Goal: Information Seeking & Learning: Learn about a topic

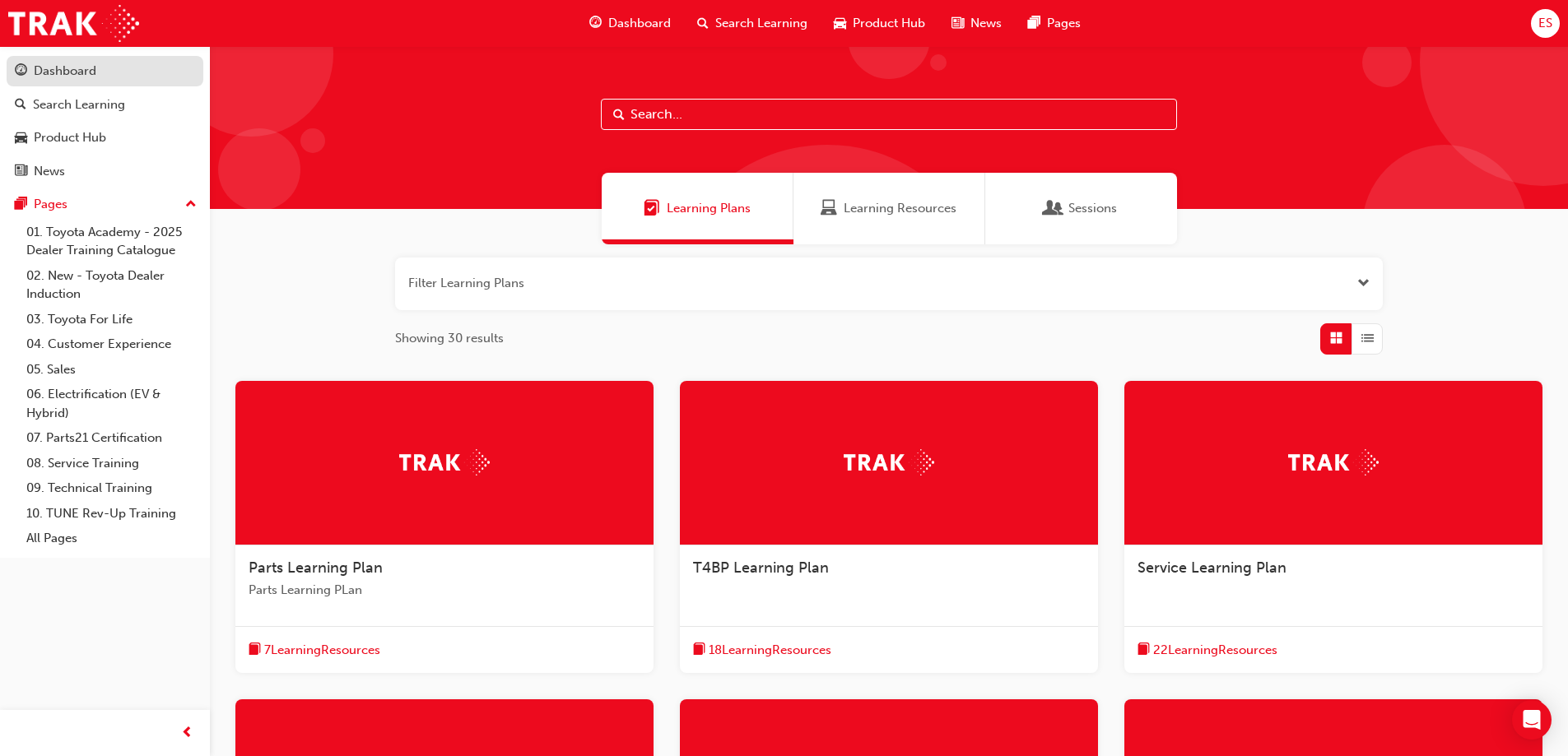
click at [70, 69] on div "Dashboard" at bounding box center [65, 71] width 63 height 19
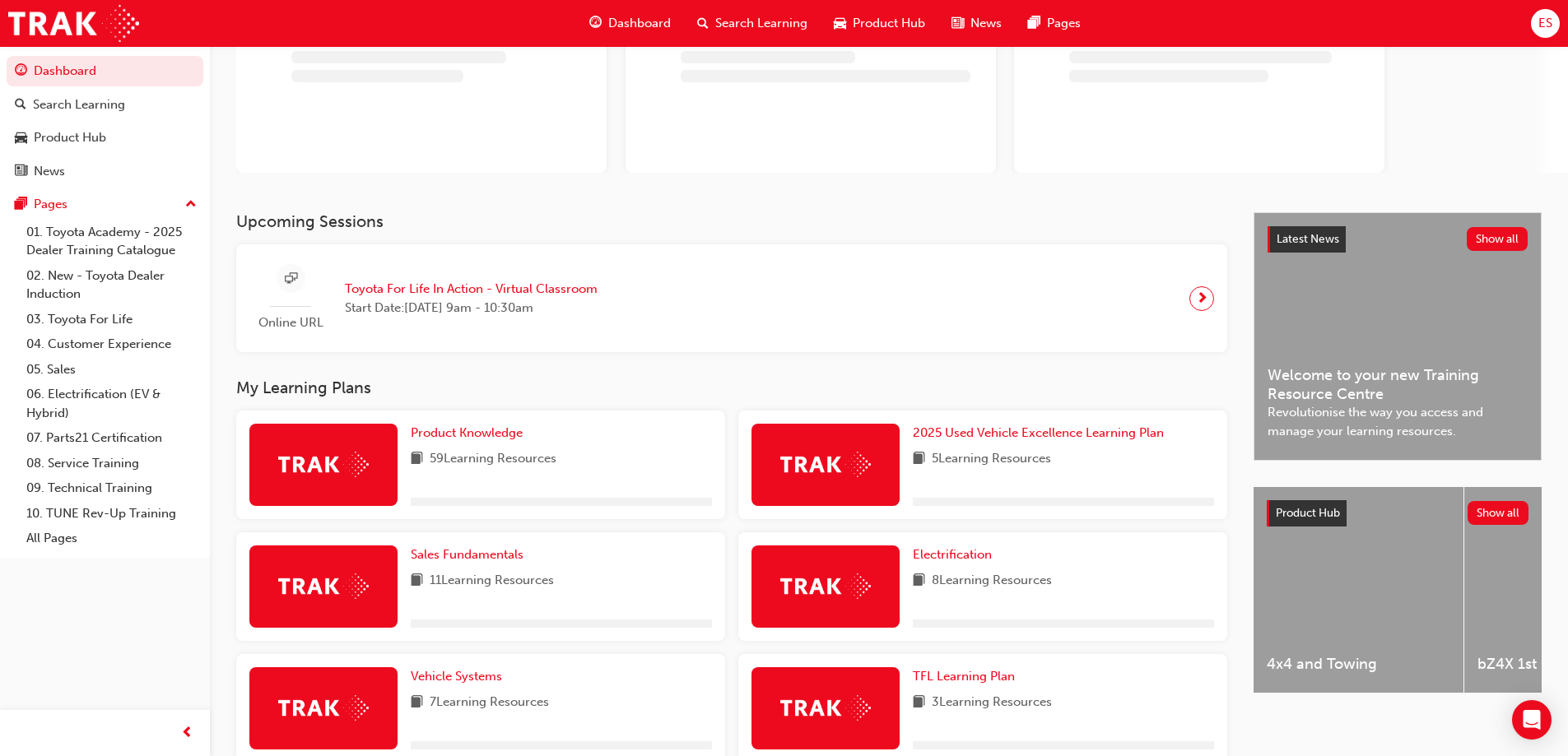
scroll to position [329, 0]
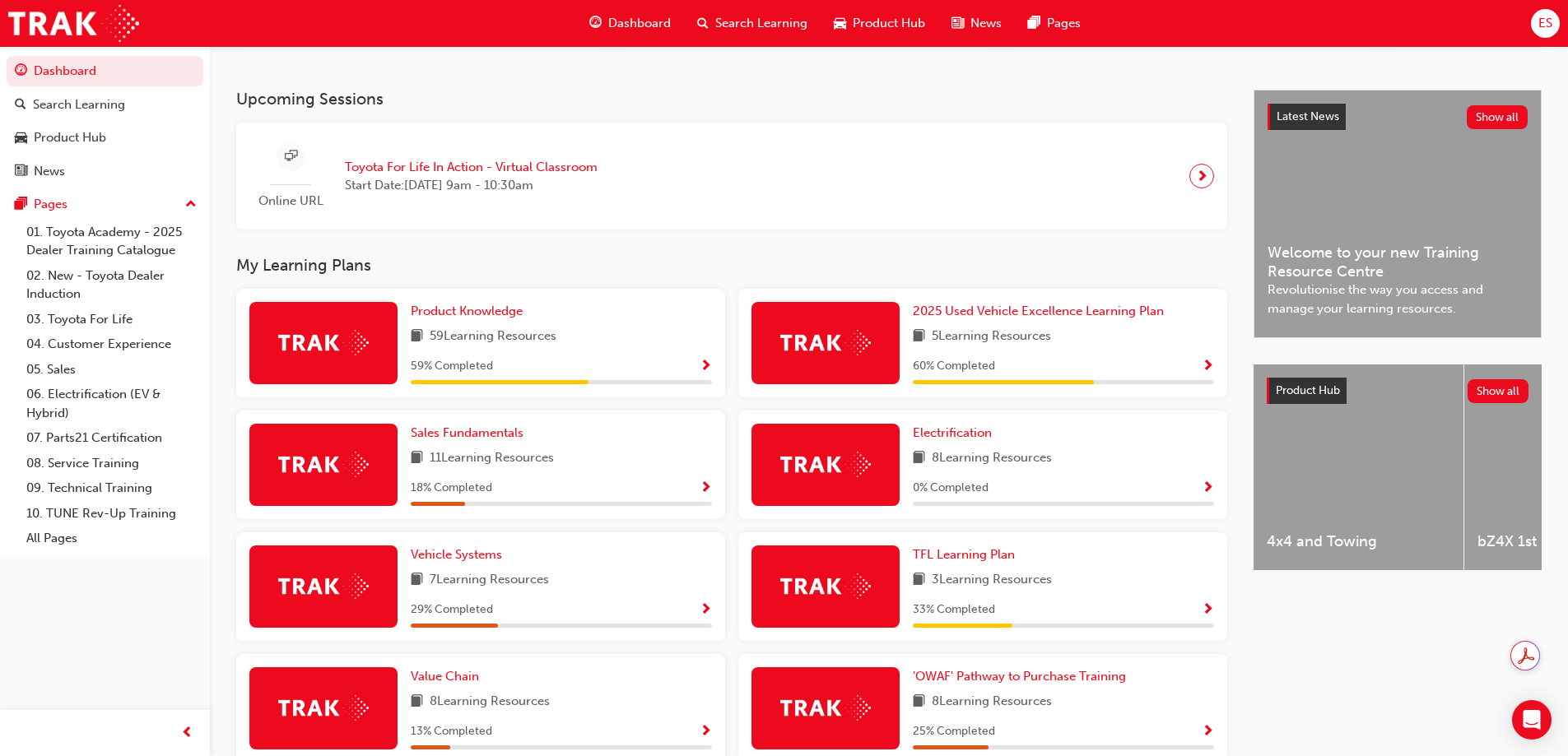
click at [701, 374] on span "Show Progress" at bounding box center [706, 368] width 12 height 15
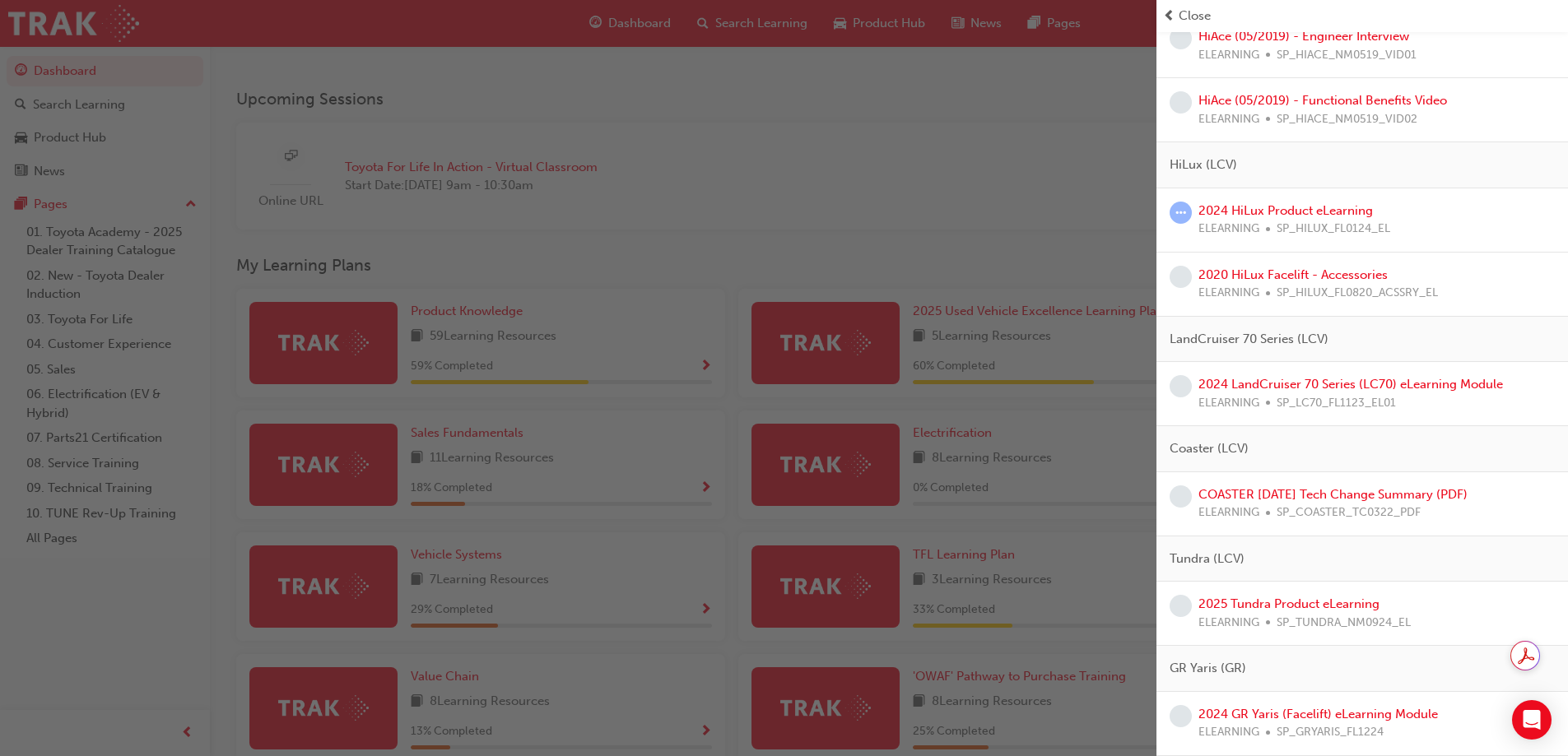
scroll to position [1152, 0]
click at [1277, 212] on link "2024 HiLux Product eLearning" at bounding box center [1285, 210] width 174 height 15
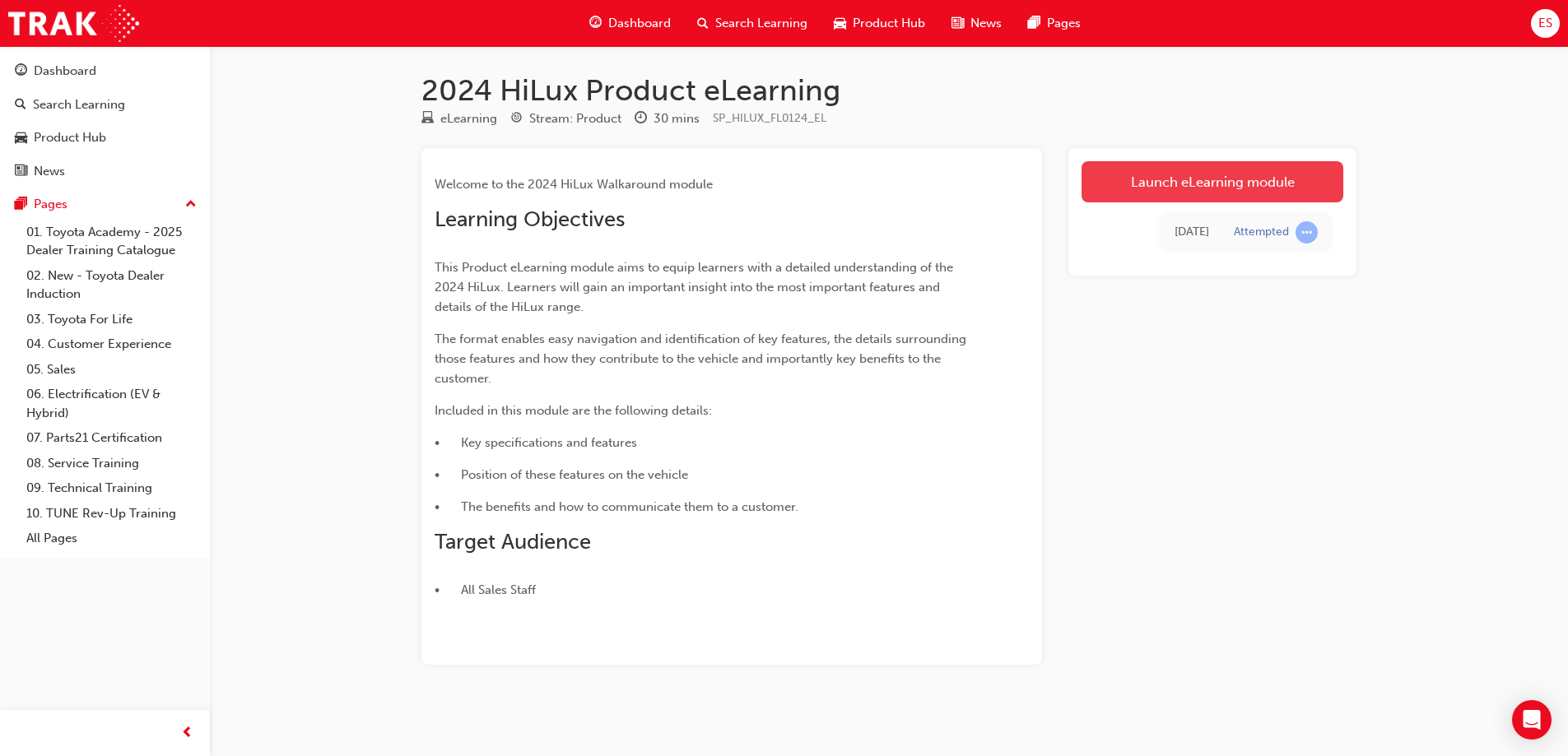
click at [1263, 192] on link "Launch eLearning module" at bounding box center [1212, 181] width 262 height 41
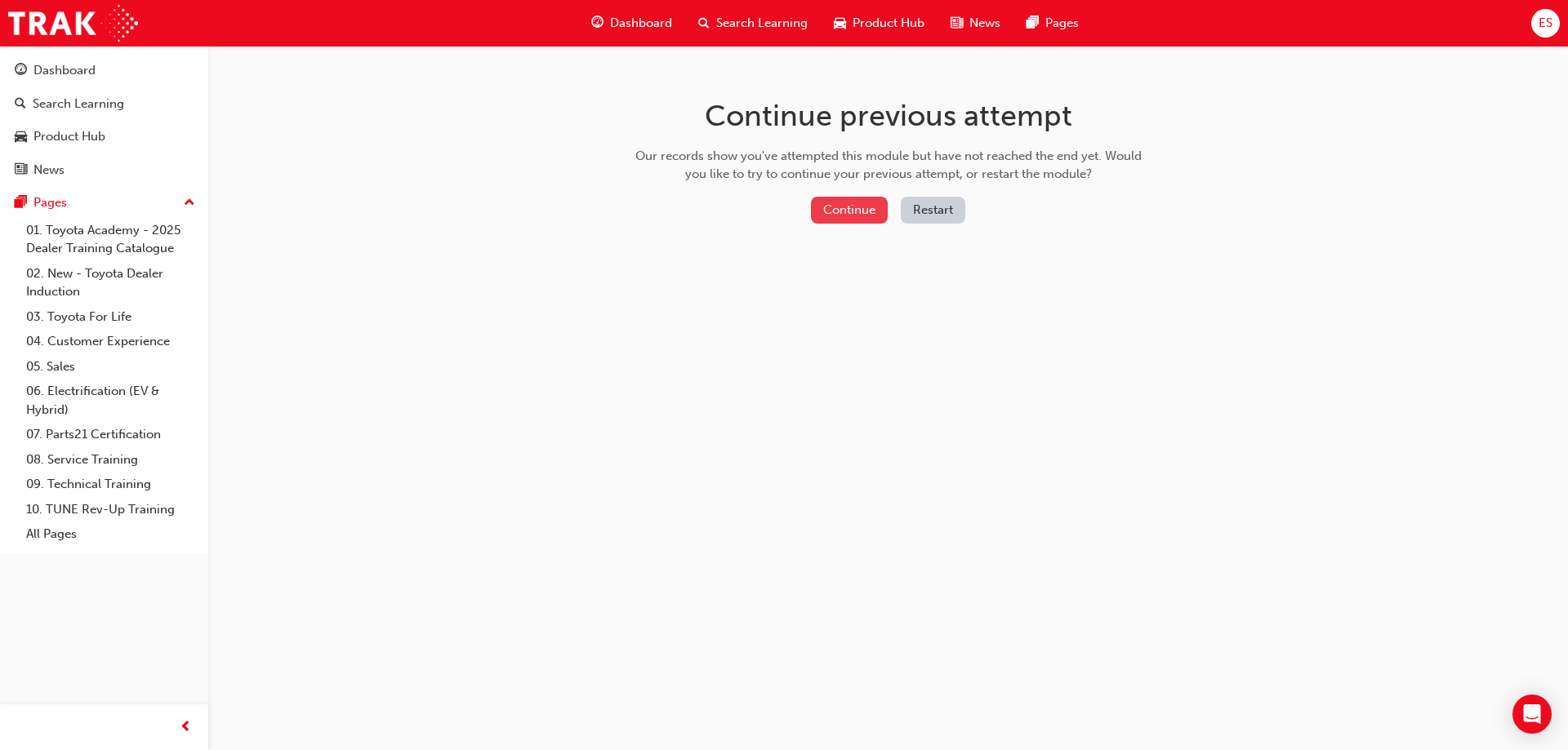
click at [873, 207] on button "Continue" at bounding box center [849, 210] width 77 height 27
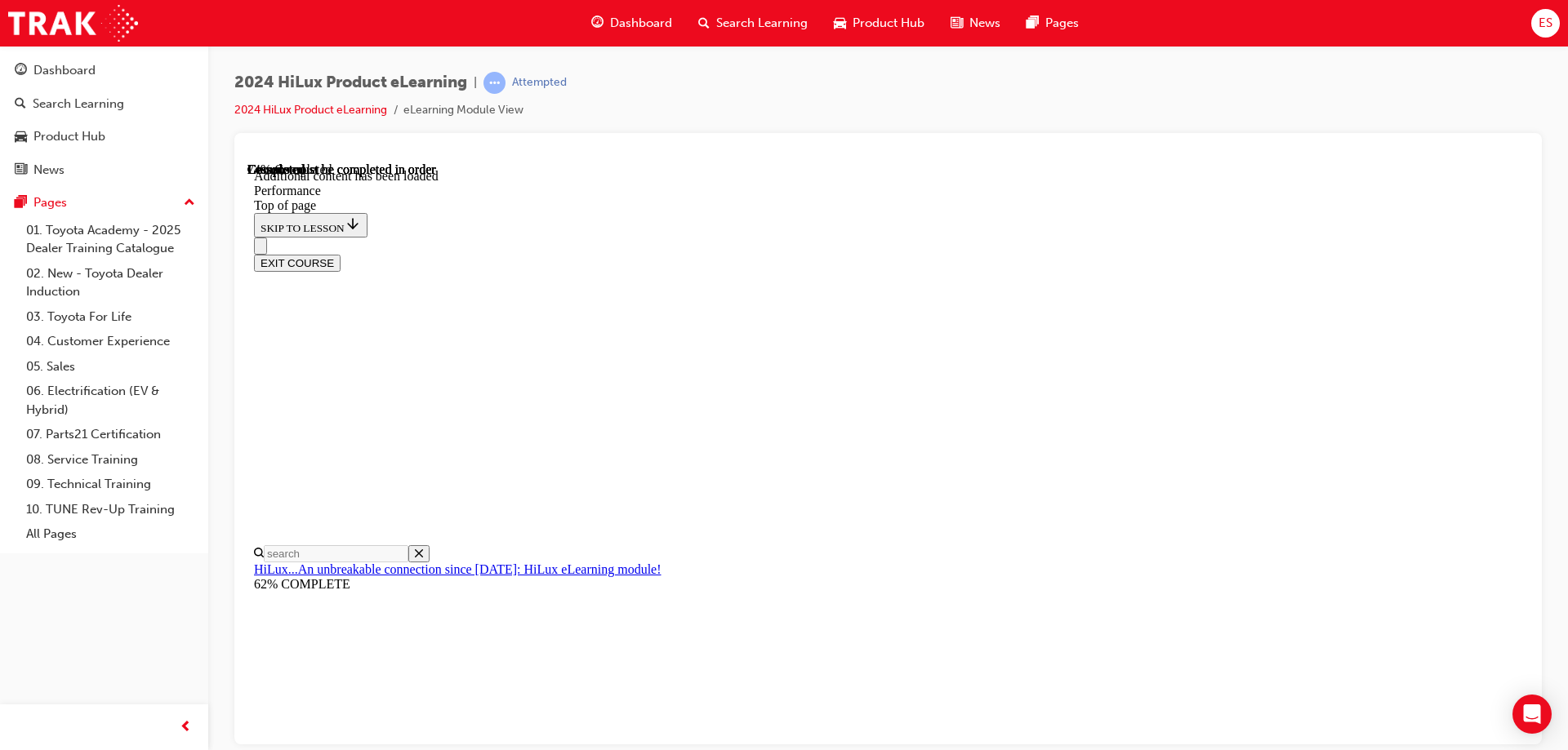
scroll to position [5897, 0]
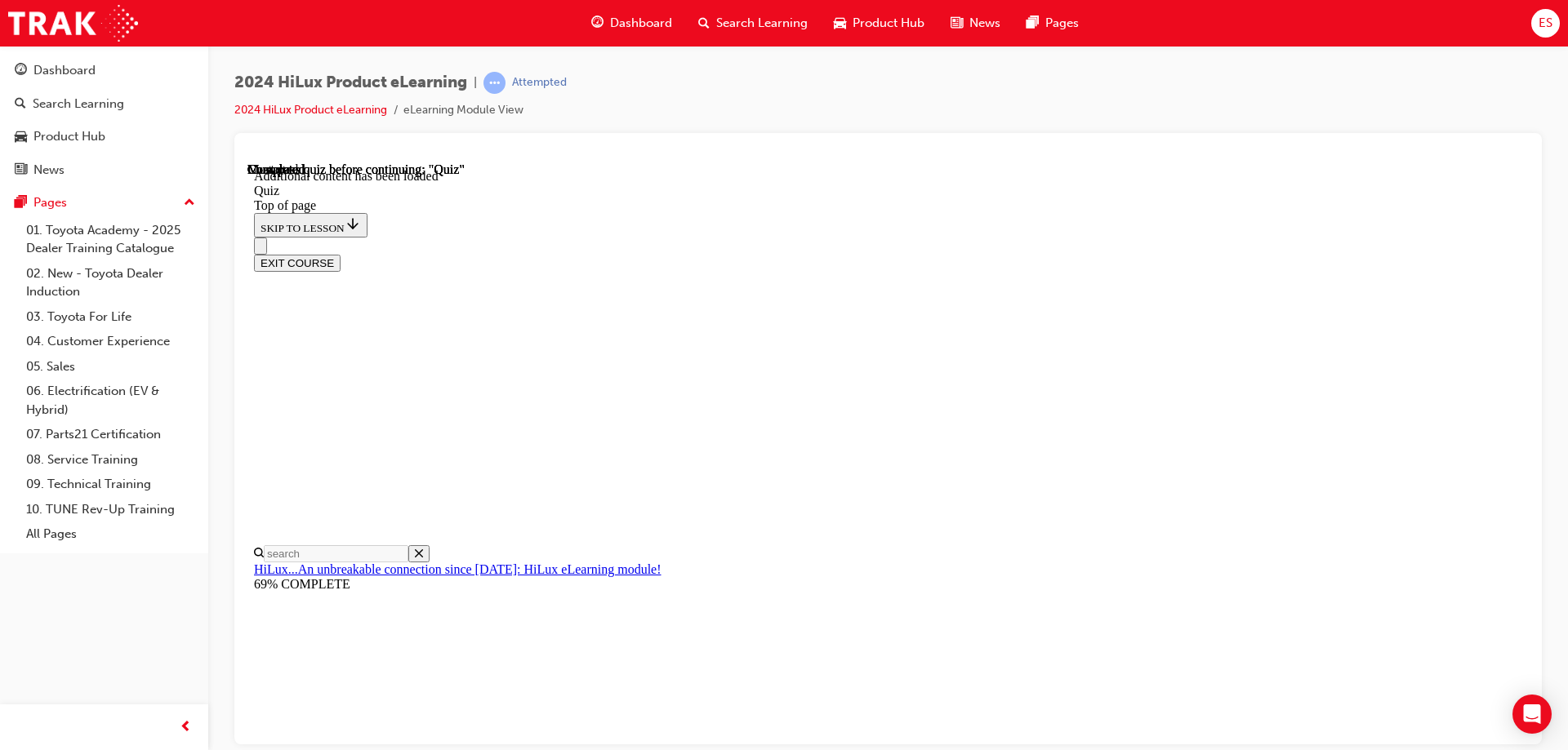
scroll to position [51, 0]
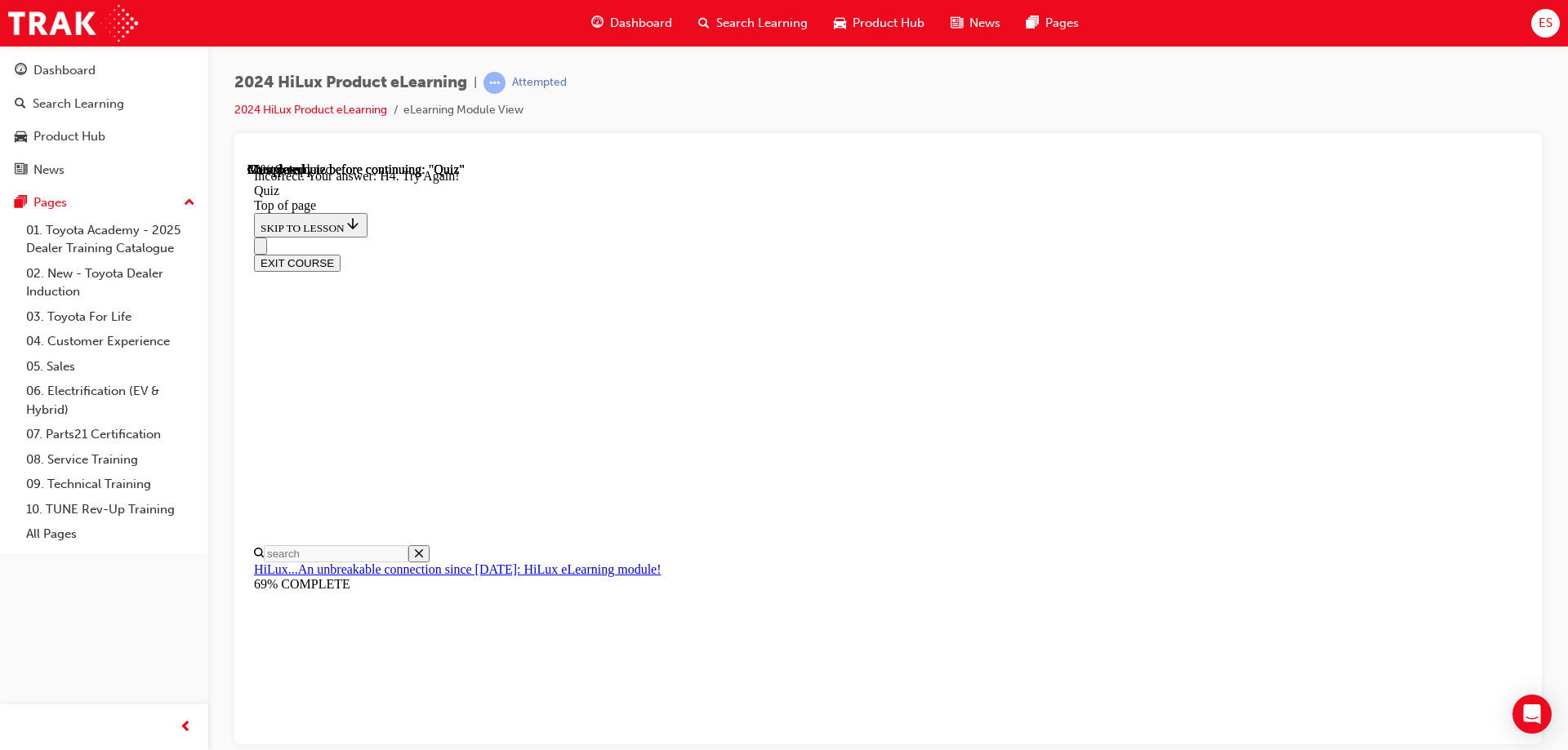
scroll to position [159, 0]
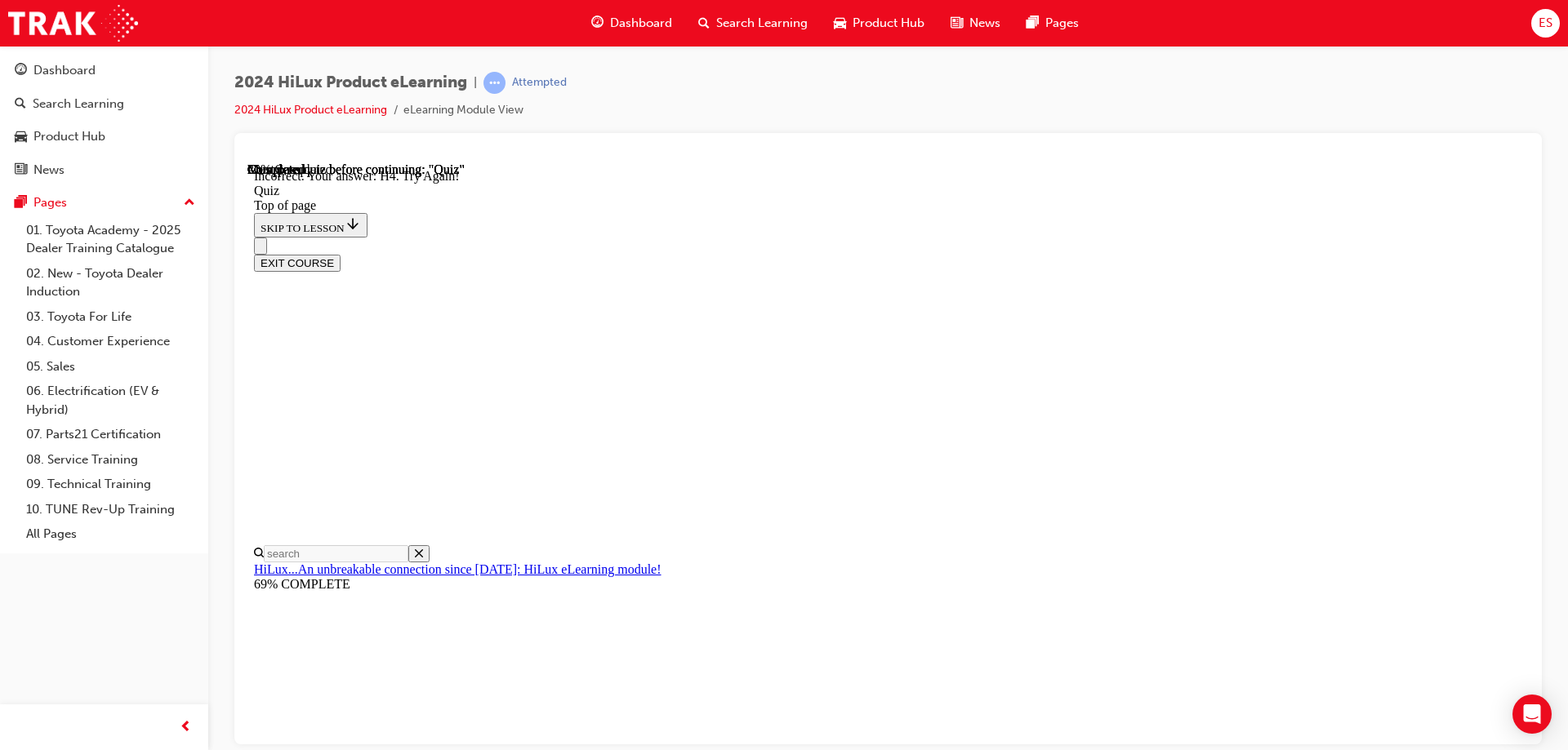
scroll to position [403, 0]
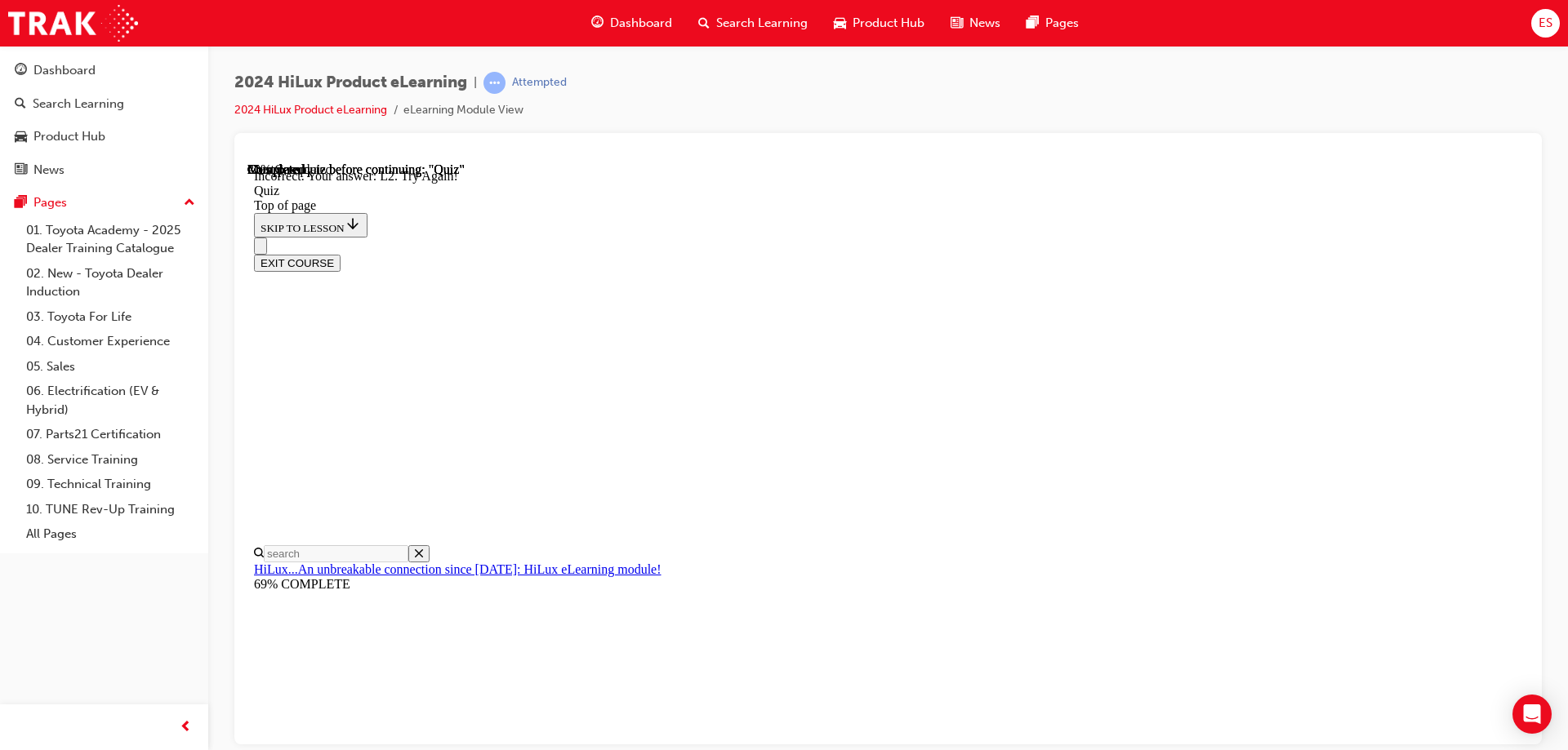
scroll to position [213, 0]
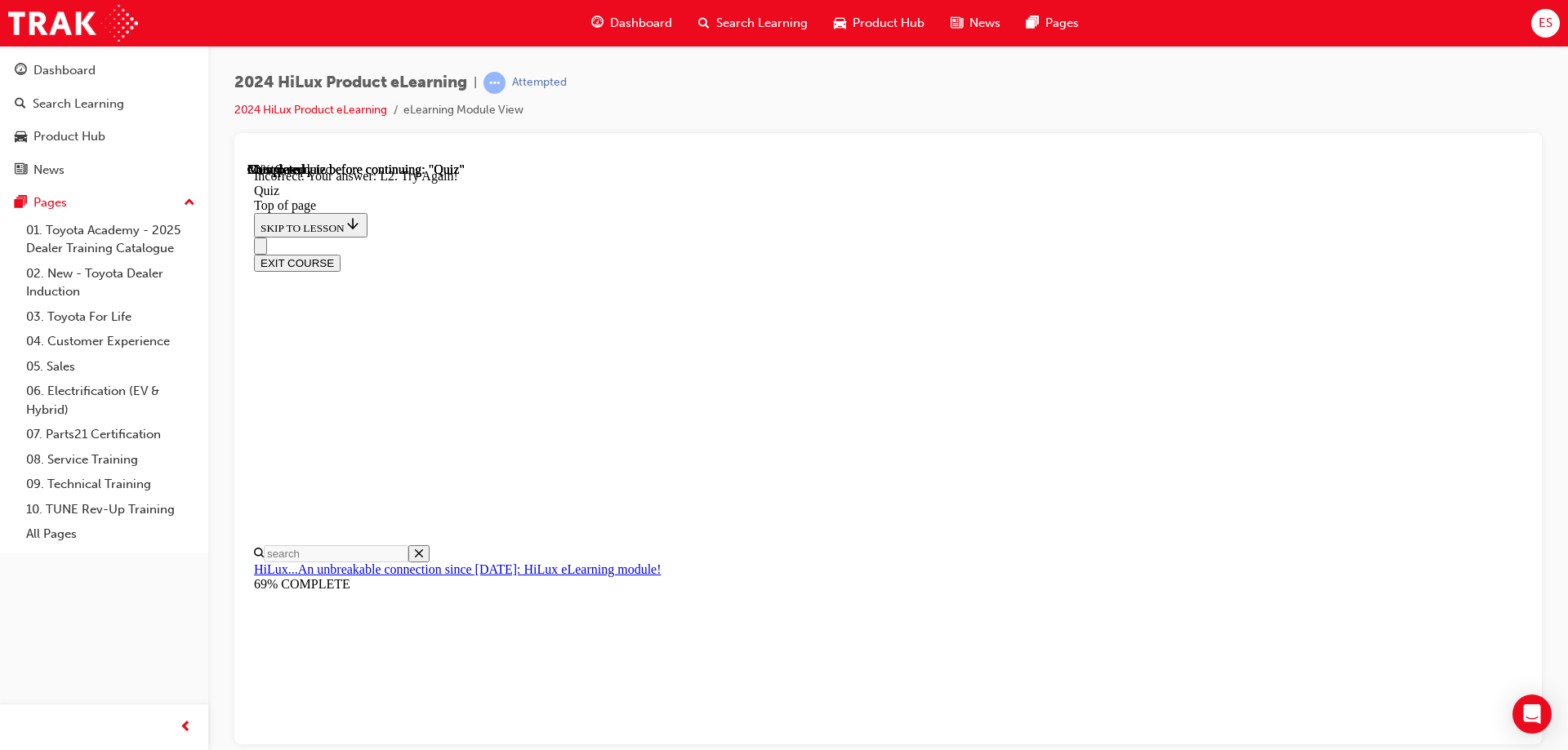
click at [340, 254] on button "EXIT COURSE" at bounding box center [298, 263] width 87 height 17
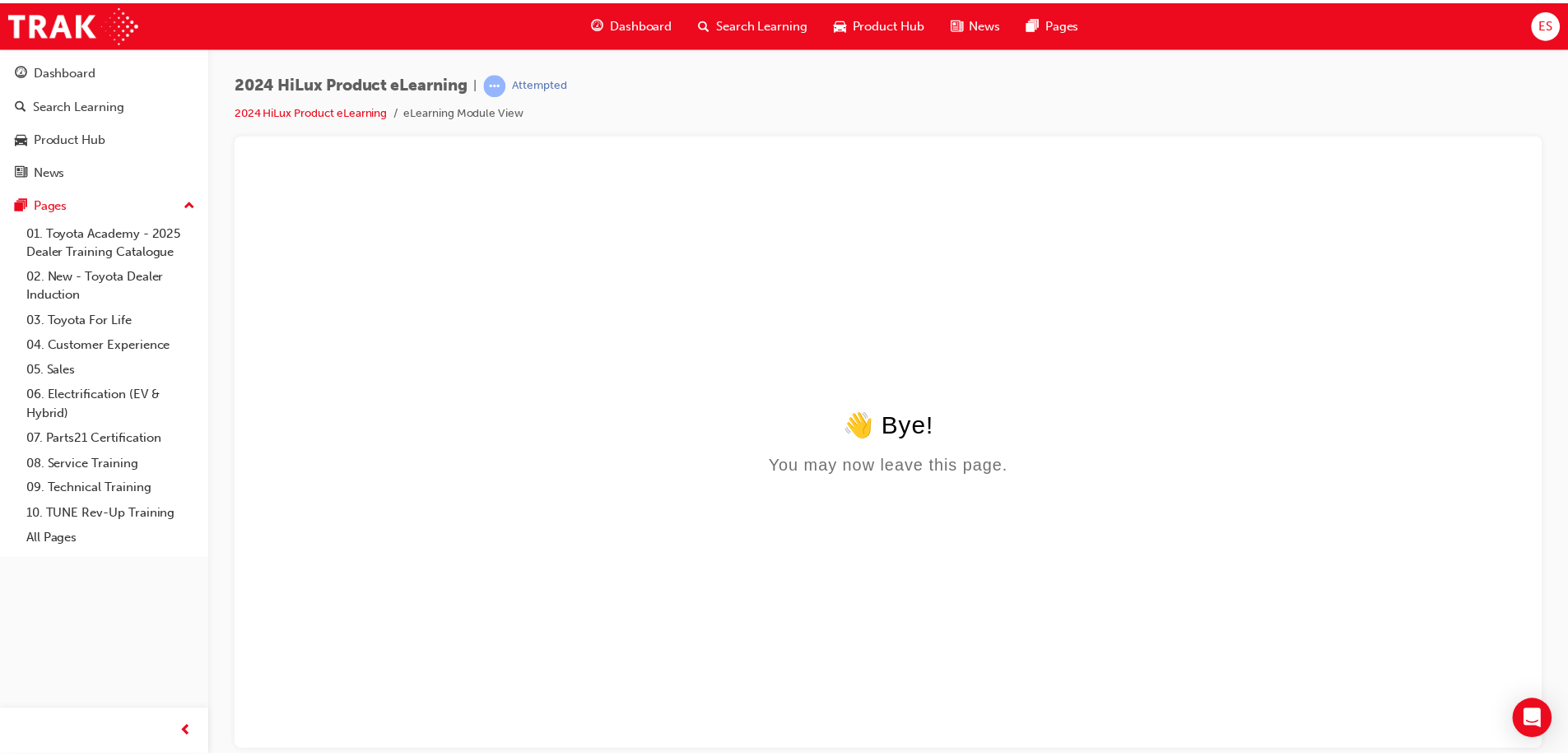
scroll to position [0, 0]
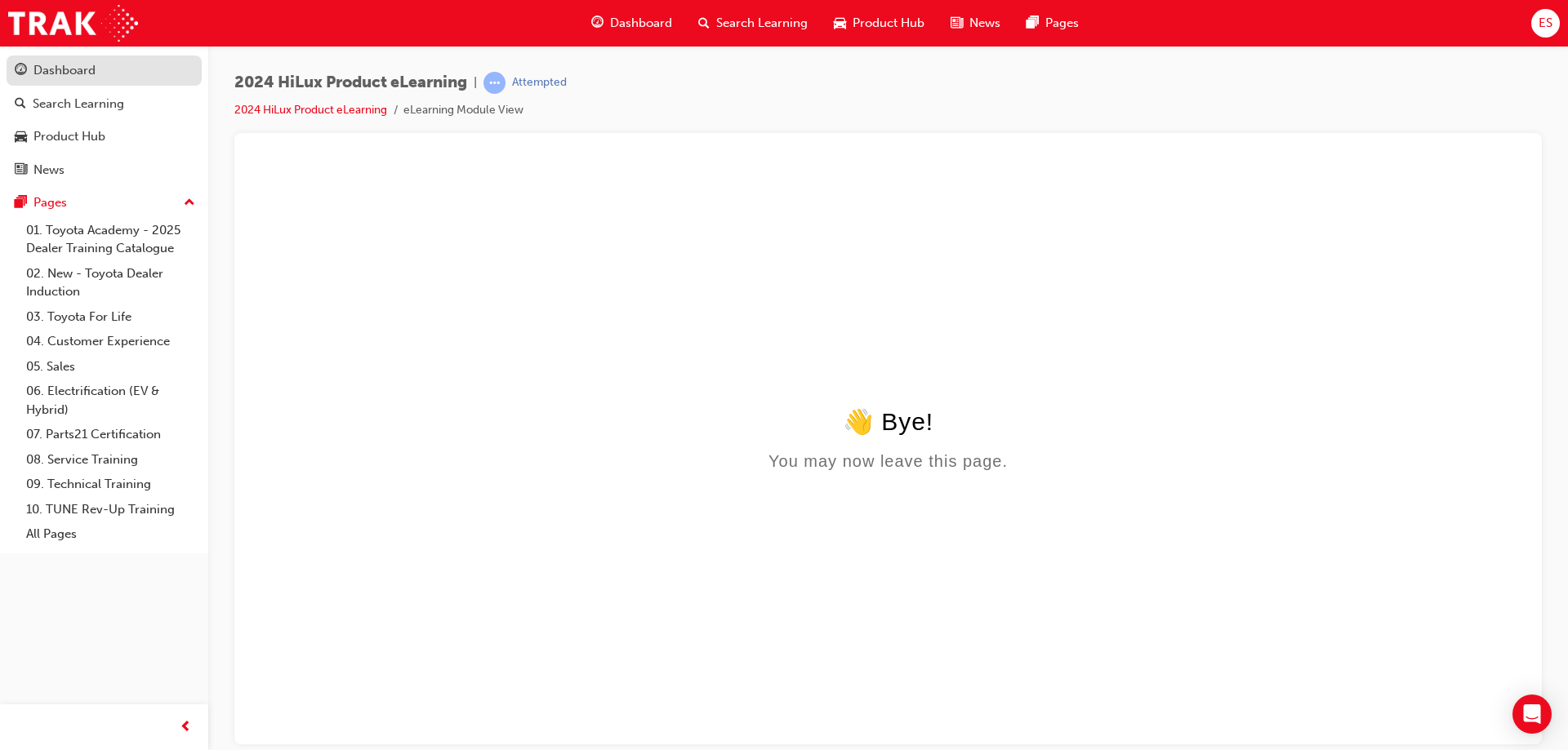
click at [87, 69] on div "Dashboard" at bounding box center [64, 71] width 62 height 19
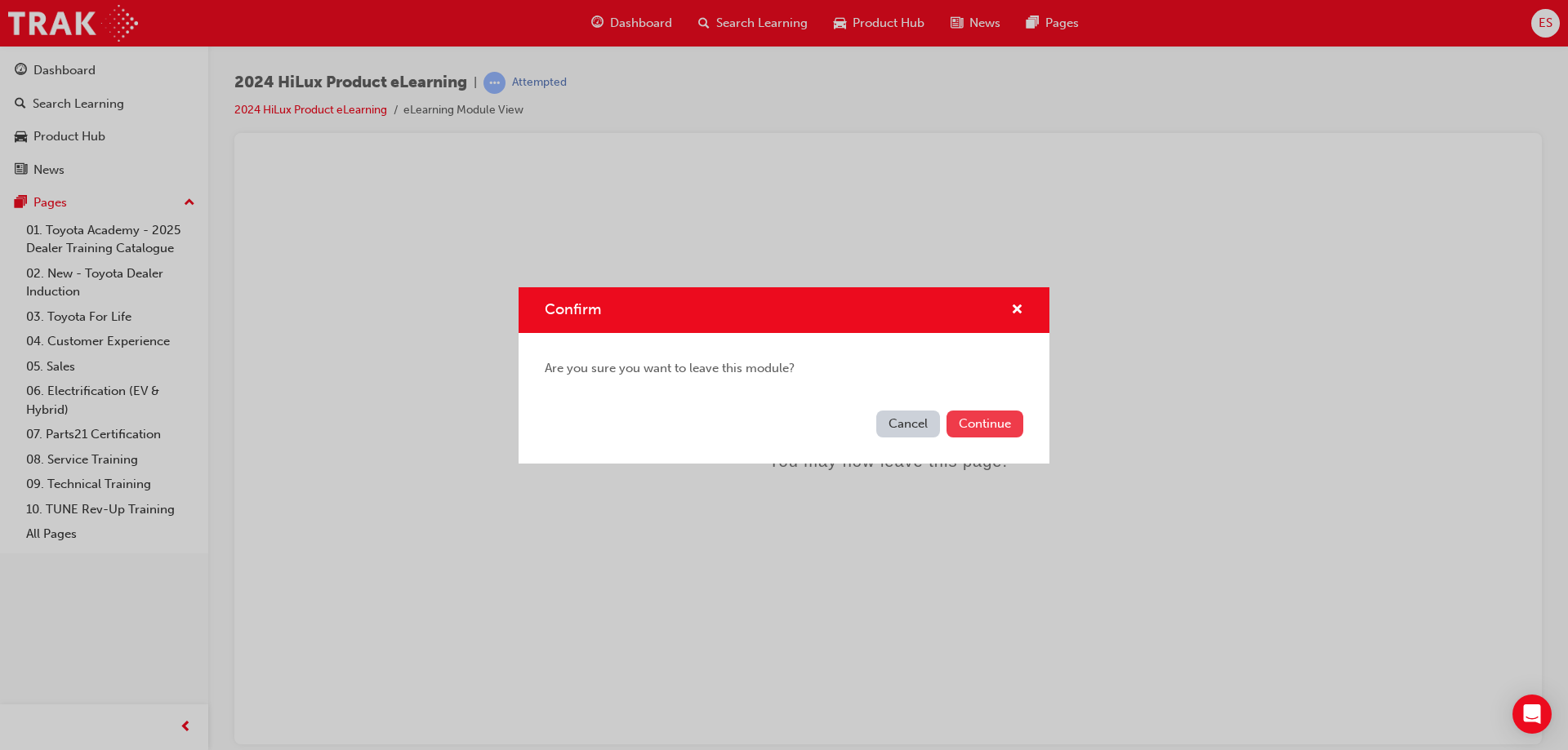
click at [964, 421] on button "Continue" at bounding box center [985, 424] width 77 height 27
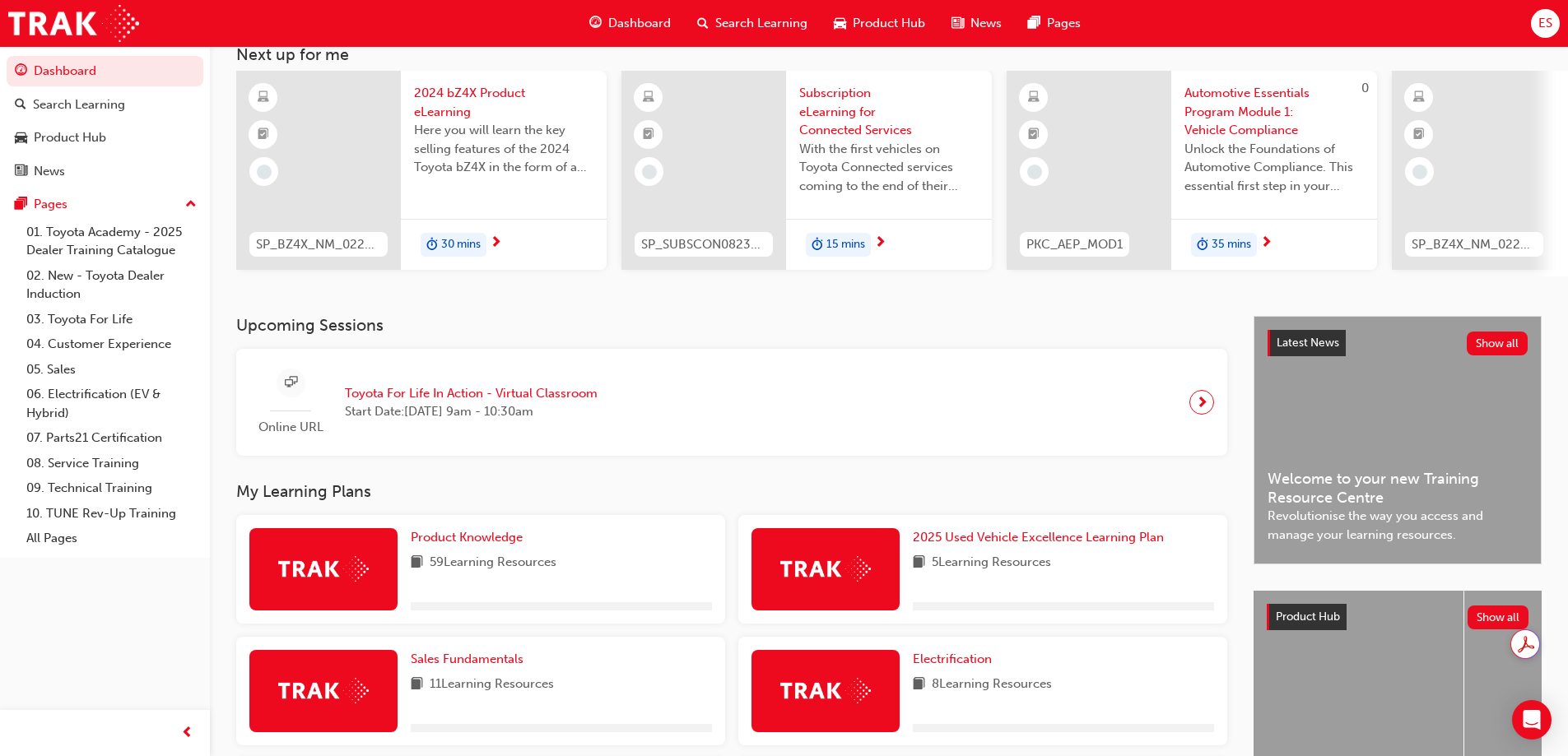
scroll to position [329, 0]
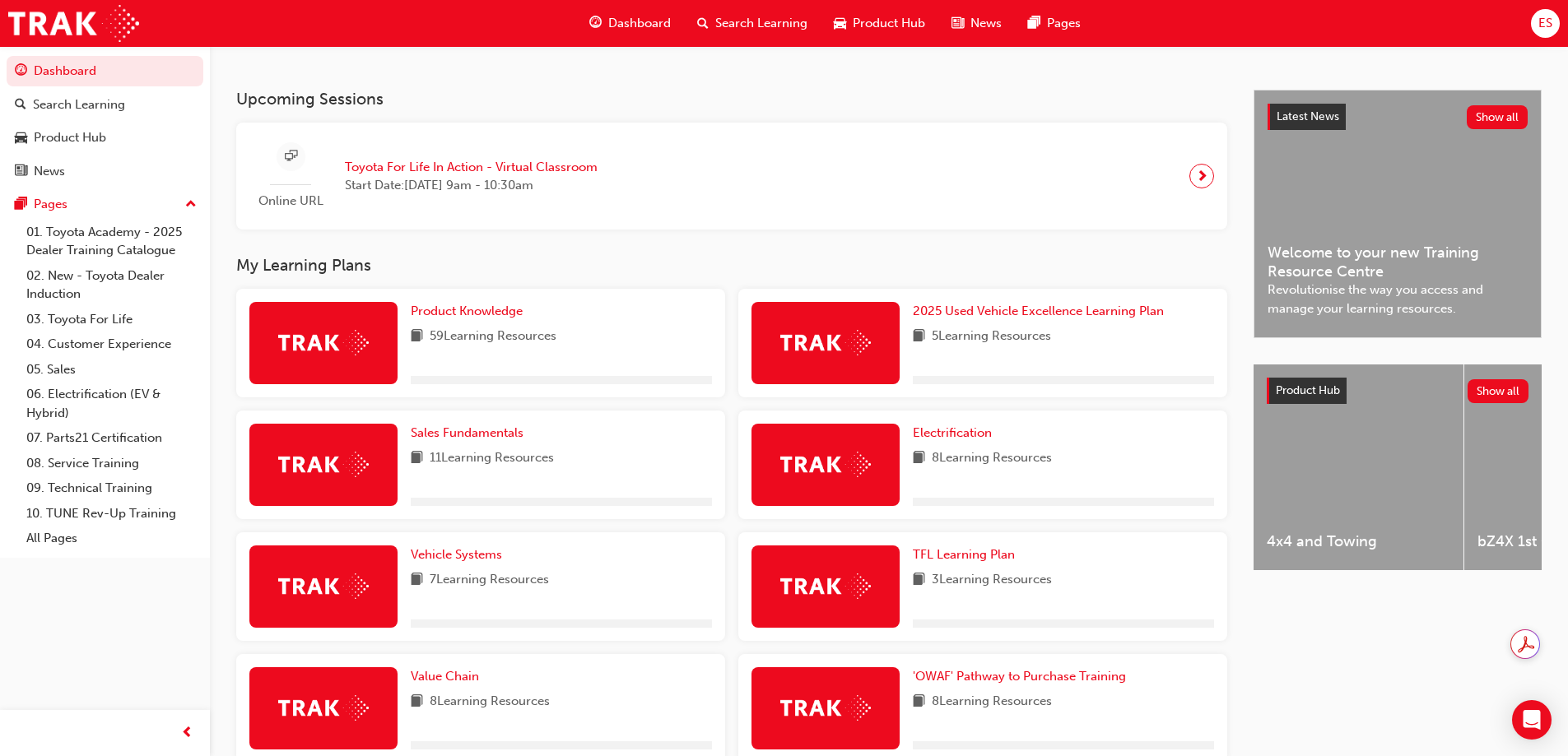
click at [691, 367] on div "Product Knowledge 59 Learning Resources" at bounding box center [561, 343] width 301 height 82
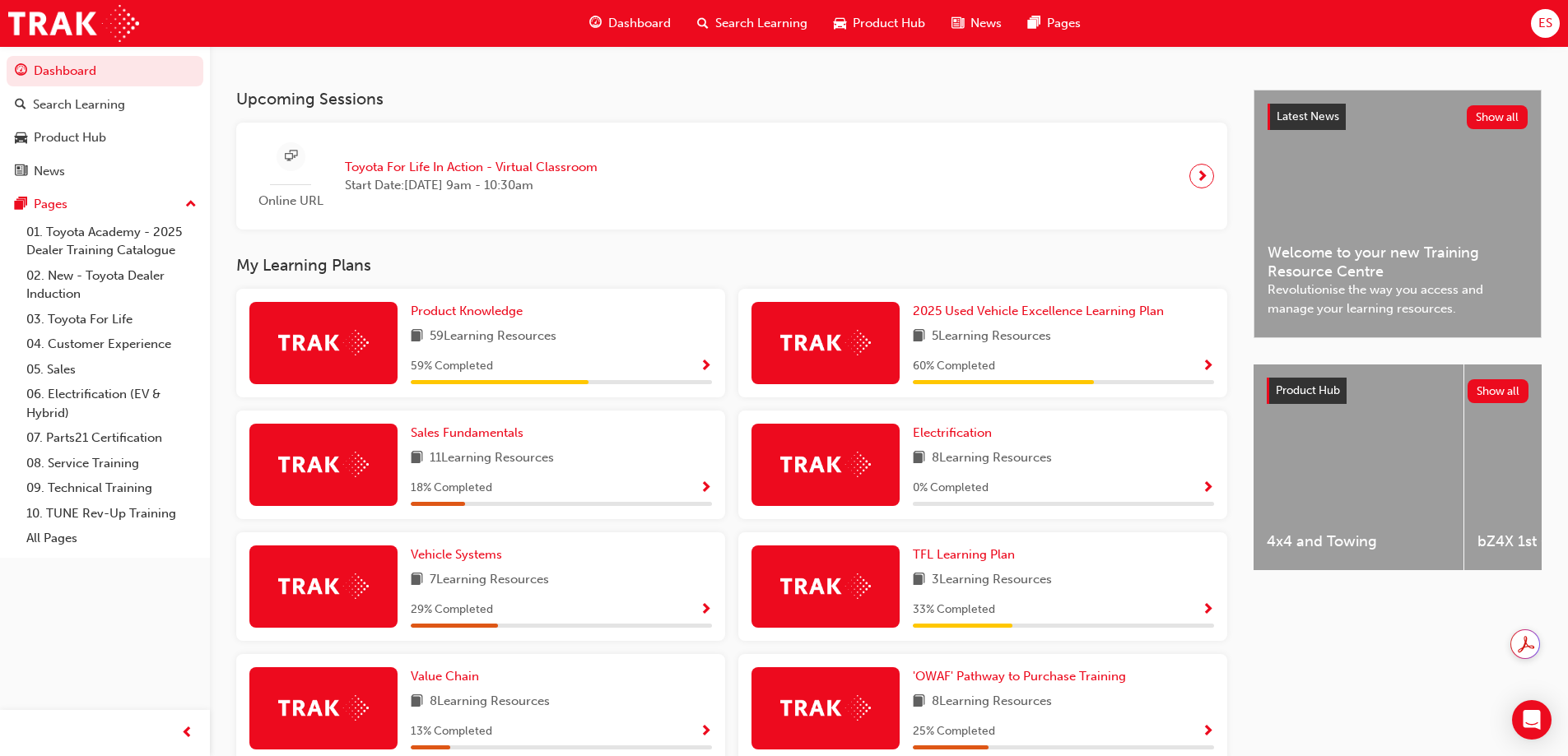
click at [706, 366] on span "Show Progress" at bounding box center [706, 368] width 12 height 15
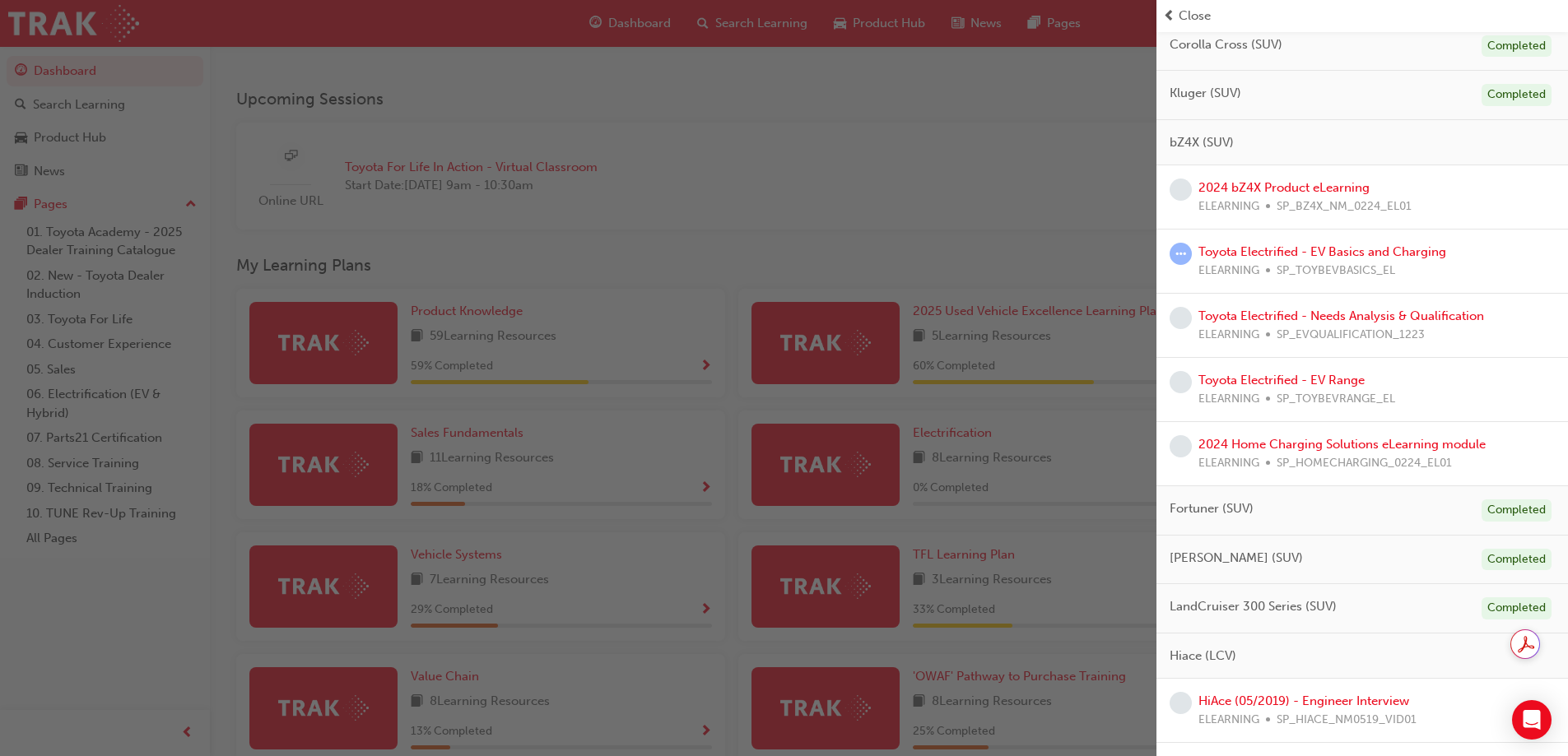
scroll to position [267, 0]
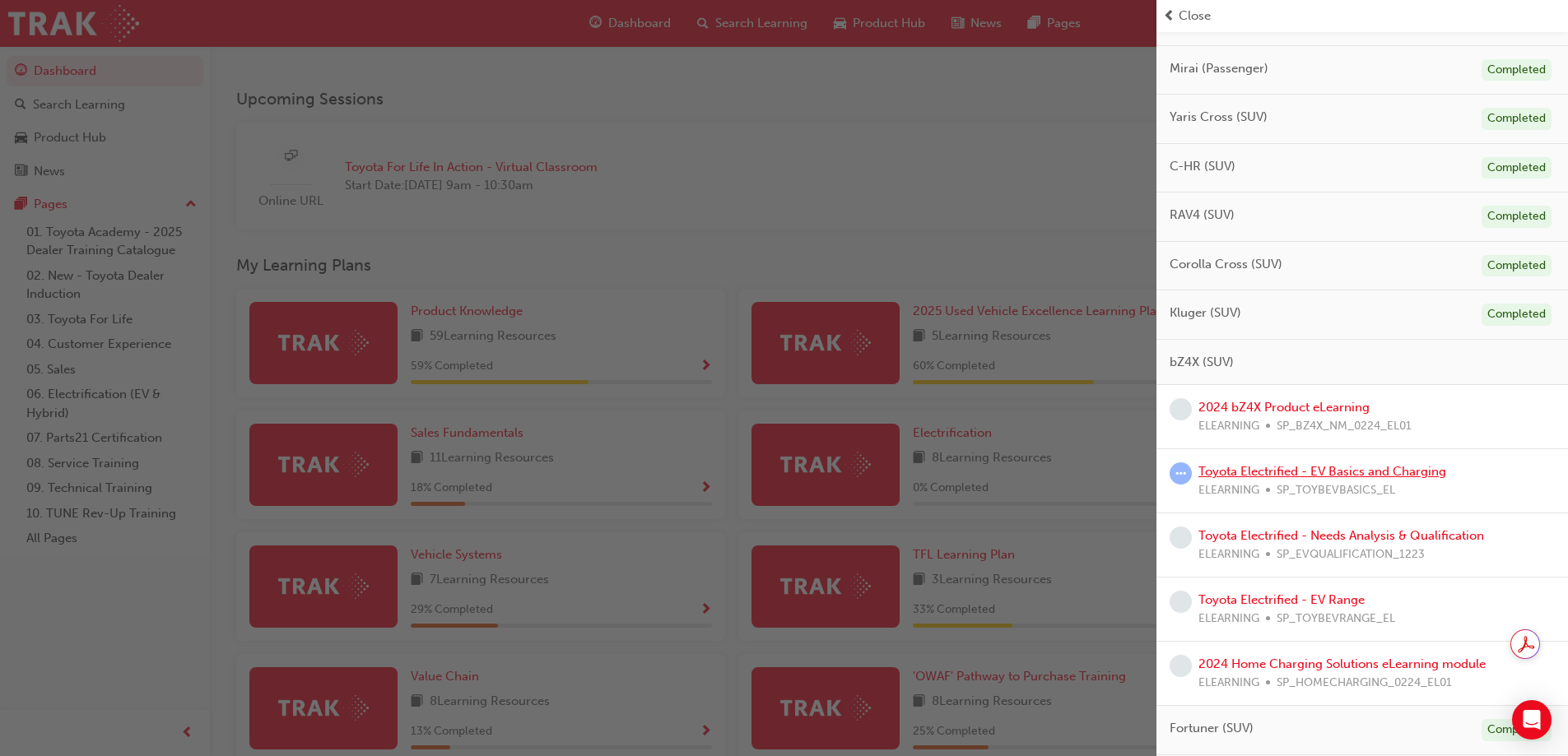
click at [1304, 469] on link "Toyota Electrified - EV Basics and Charging" at bounding box center [1322, 471] width 248 height 15
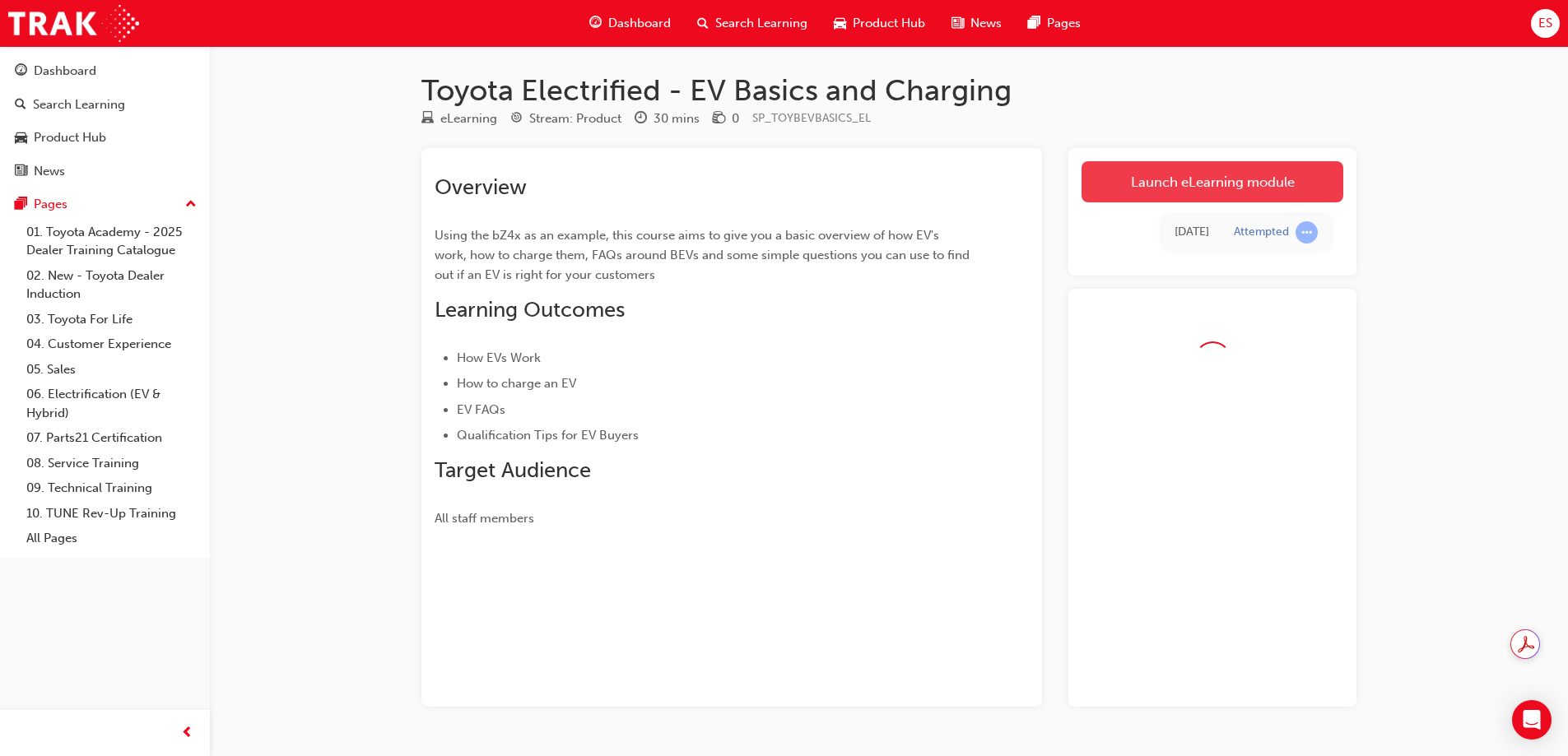
click at [1171, 190] on link "Launch eLearning module" at bounding box center [1212, 181] width 262 height 41
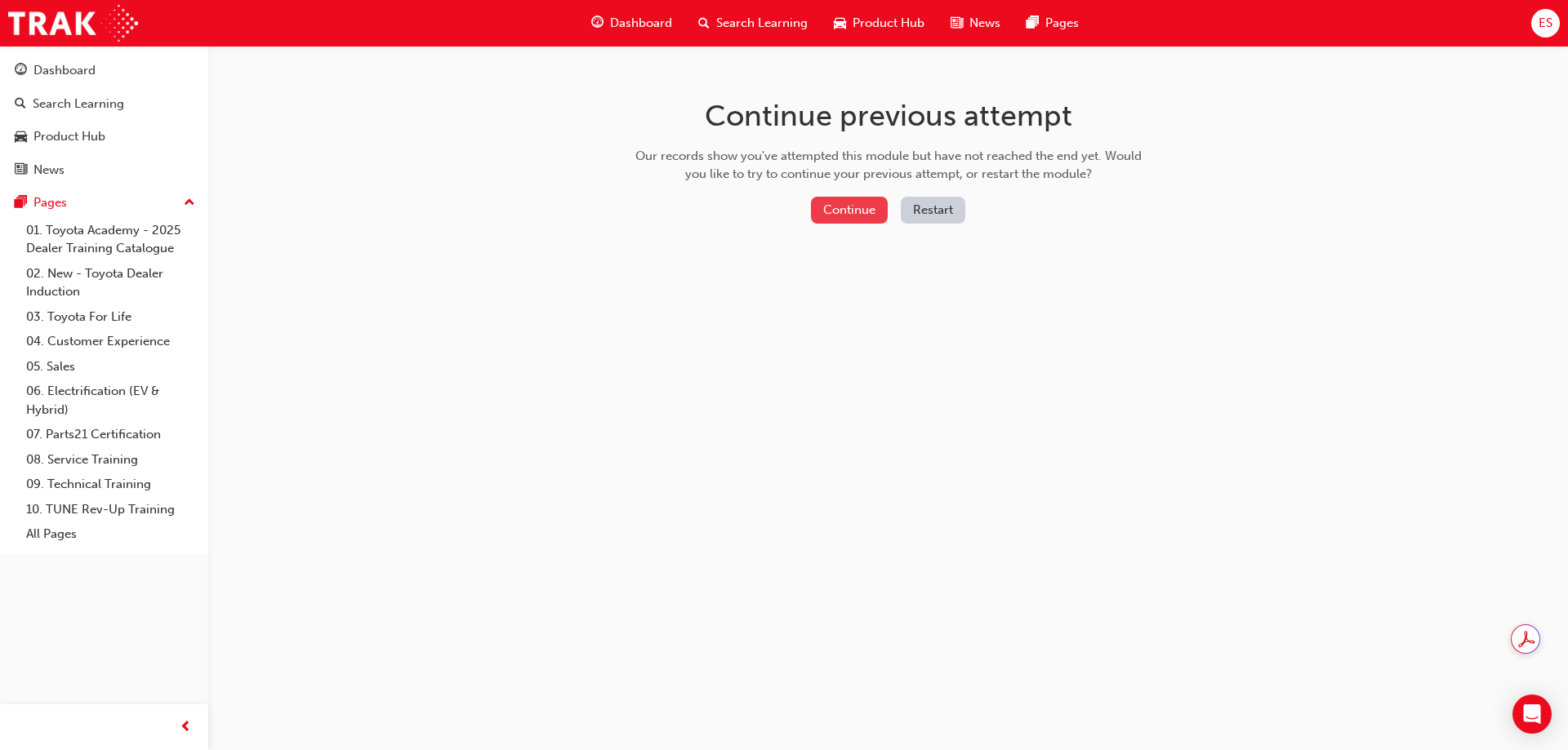
click at [832, 197] on button "Continue" at bounding box center [849, 210] width 77 height 27
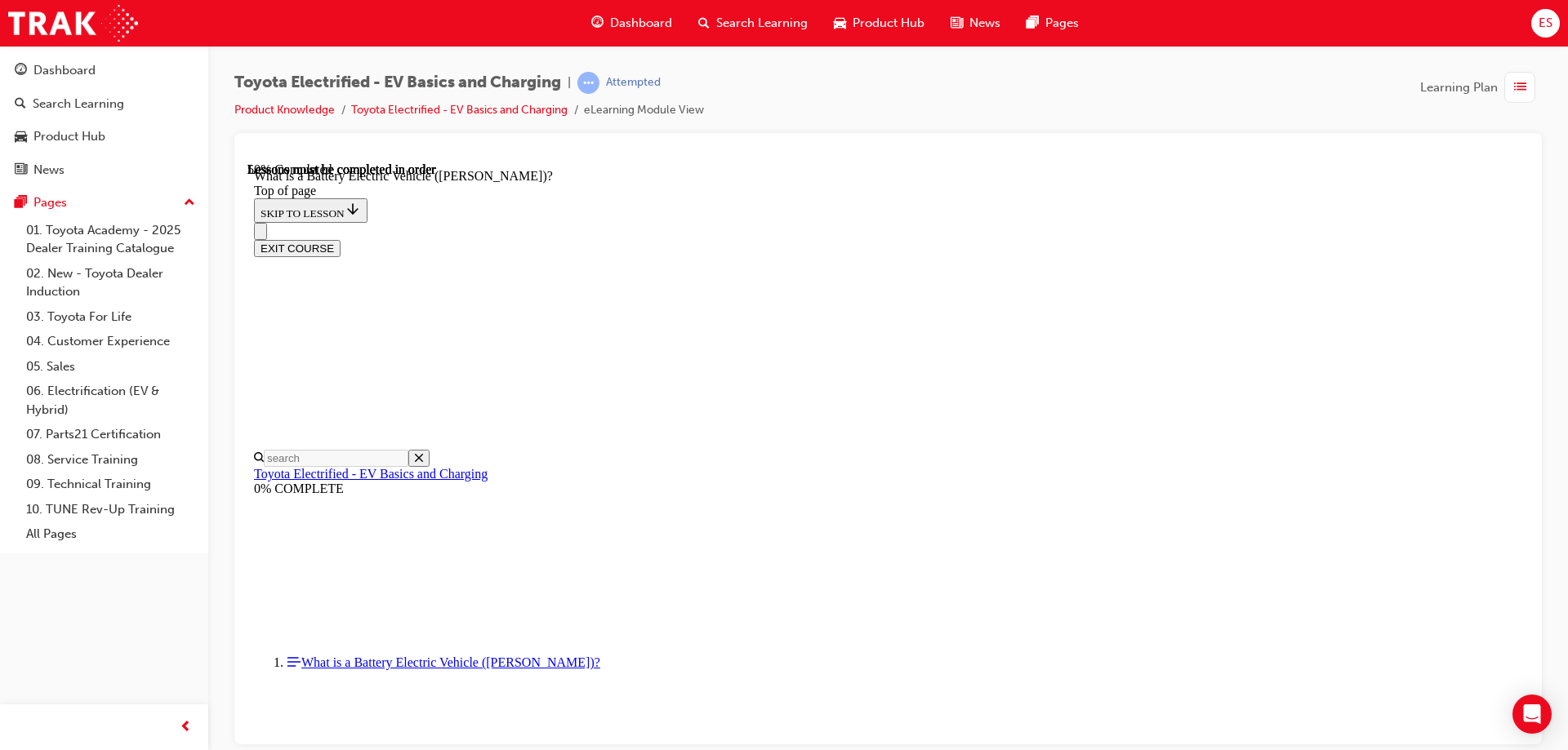
scroll to position [1815, 0]
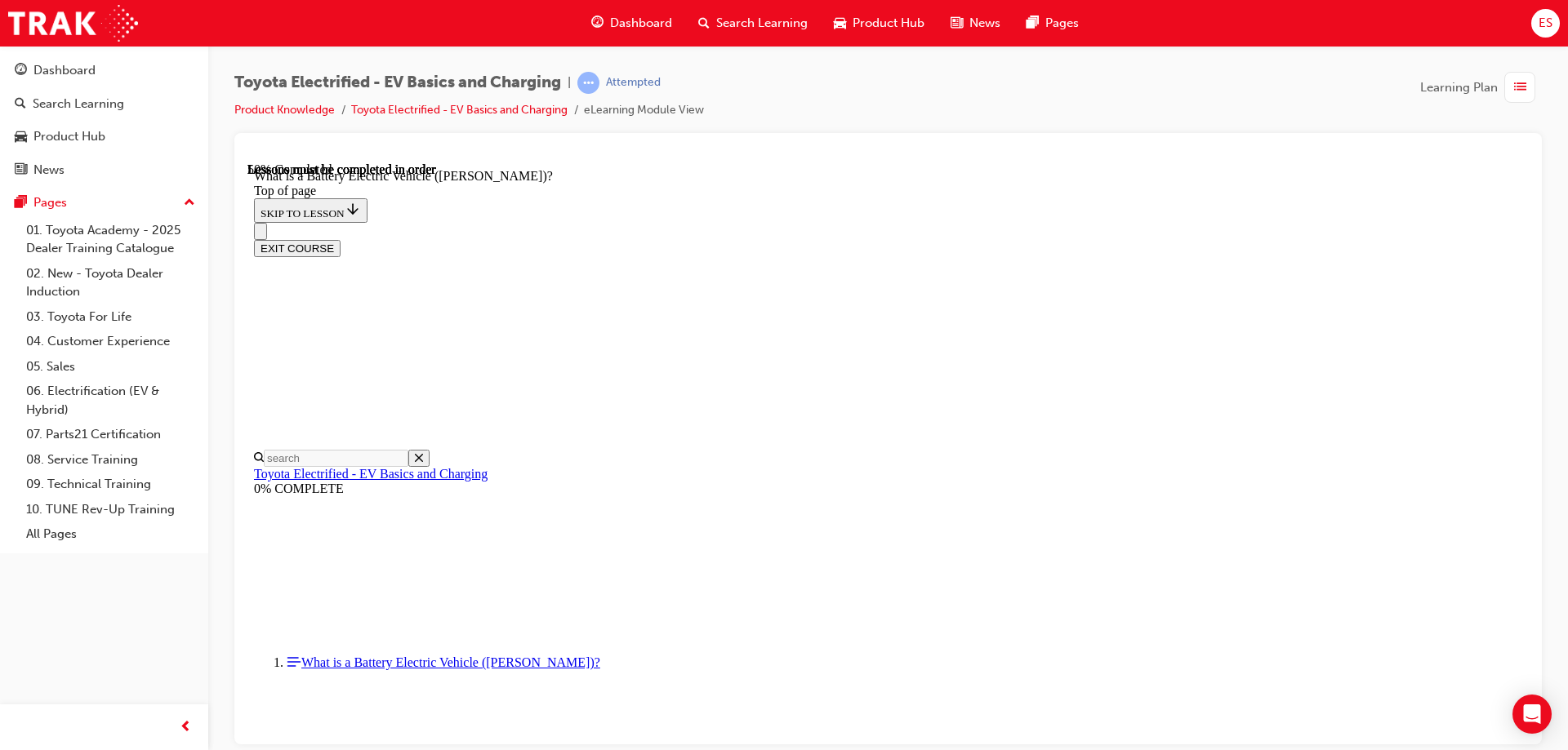
scroll to position [1651, 0]
drag, startPoint x: 1205, startPoint y: 635, endPoint x: 1223, endPoint y: 634, distance: 18.0
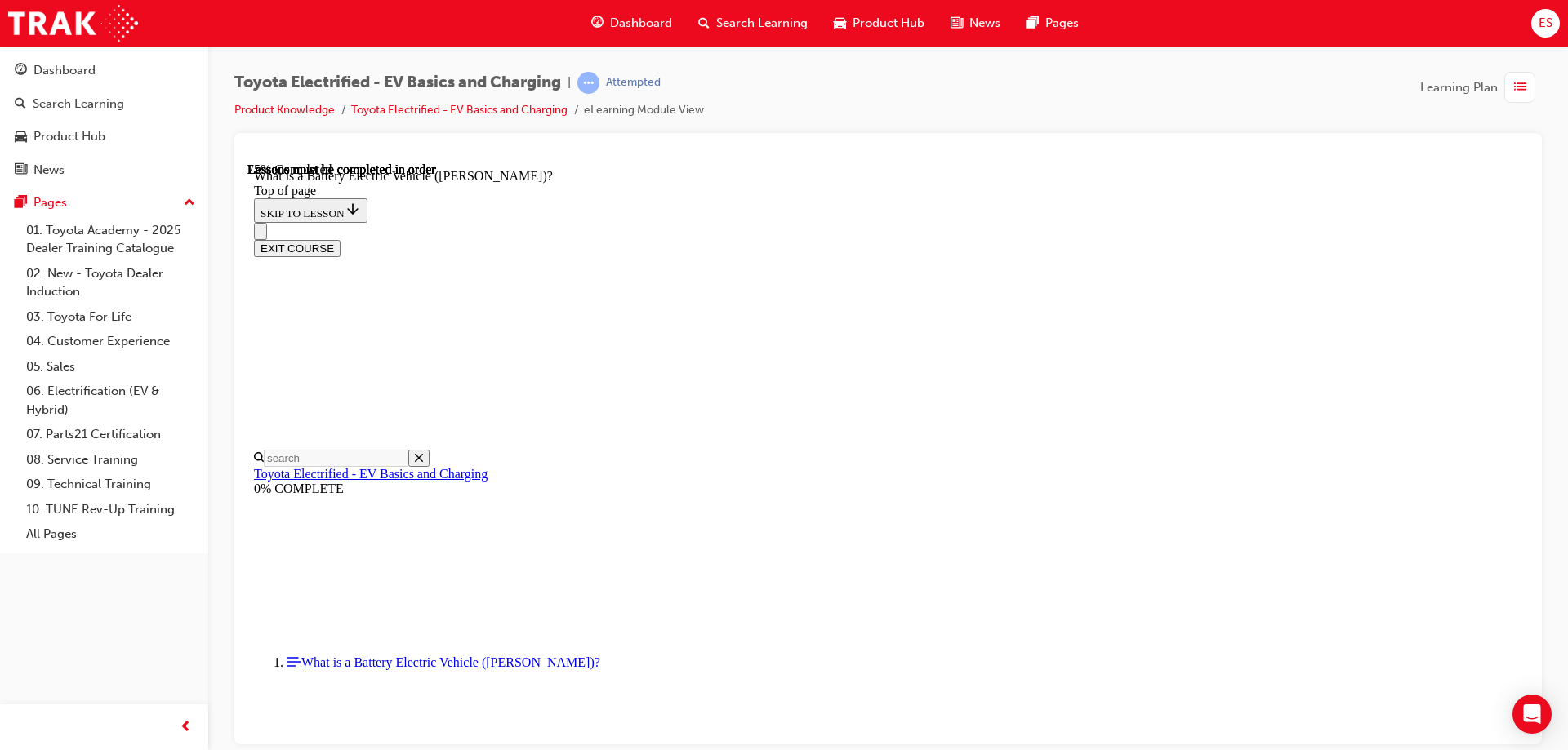
scroll to position [1812, 0]
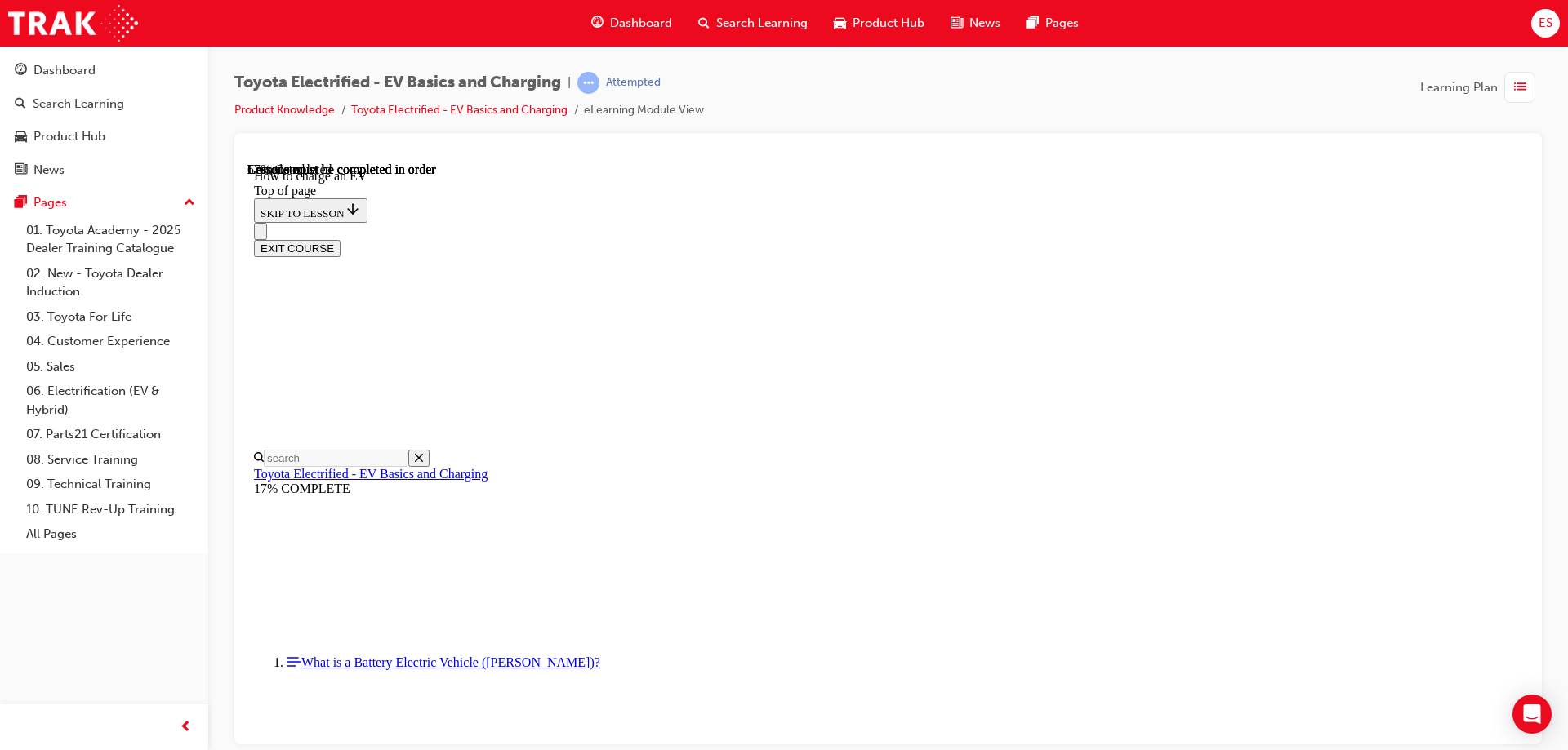
scroll to position [4400, 0]
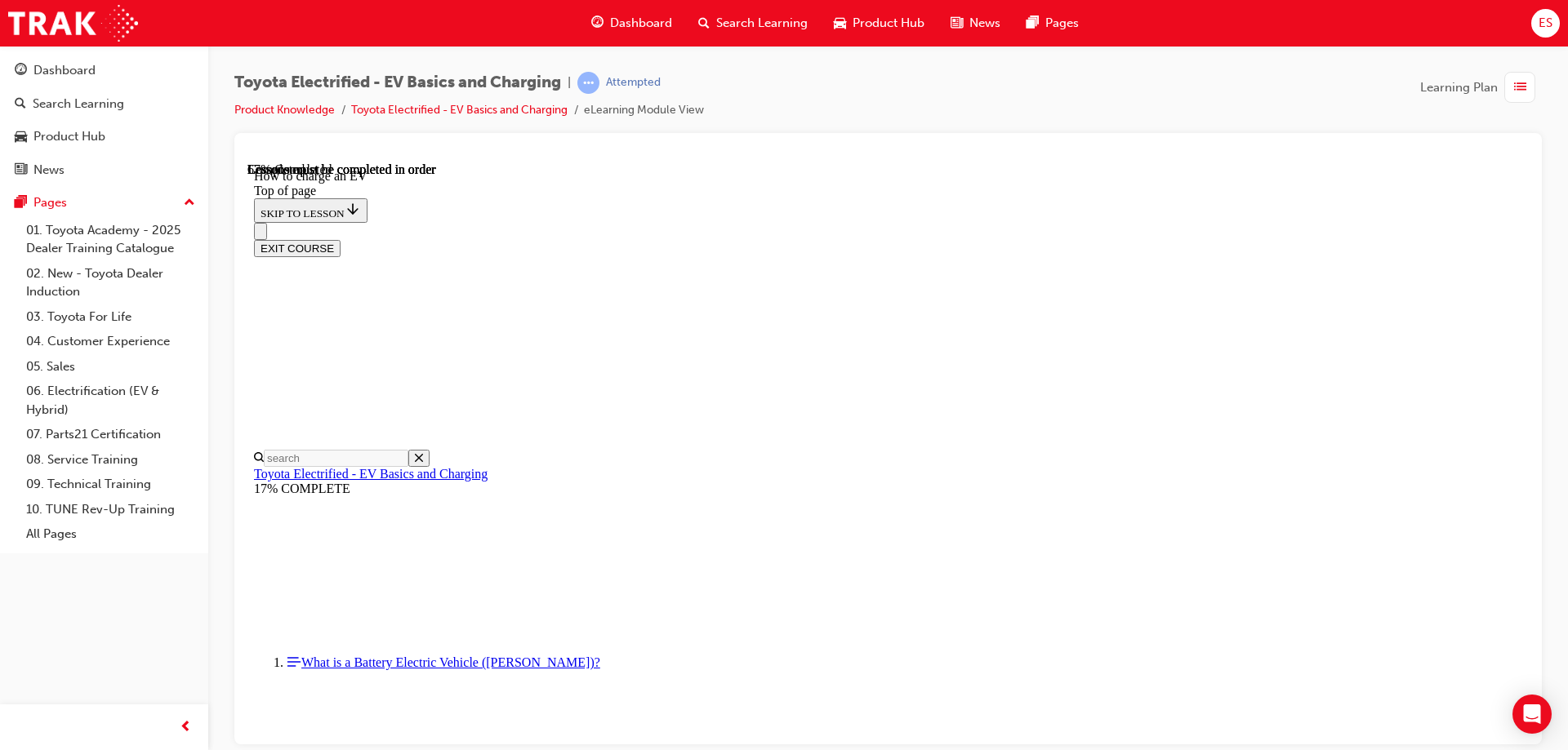
drag, startPoint x: 1204, startPoint y: 524, endPoint x: 1093, endPoint y: 550, distance: 114.0
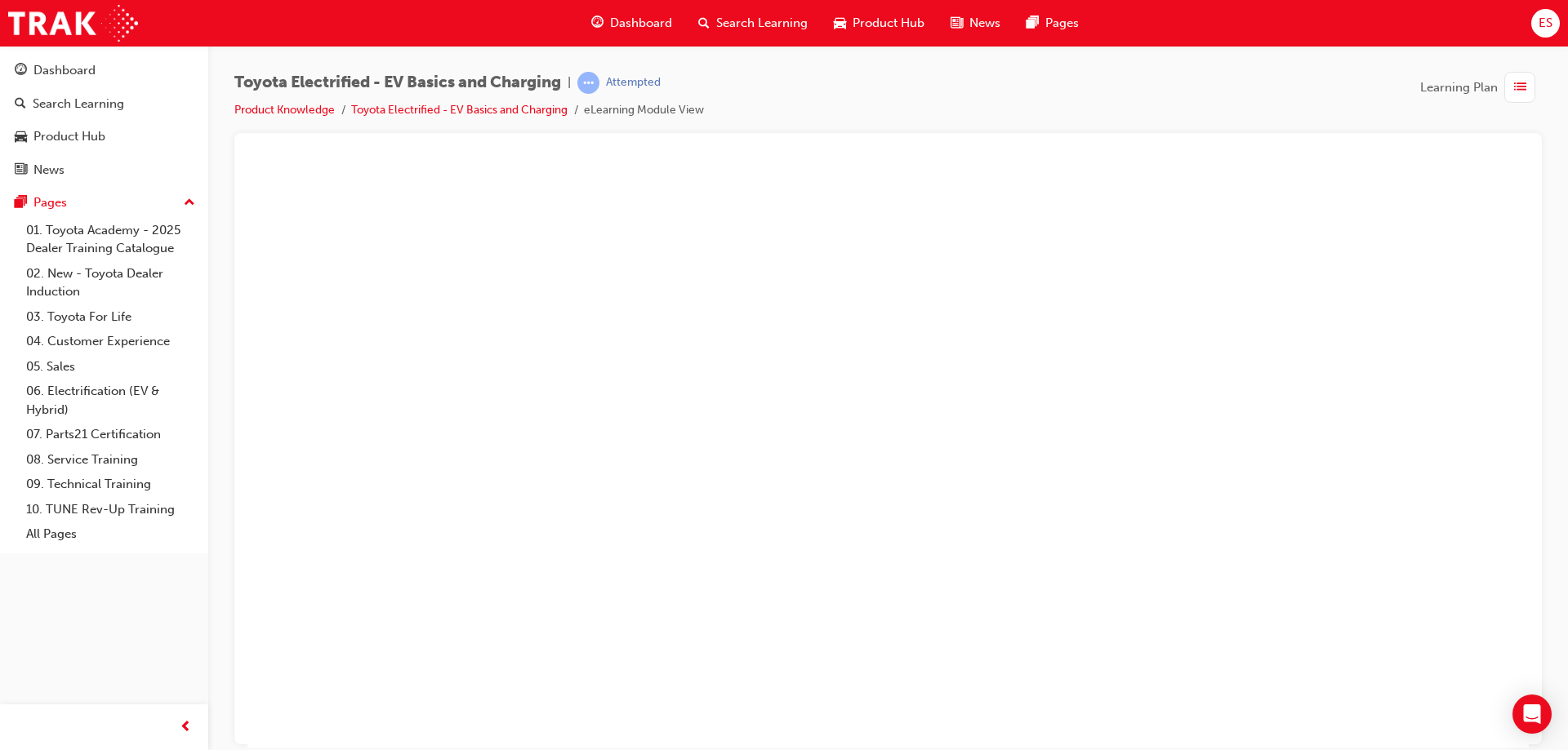
click at [1230, 315] on button "Unzoom image" at bounding box center [888, 454] width 1282 height 586
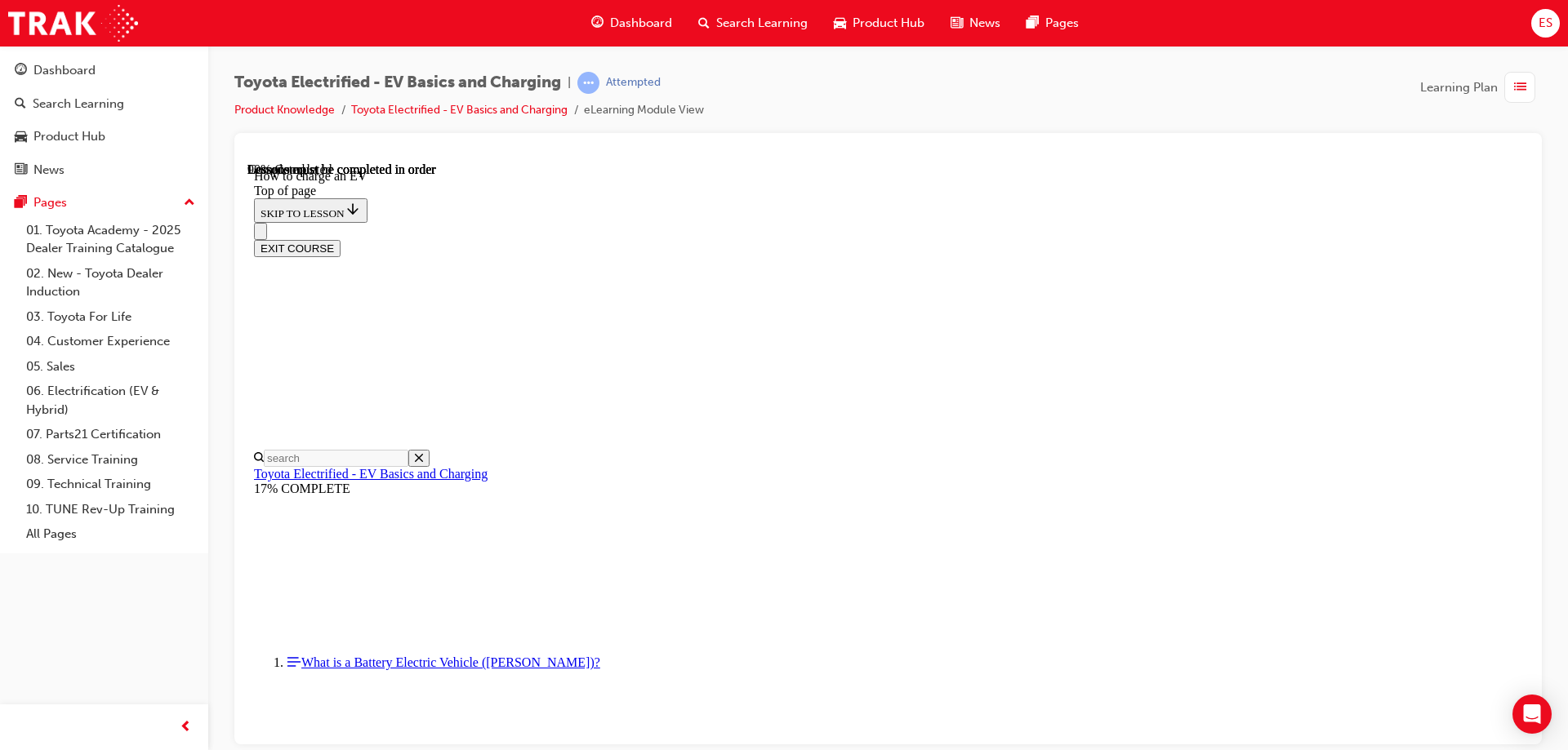
scroll to position [1108, 0]
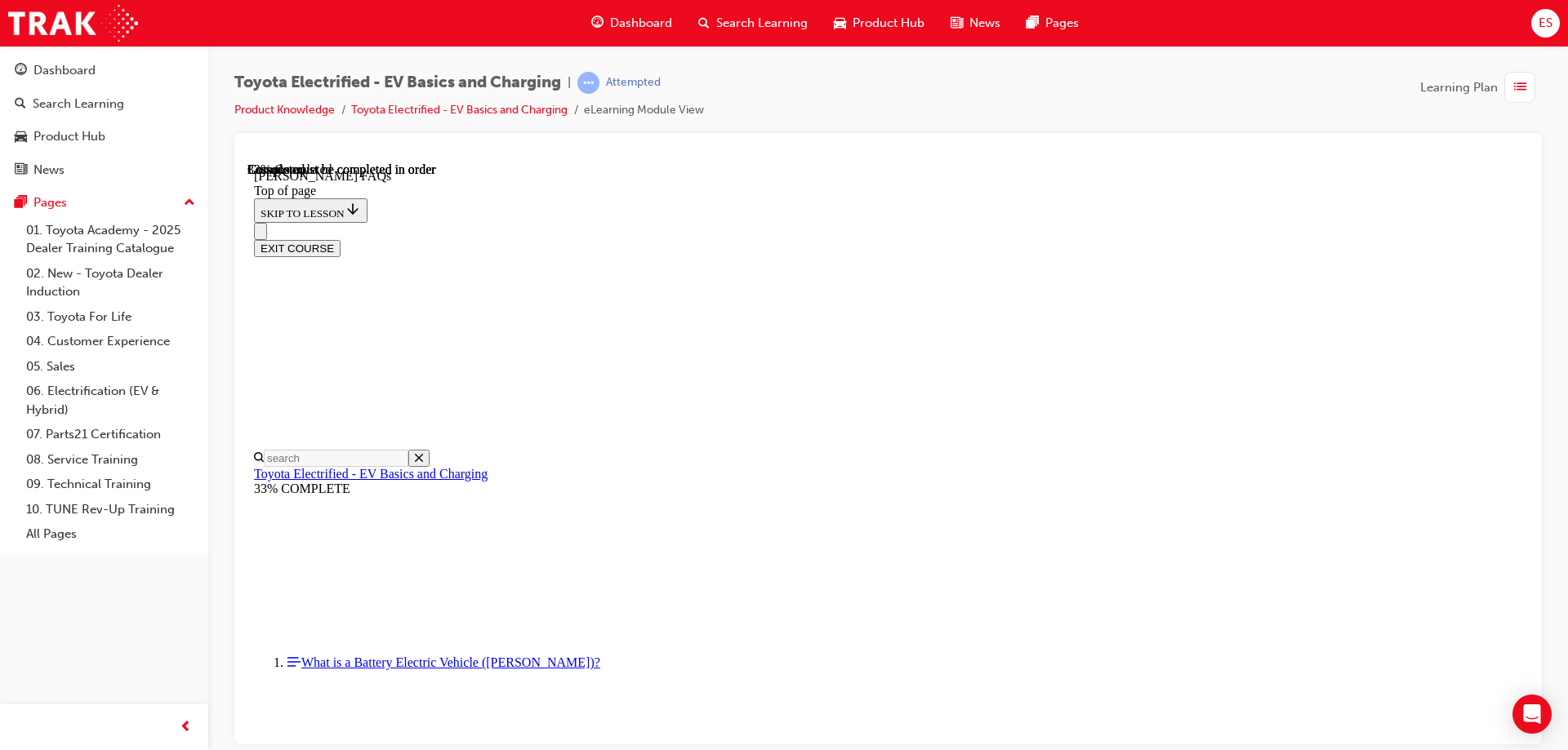
scroll to position [762, 0]
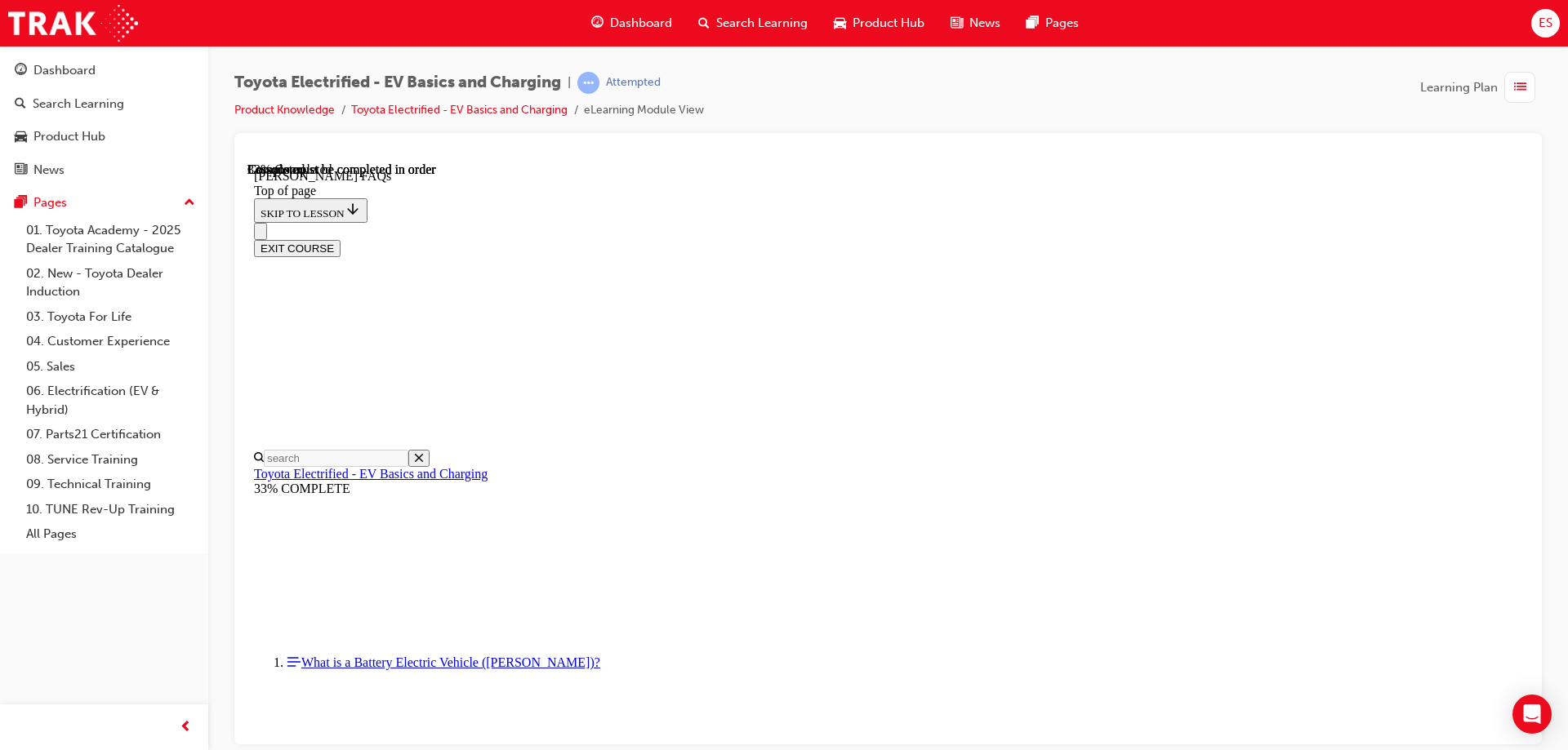
scroll to position [354, 0]
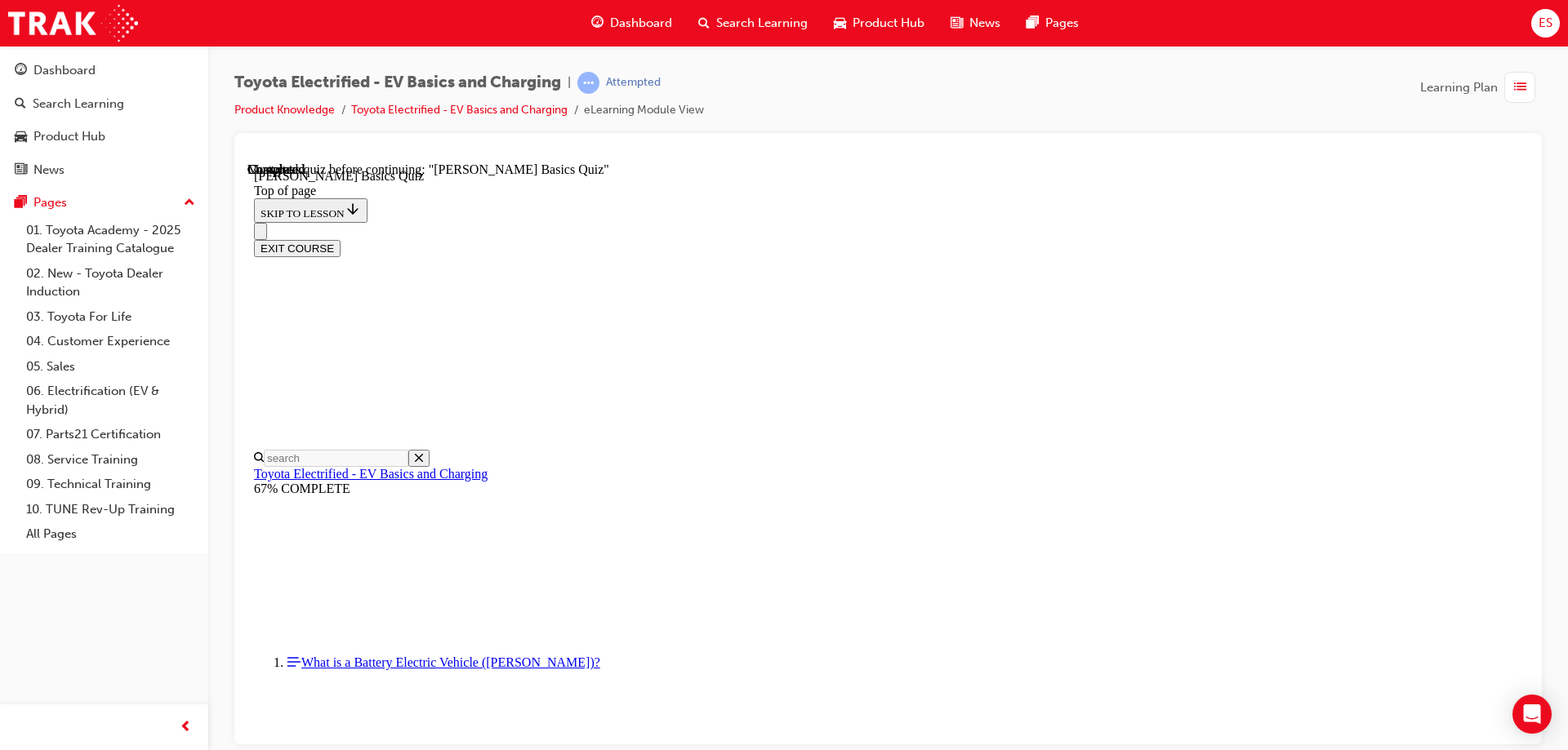
scroll to position [50, 0]
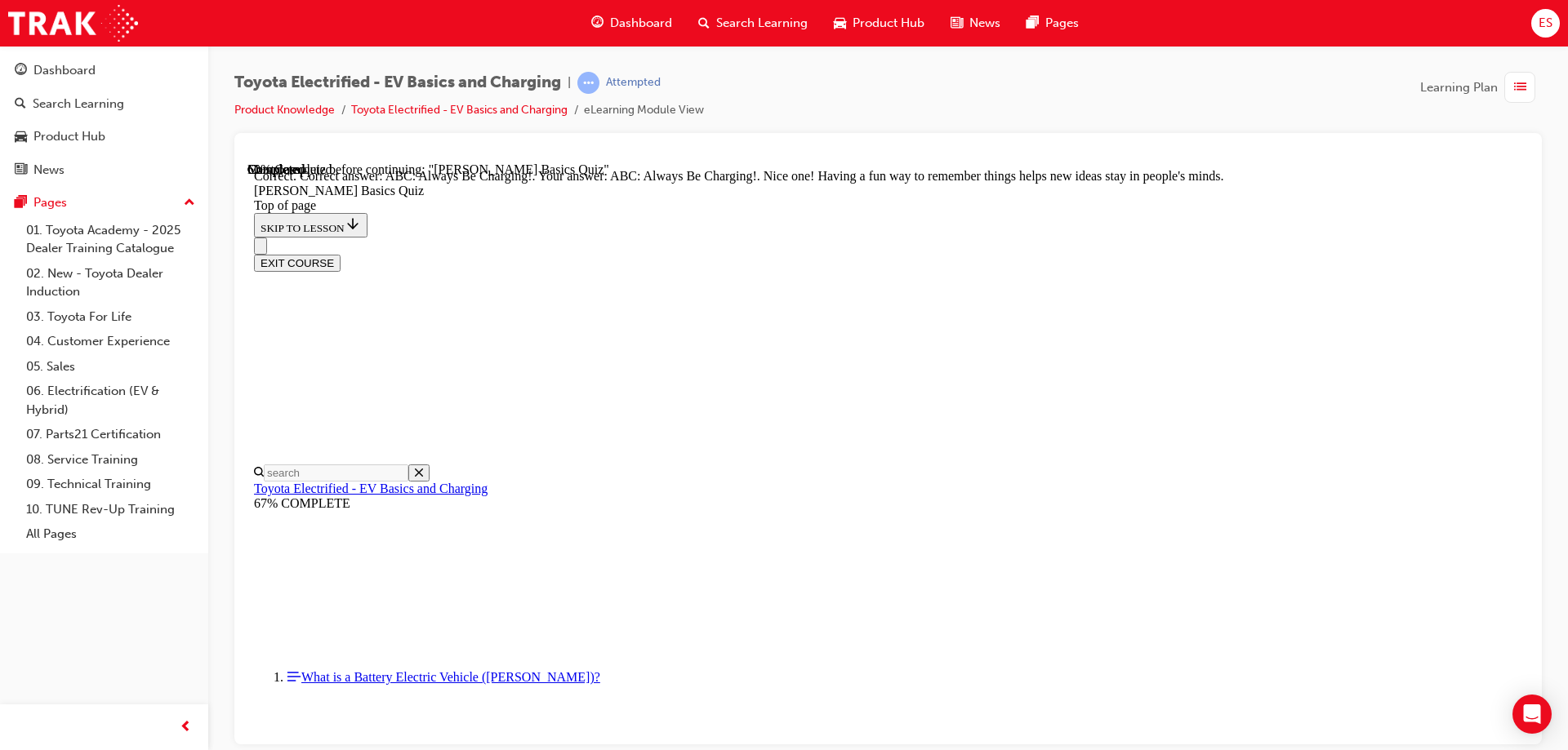
scroll to position [338, 0]
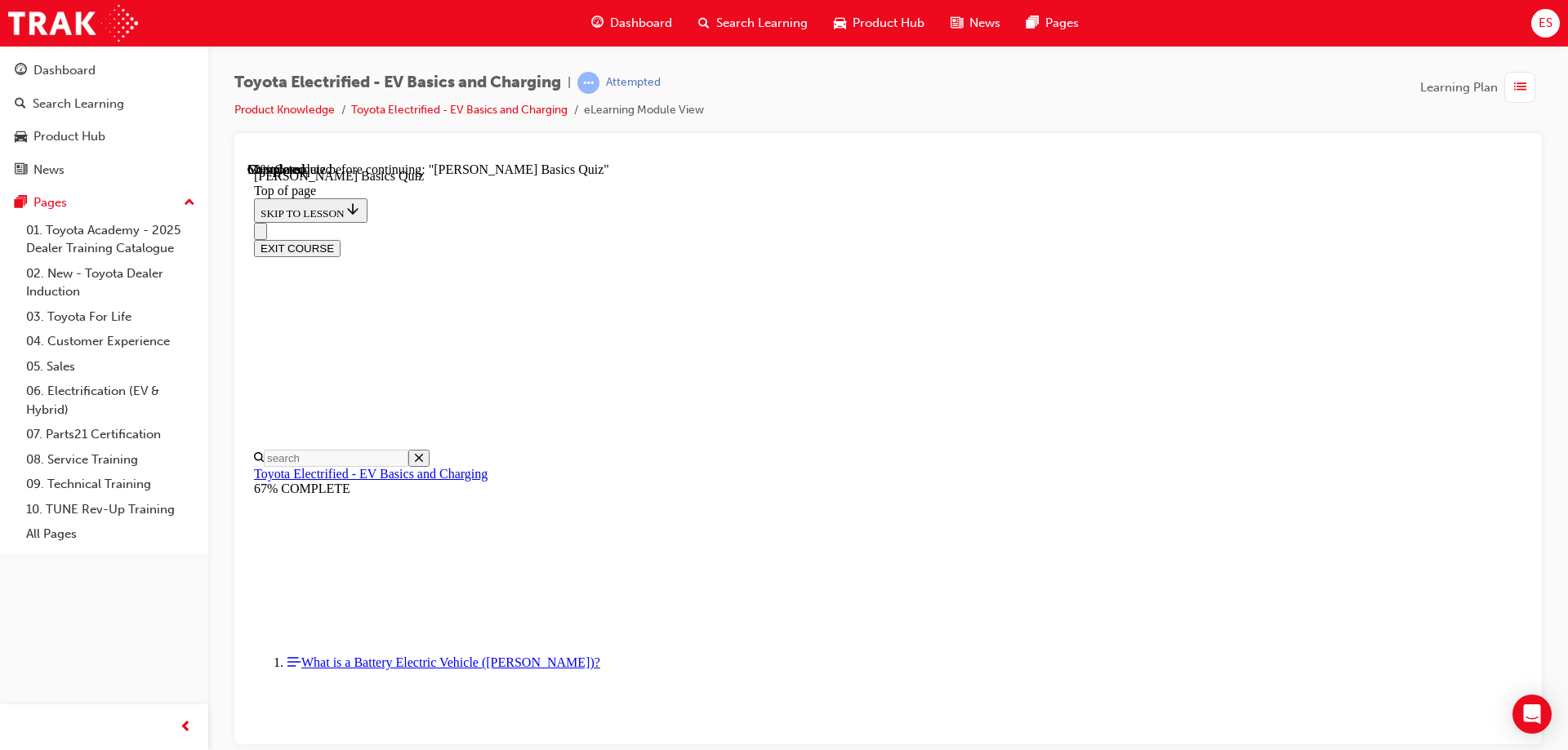
scroll to position [213, 0]
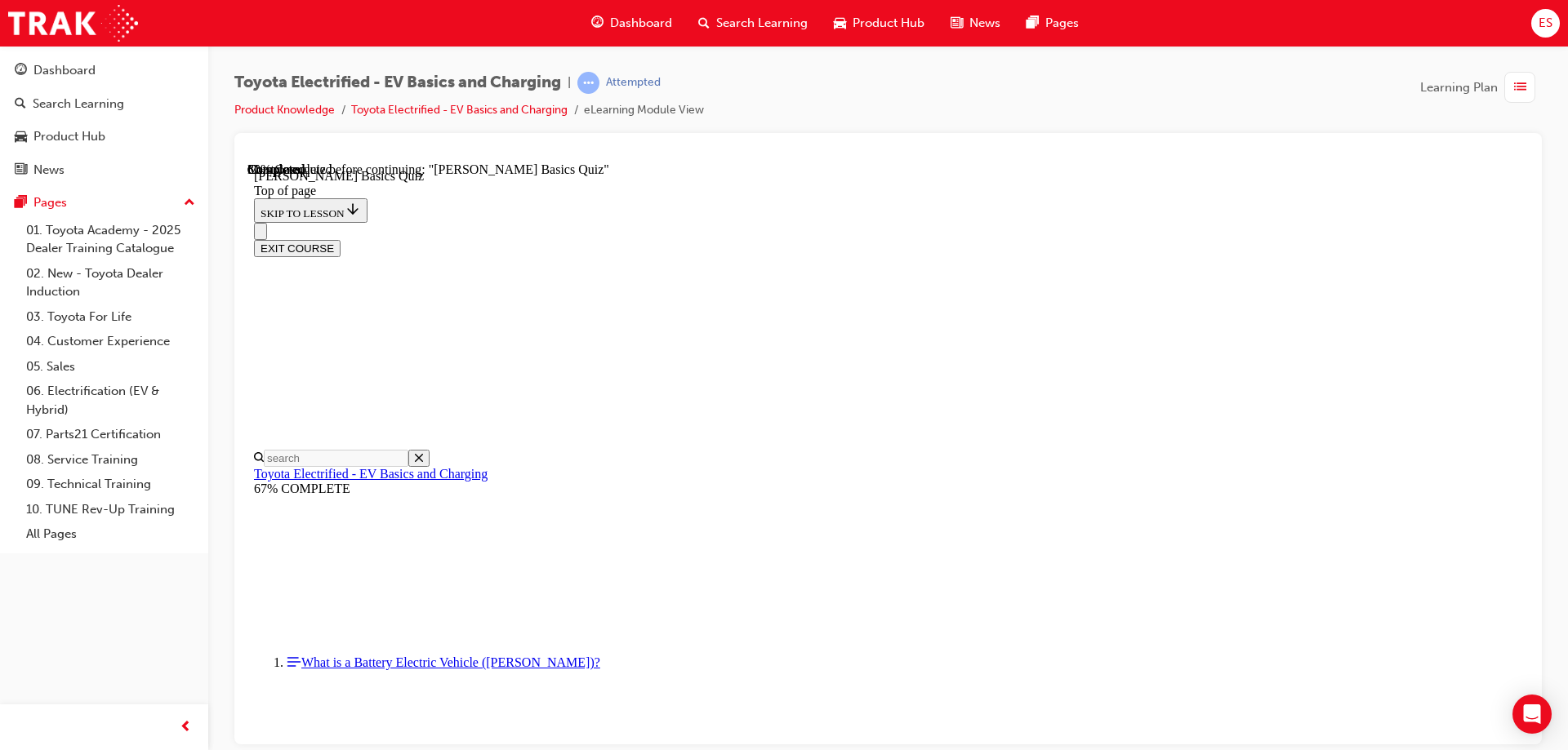
scroll to position [376, 0]
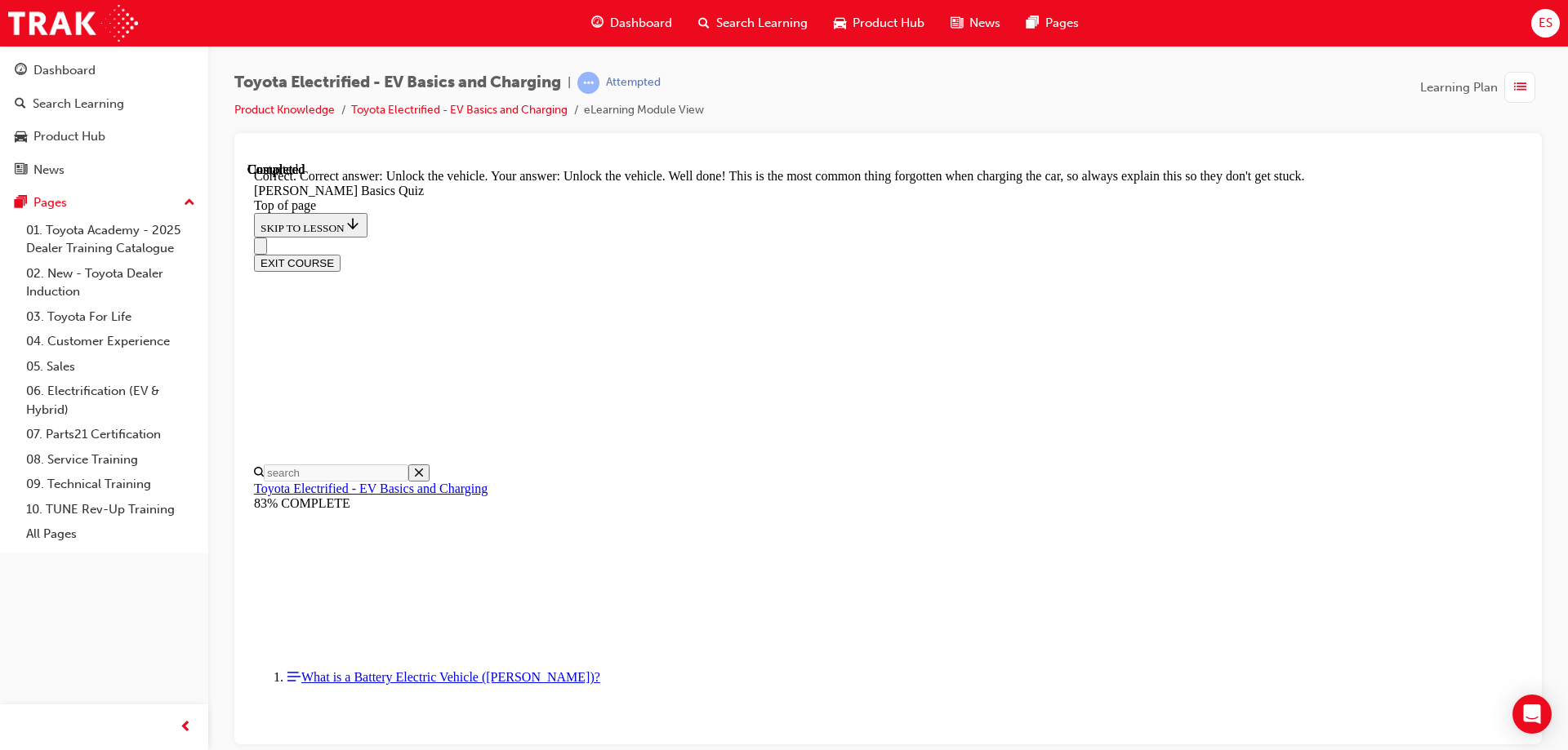
scroll to position [550, 0]
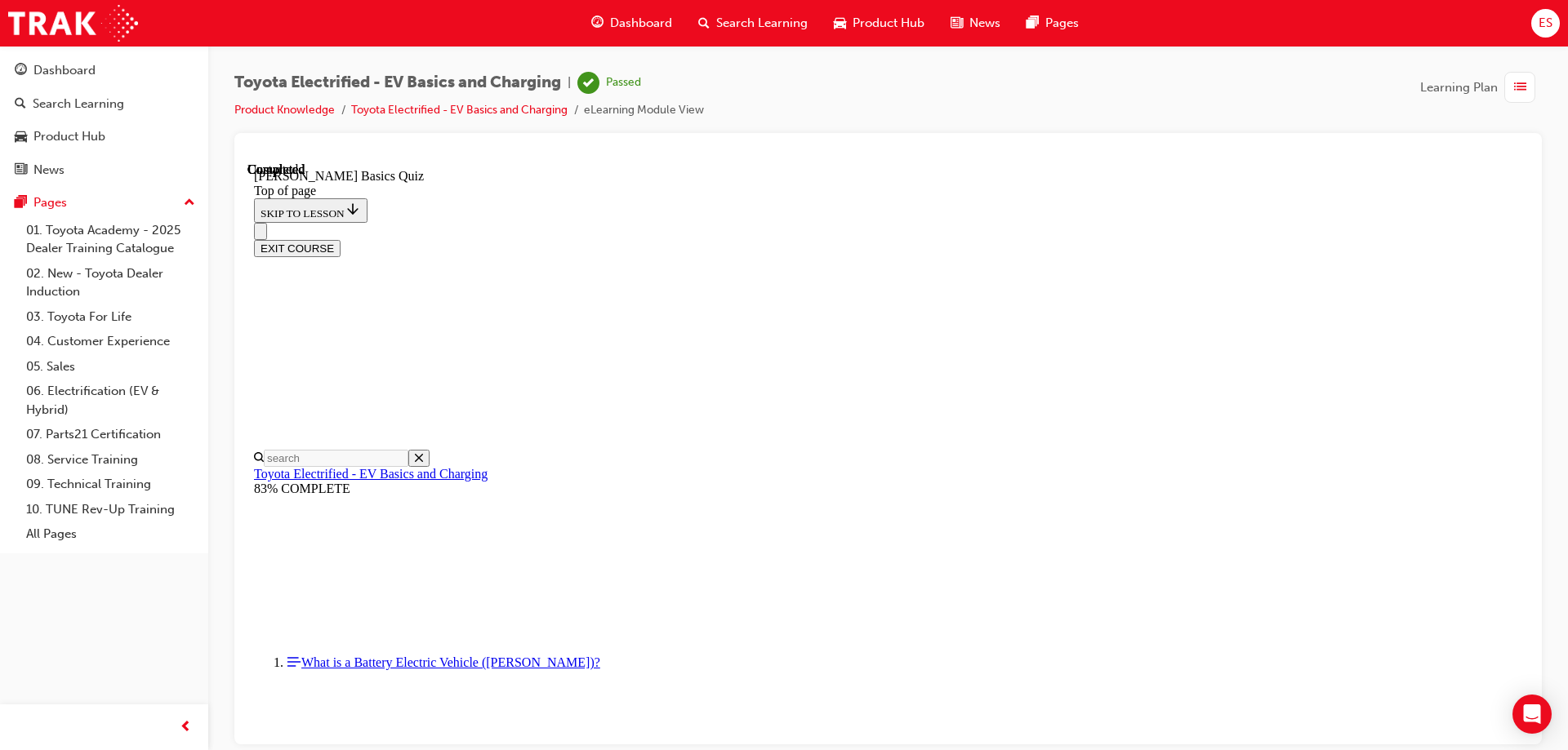
scroll to position [301, 0]
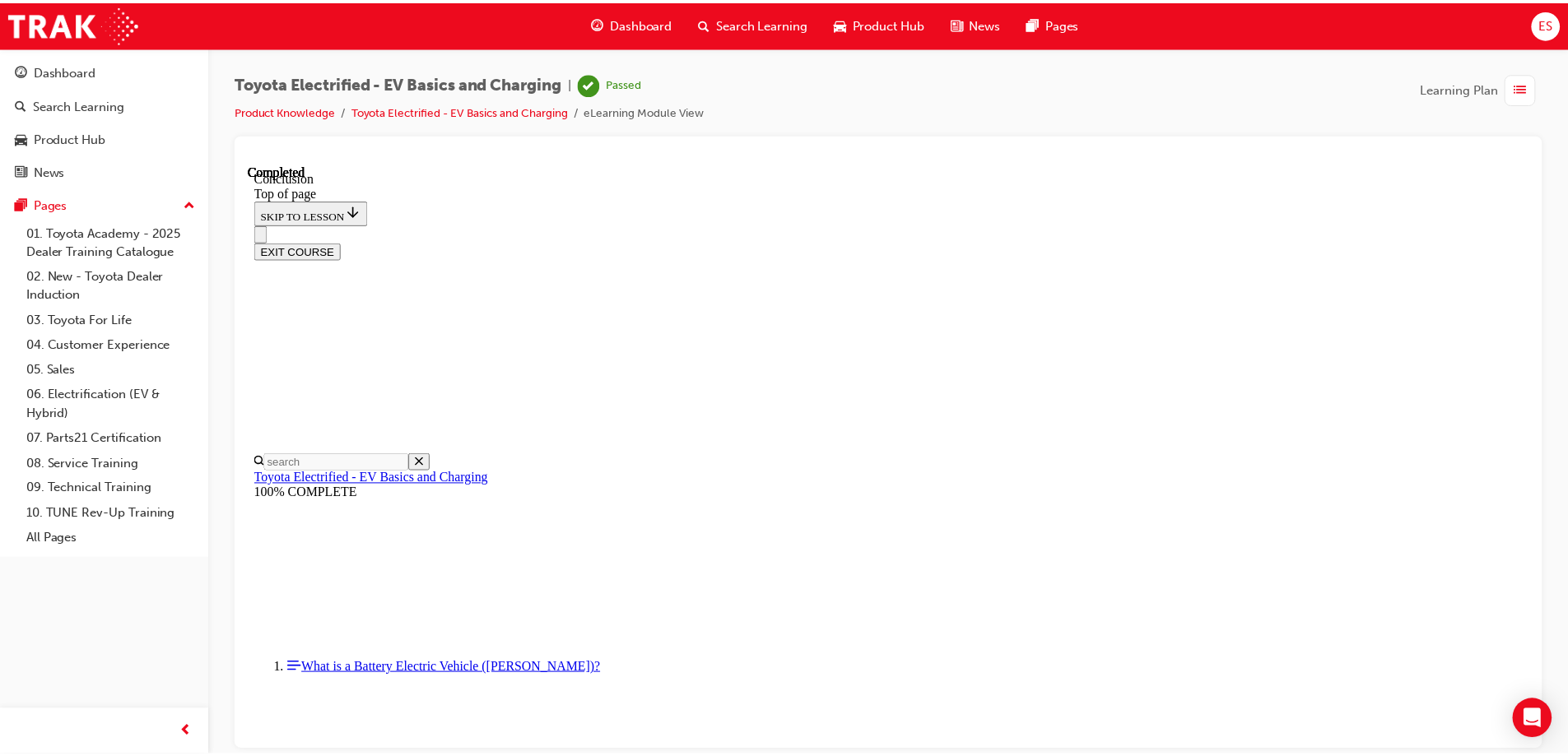
scroll to position [641, 0]
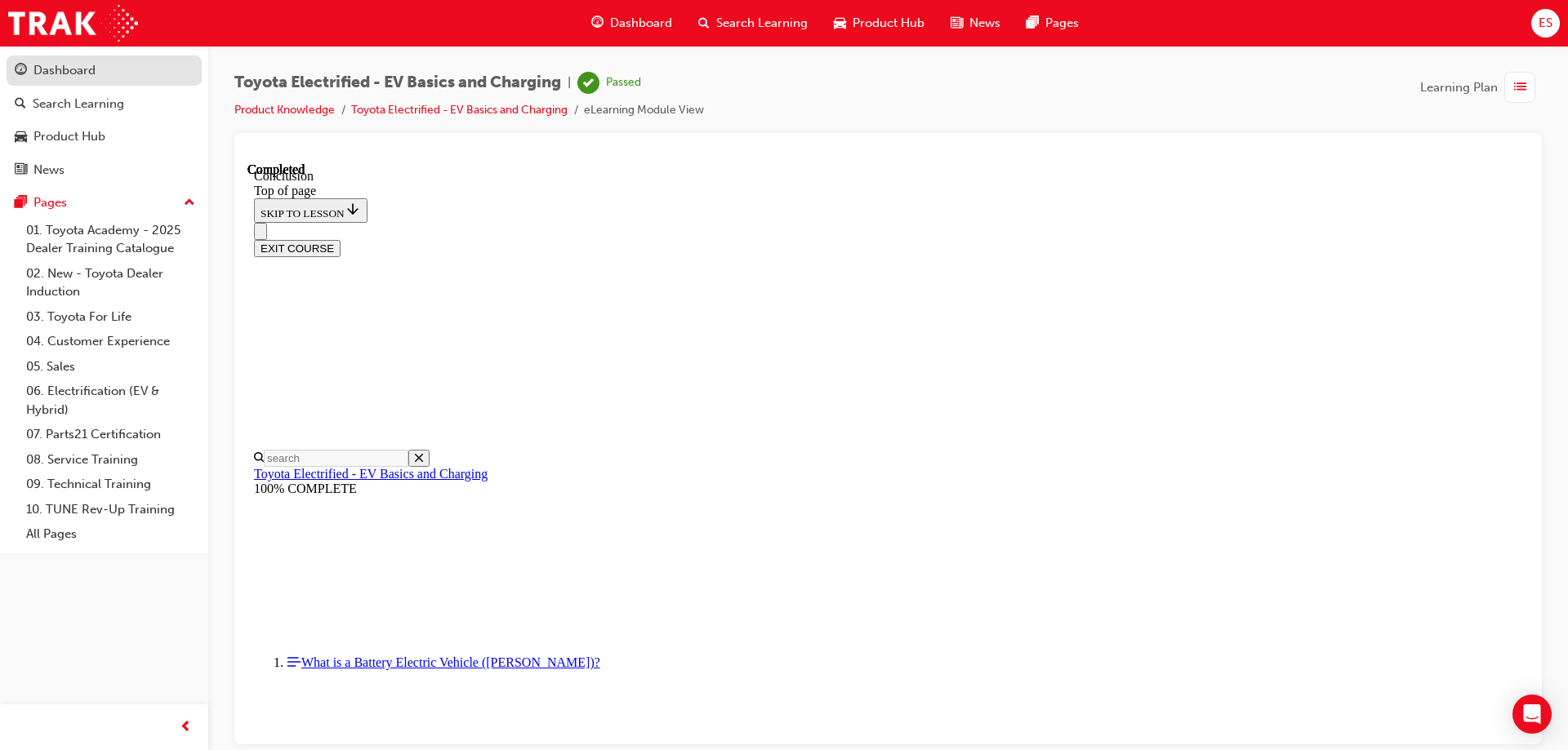
click at [99, 78] on div "Dashboard" at bounding box center [104, 71] width 179 height 21
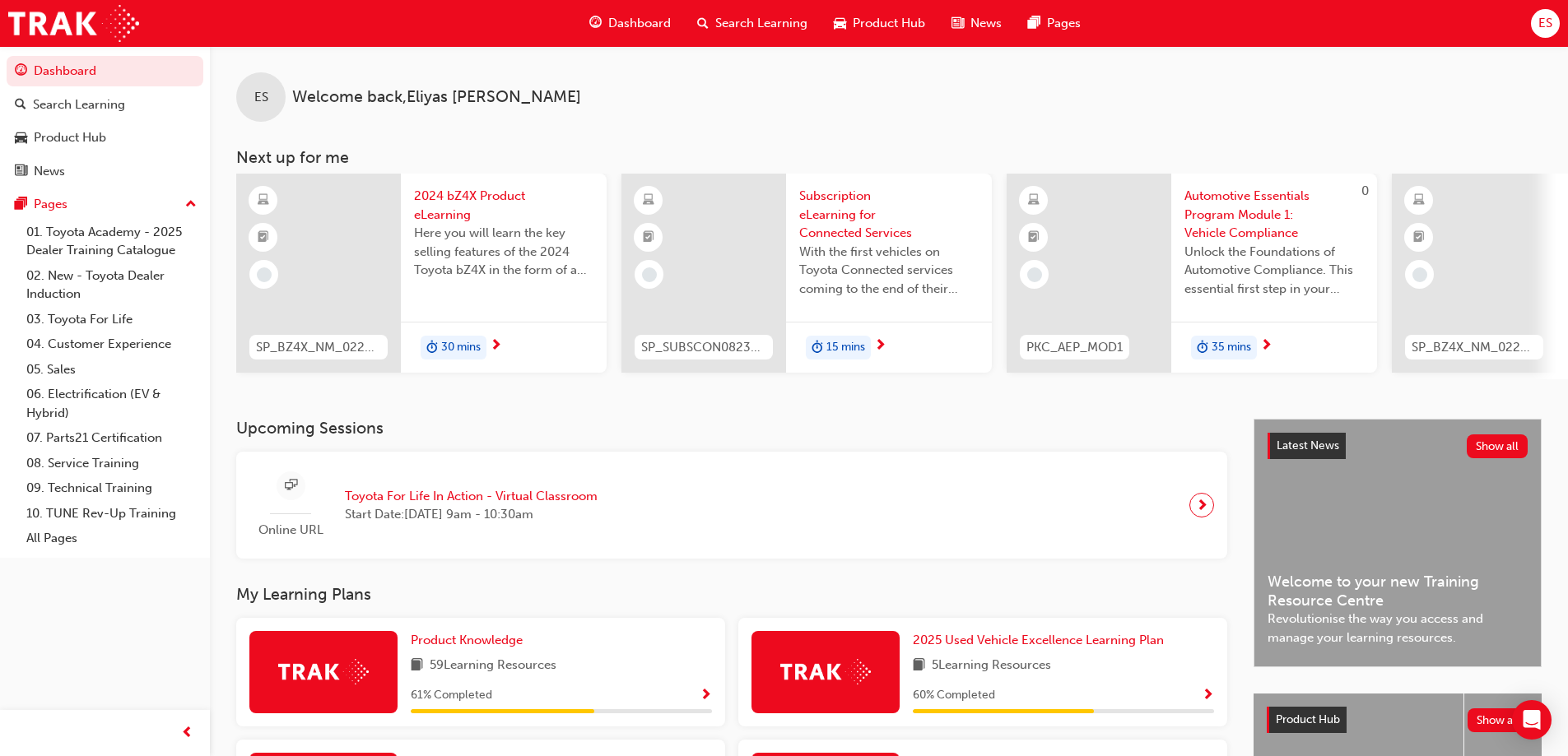
scroll to position [545, 0]
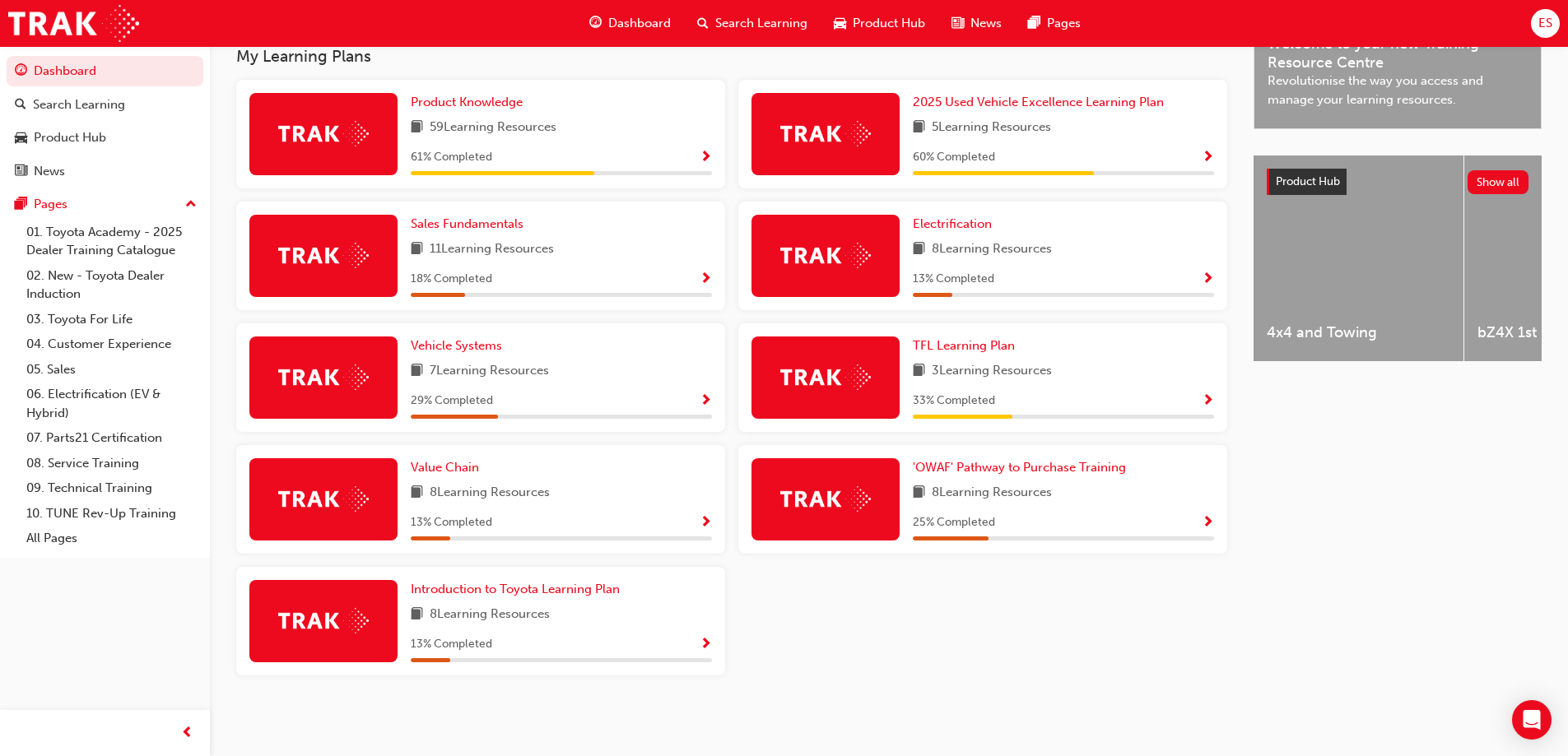
click at [704, 154] on span "Show Progress" at bounding box center [706, 158] width 12 height 15
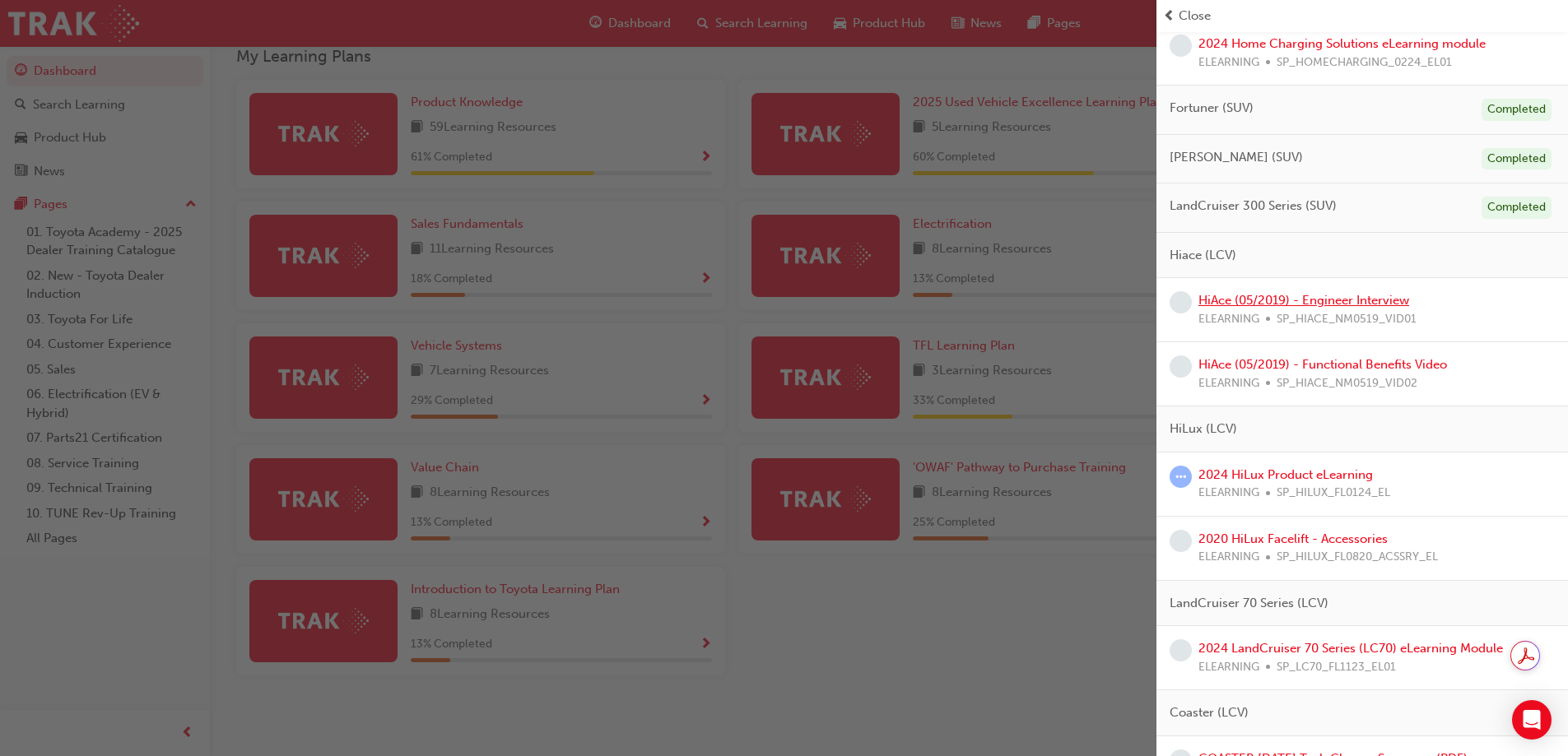
scroll to position [905, 0]
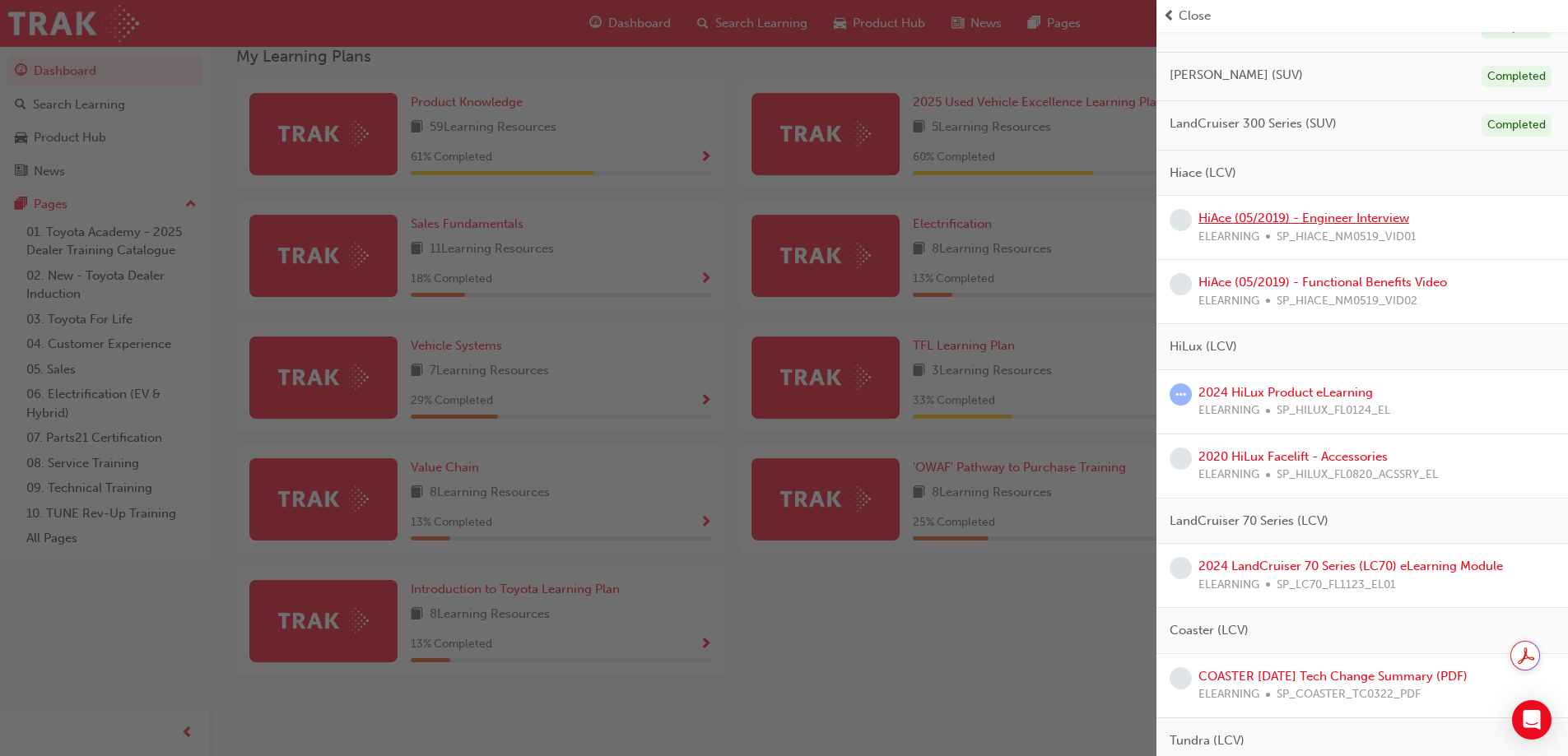
click at [1342, 221] on link "HiAce (05/2019) - Engineer Interview" at bounding box center [1303, 218] width 211 height 15
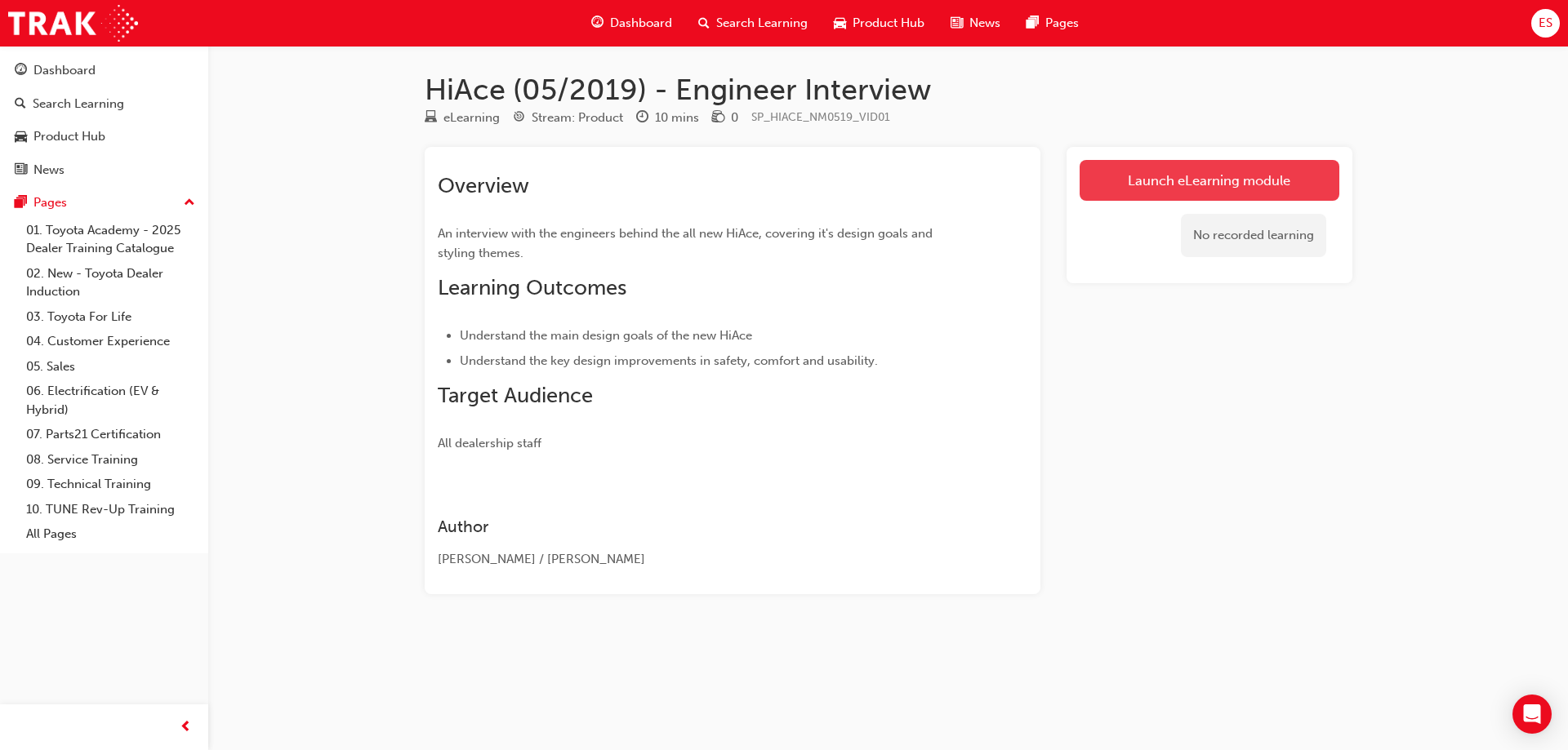
click at [1105, 179] on link "Launch eLearning module" at bounding box center [1209, 179] width 260 height 41
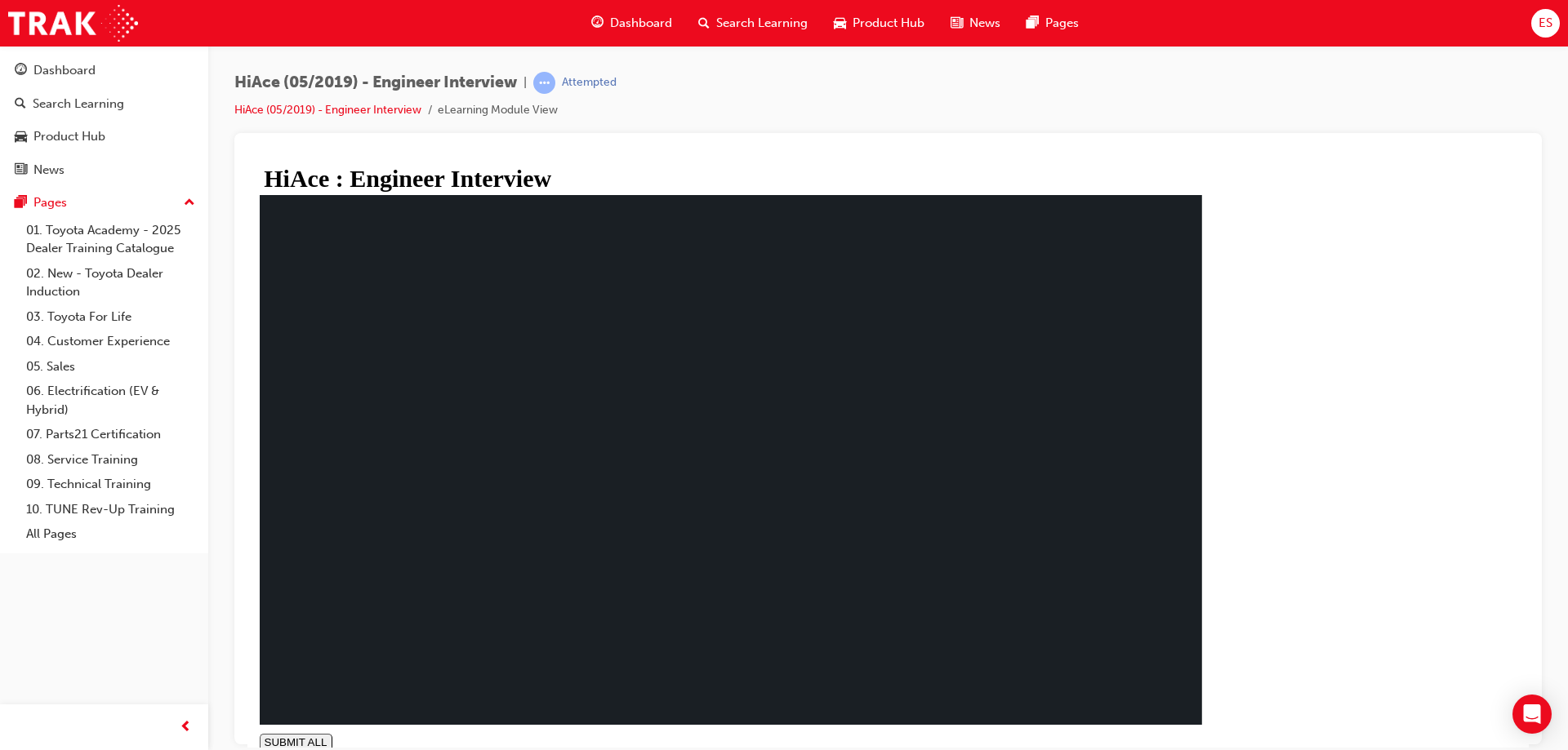
type input "0.997"
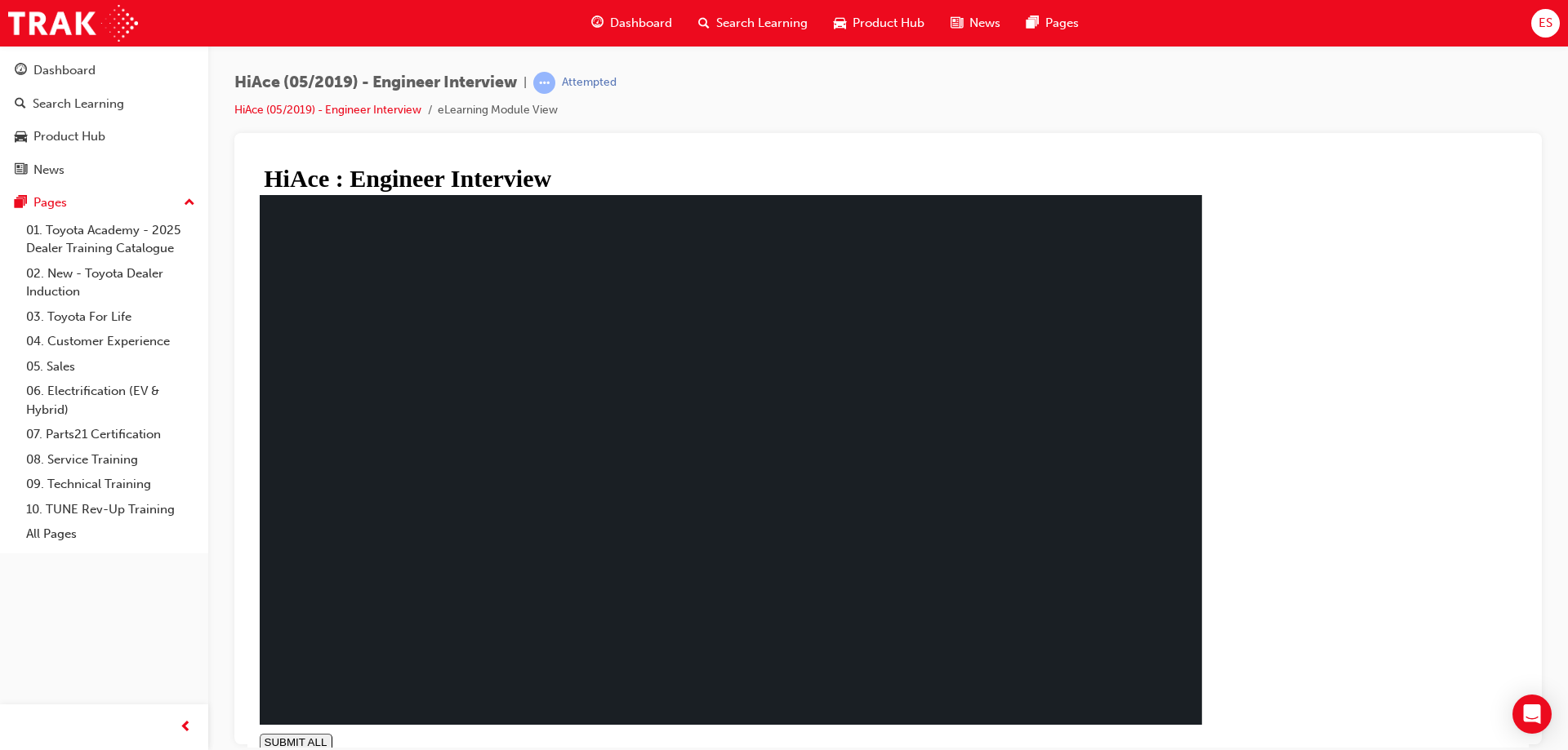
drag, startPoint x: 457, startPoint y: 293, endPoint x: 975, endPoint y: 291, distance: 518.0
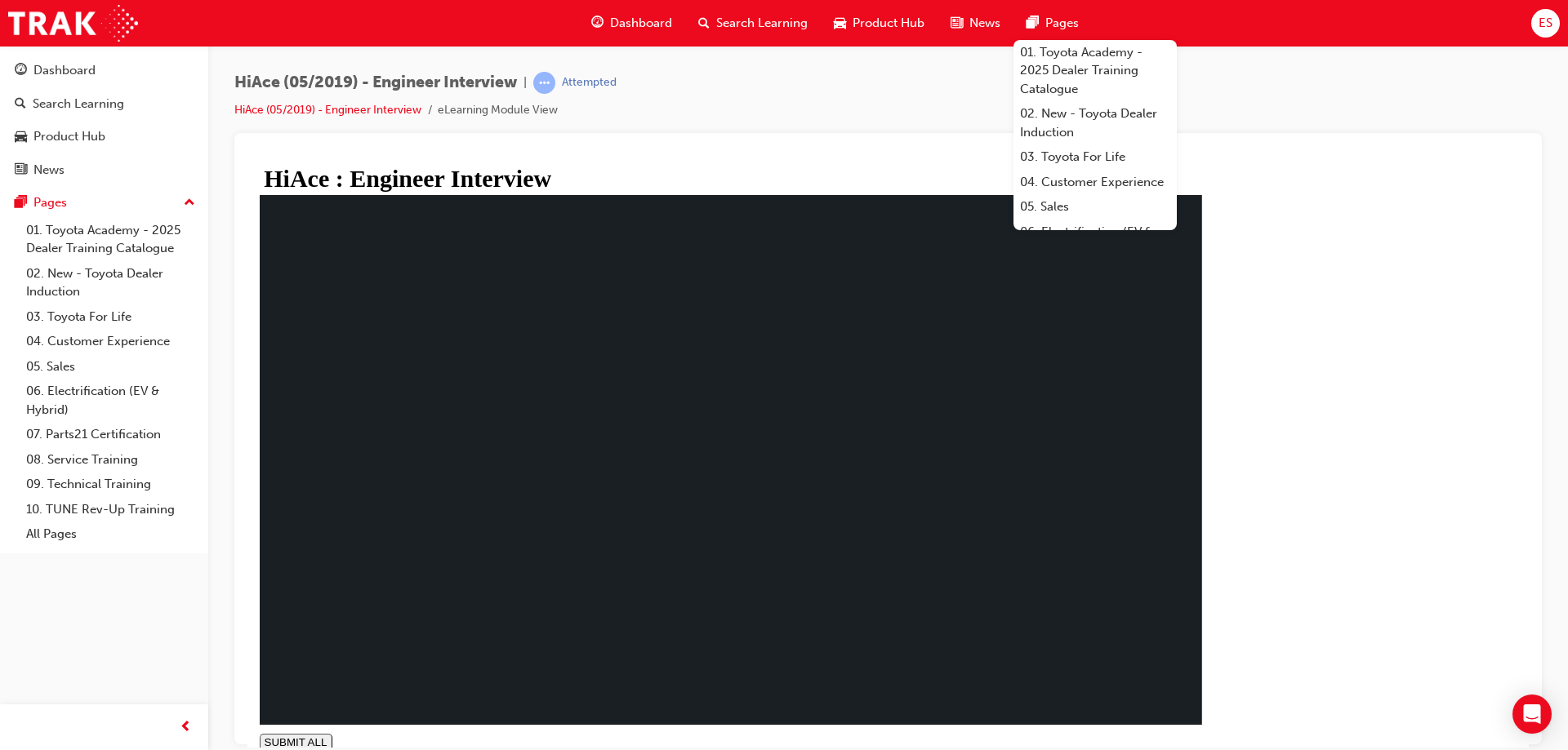
drag, startPoint x: 479, startPoint y: 464, endPoint x: 475, endPoint y: 438, distance: 26.3
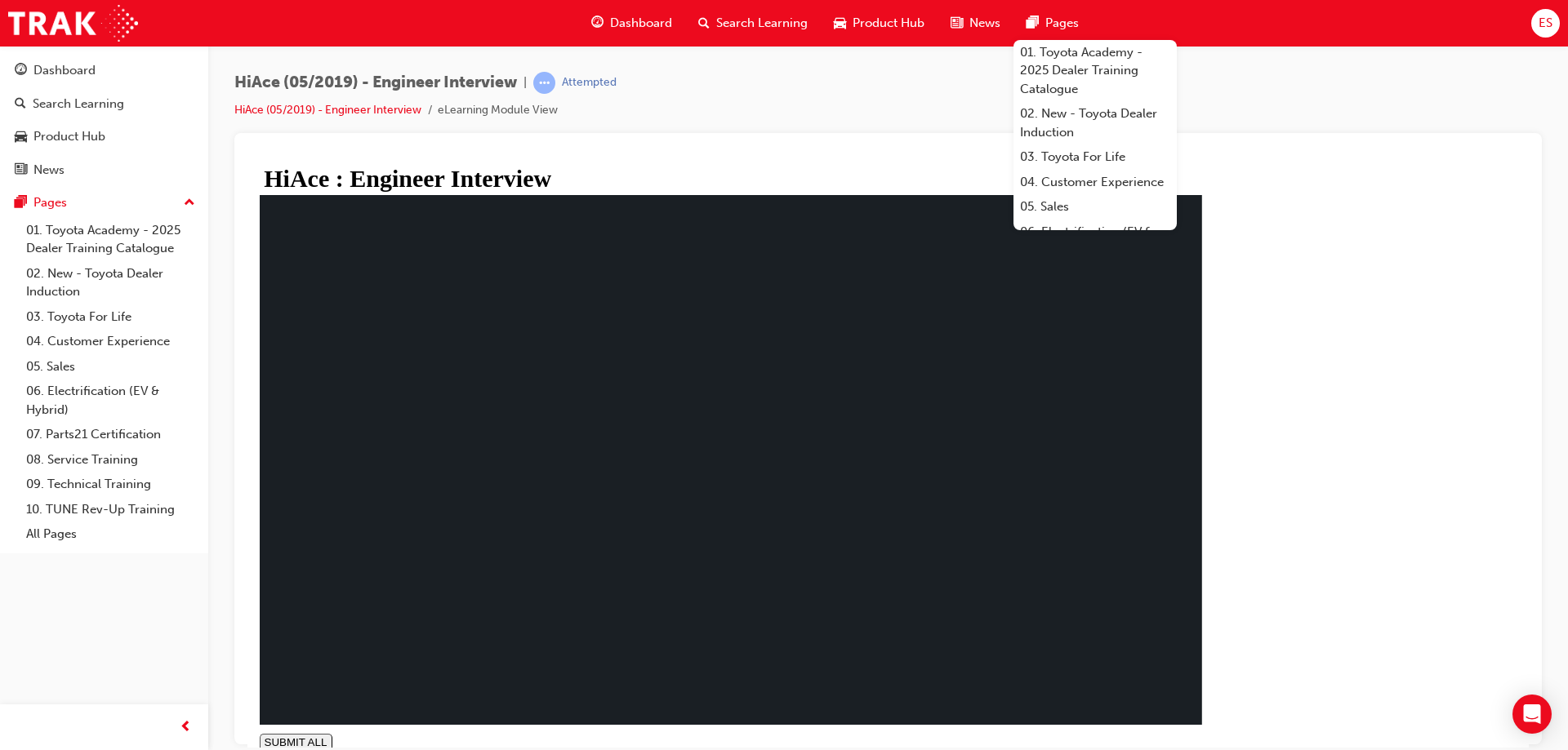
click at [39, 69] on div "Dashboard" at bounding box center [64, 71] width 62 height 19
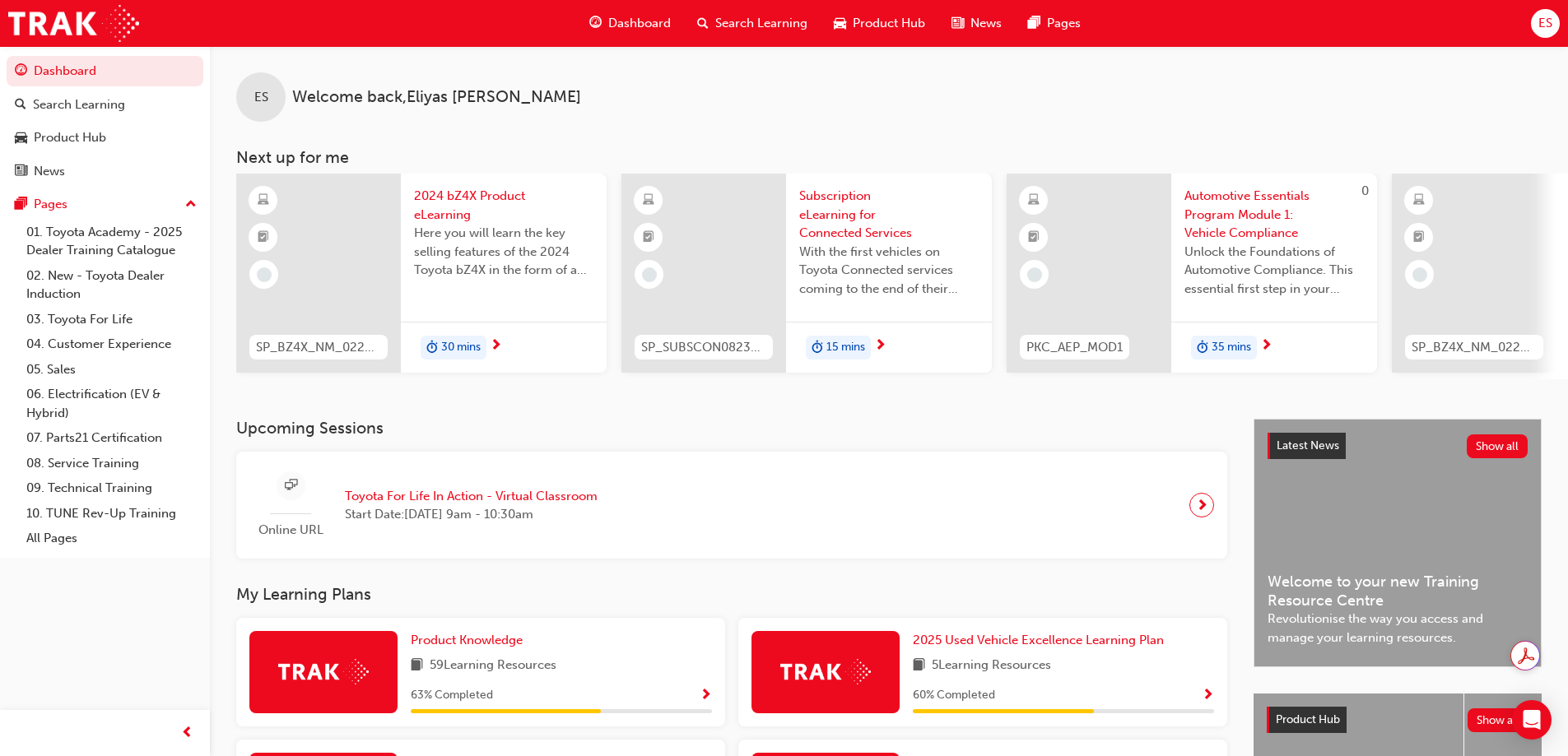
click at [700, 700] on span "Show Progress" at bounding box center [706, 696] width 12 height 15
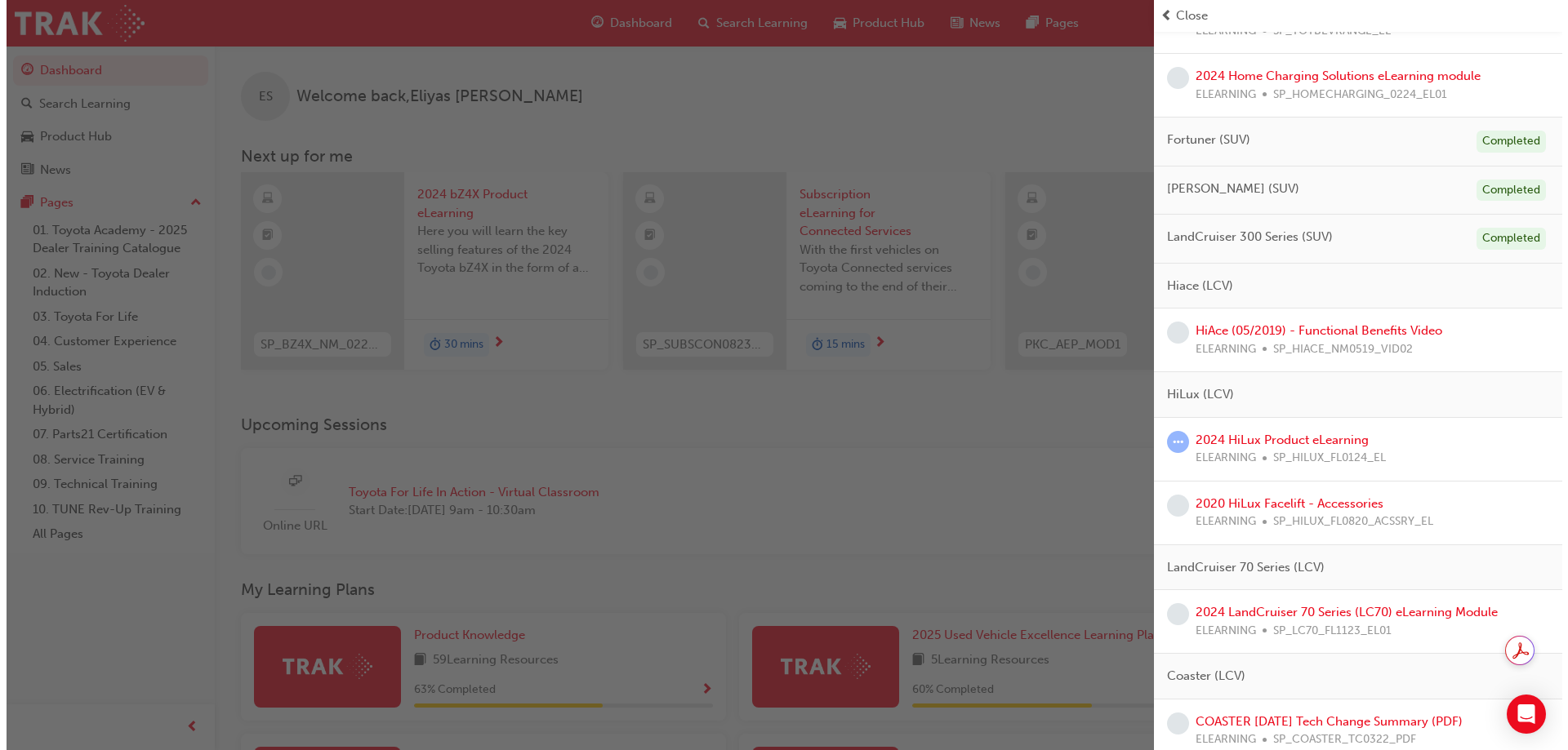
scroll to position [816, 0]
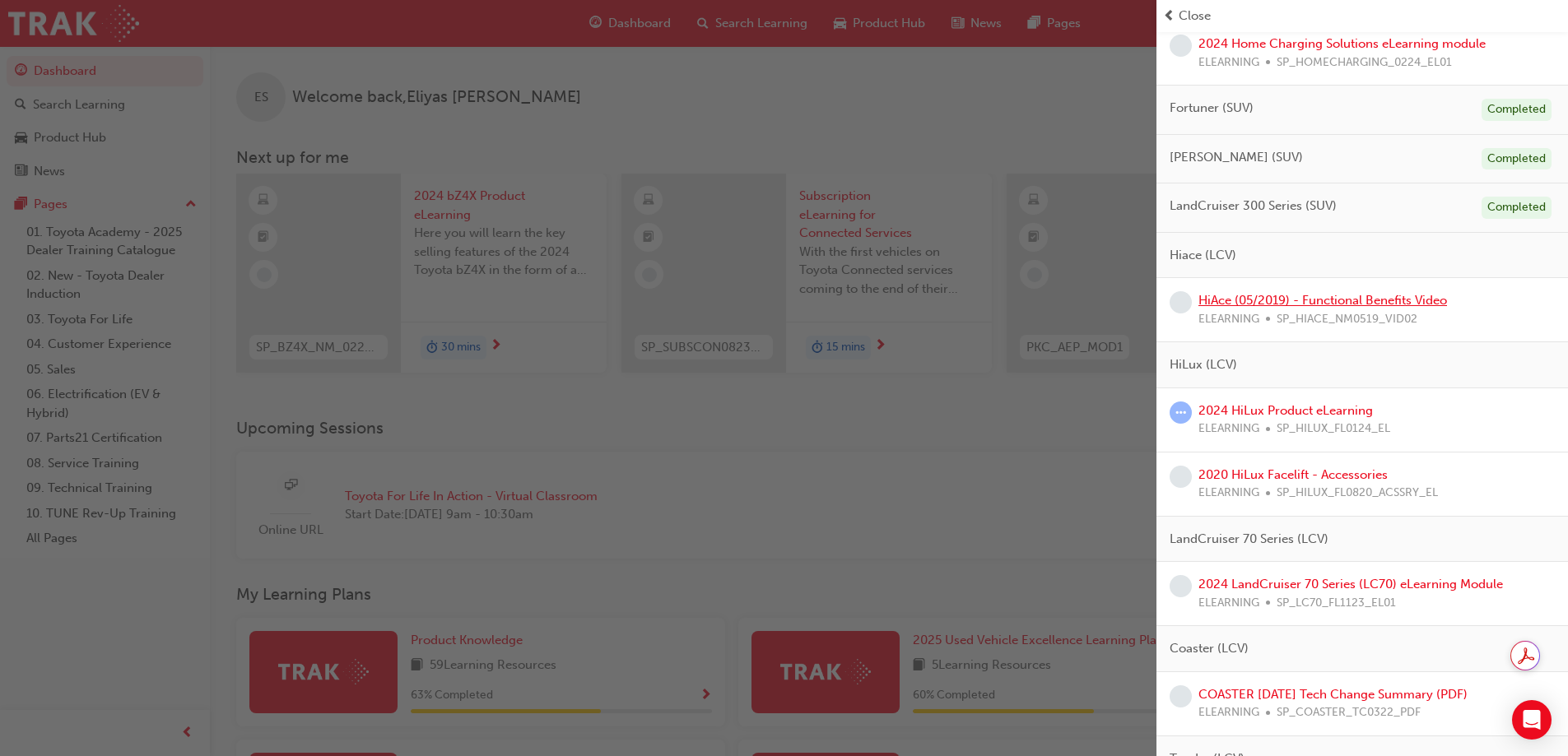
click at [1282, 306] on link "HiAce (05/2019) - Functional Benefits Video" at bounding box center [1322, 301] width 249 height 15
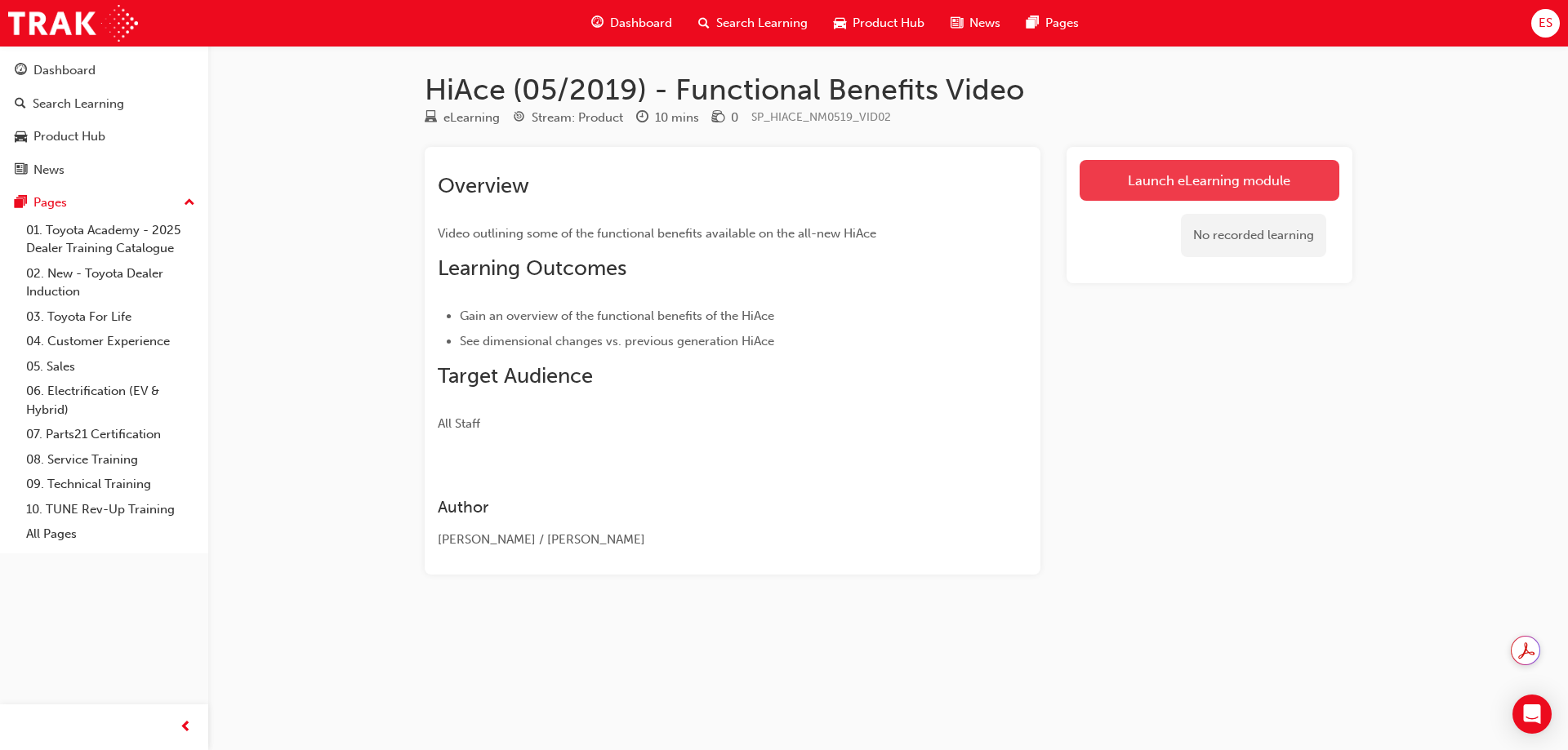
click at [1110, 172] on link "Launch eLearning module" at bounding box center [1209, 179] width 260 height 41
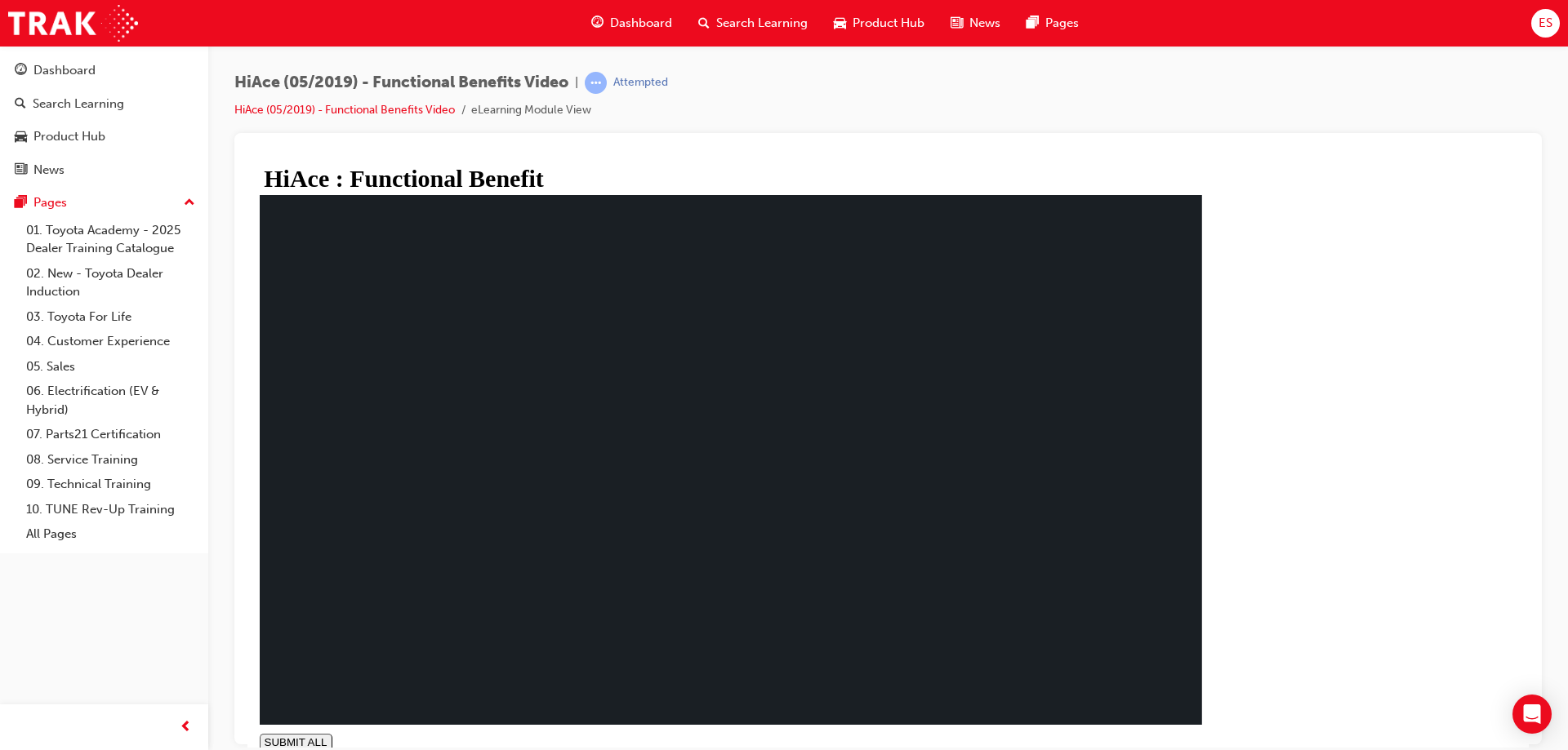
type input "0.015"
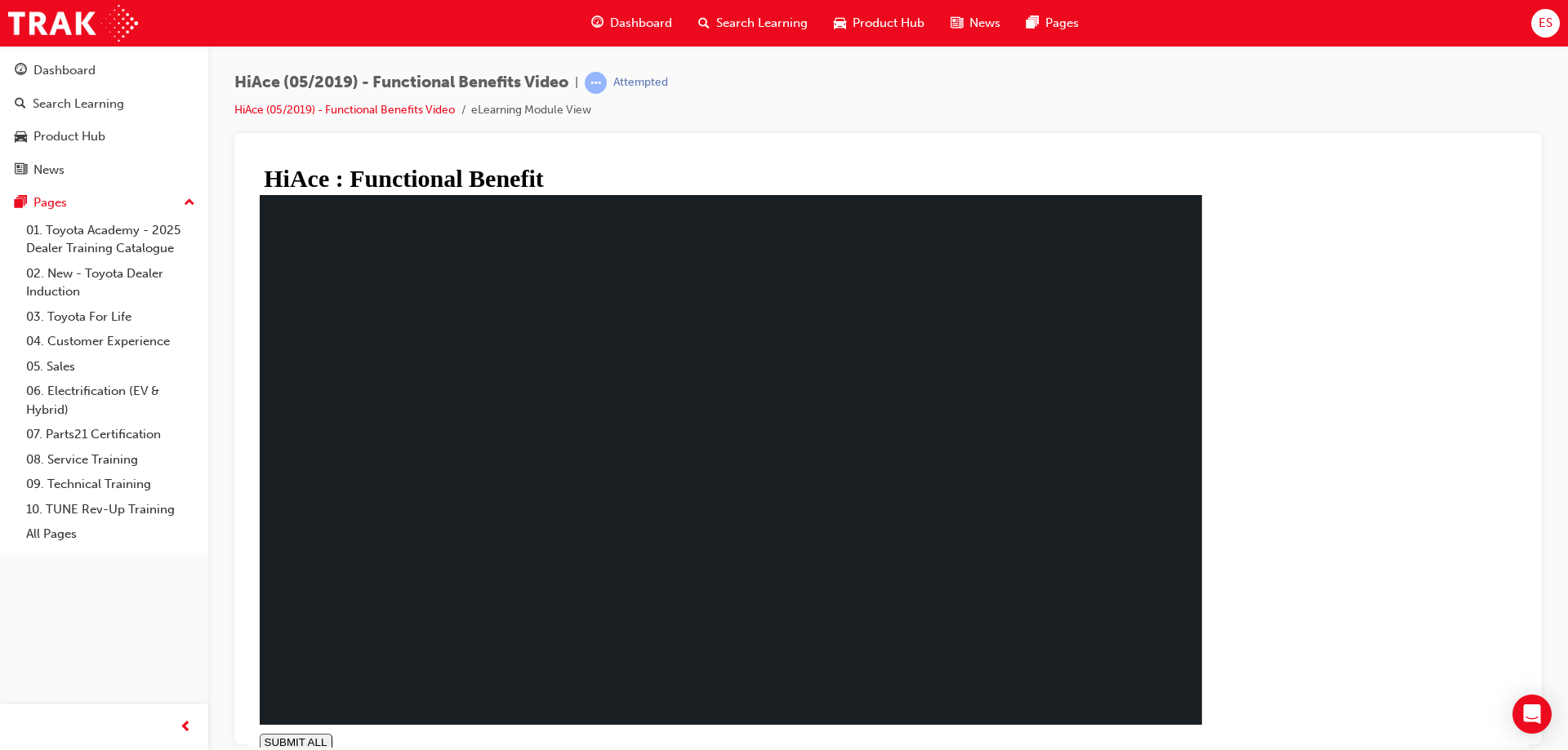
click at [60, 69] on div "Dashboard" at bounding box center [64, 71] width 62 height 19
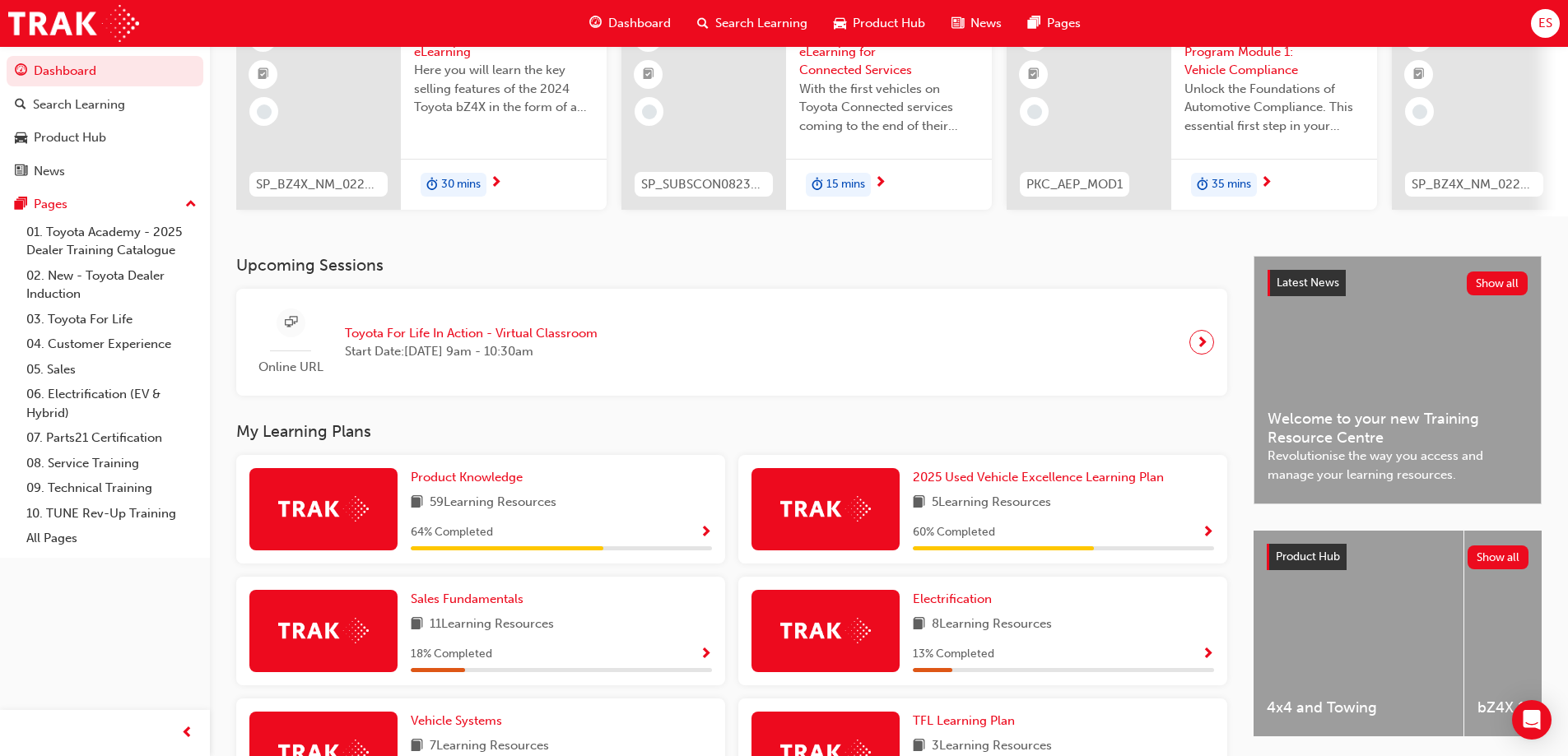
scroll to position [165, 0]
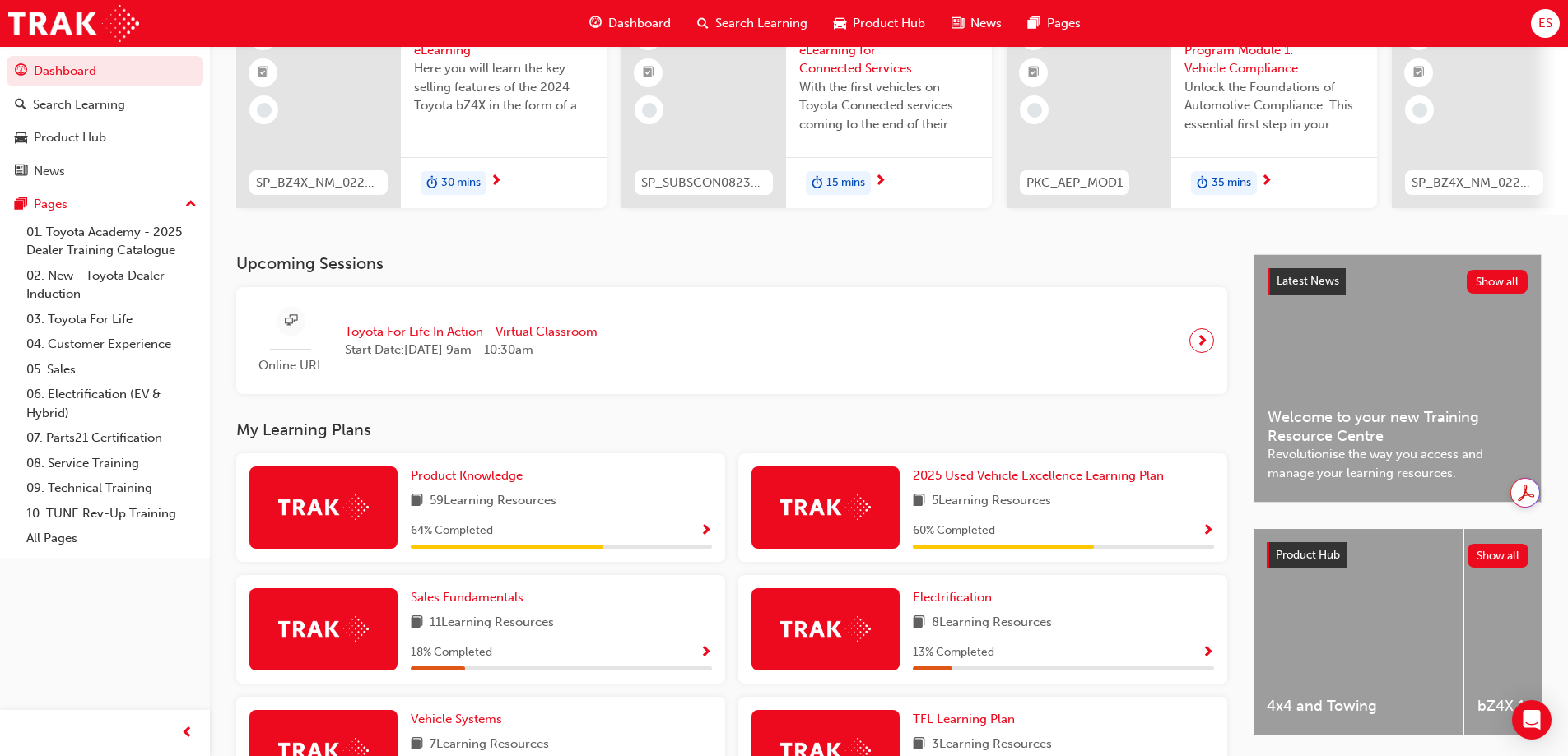
click at [700, 536] on span "Show Progress" at bounding box center [706, 531] width 12 height 15
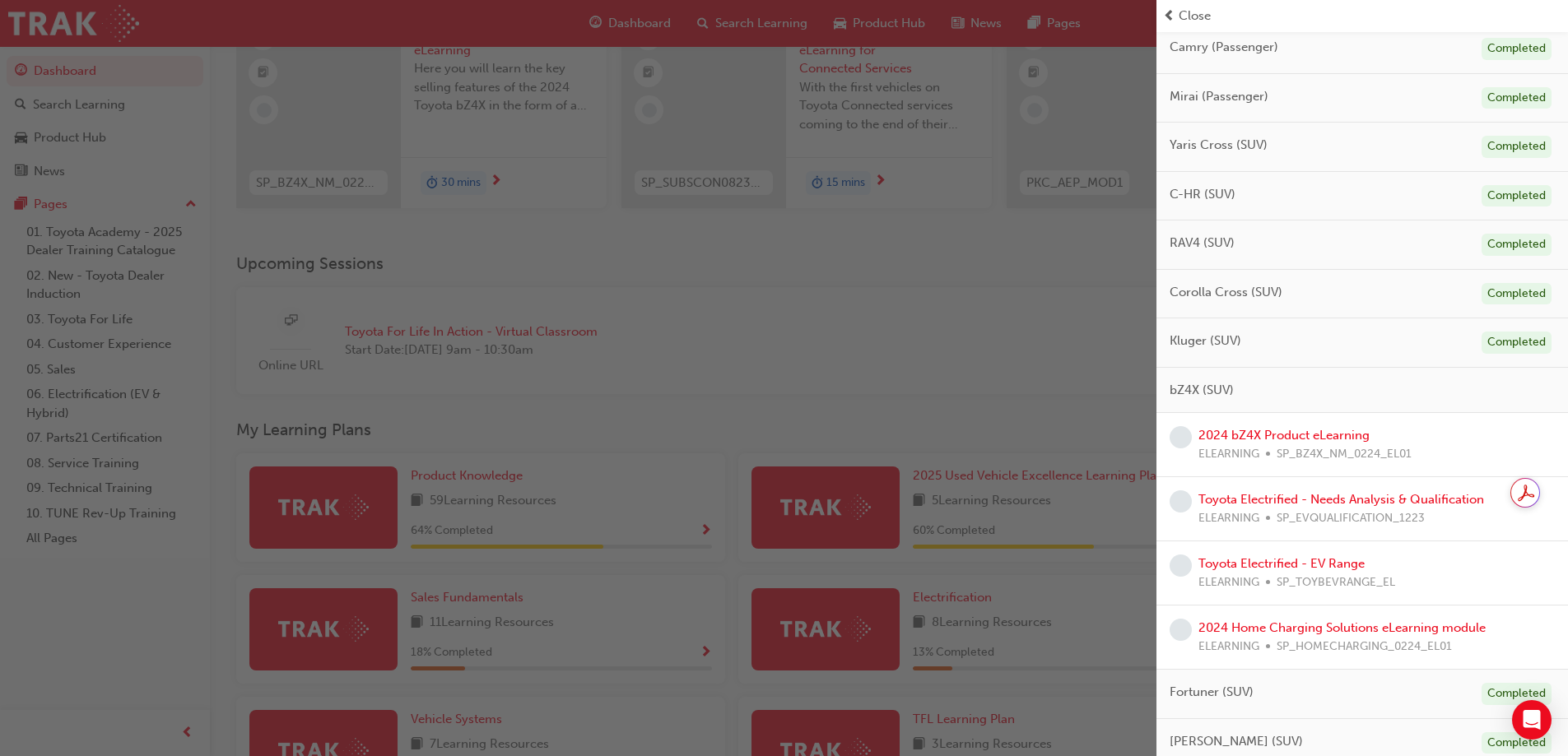
scroll to position [247, 0]
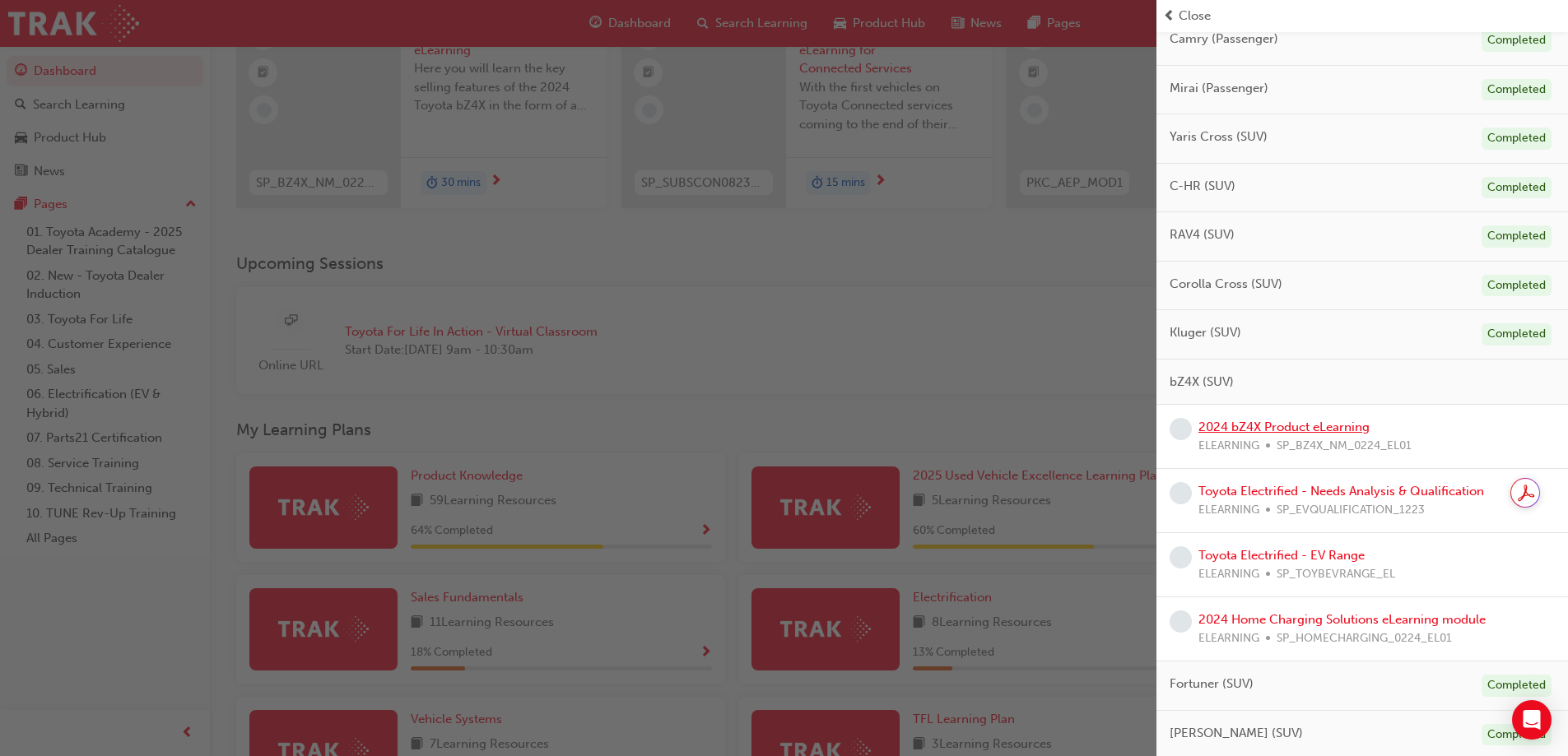
click at [1299, 422] on link "2024 bZ4X Product eLearning" at bounding box center [1284, 428] width 171 height 15
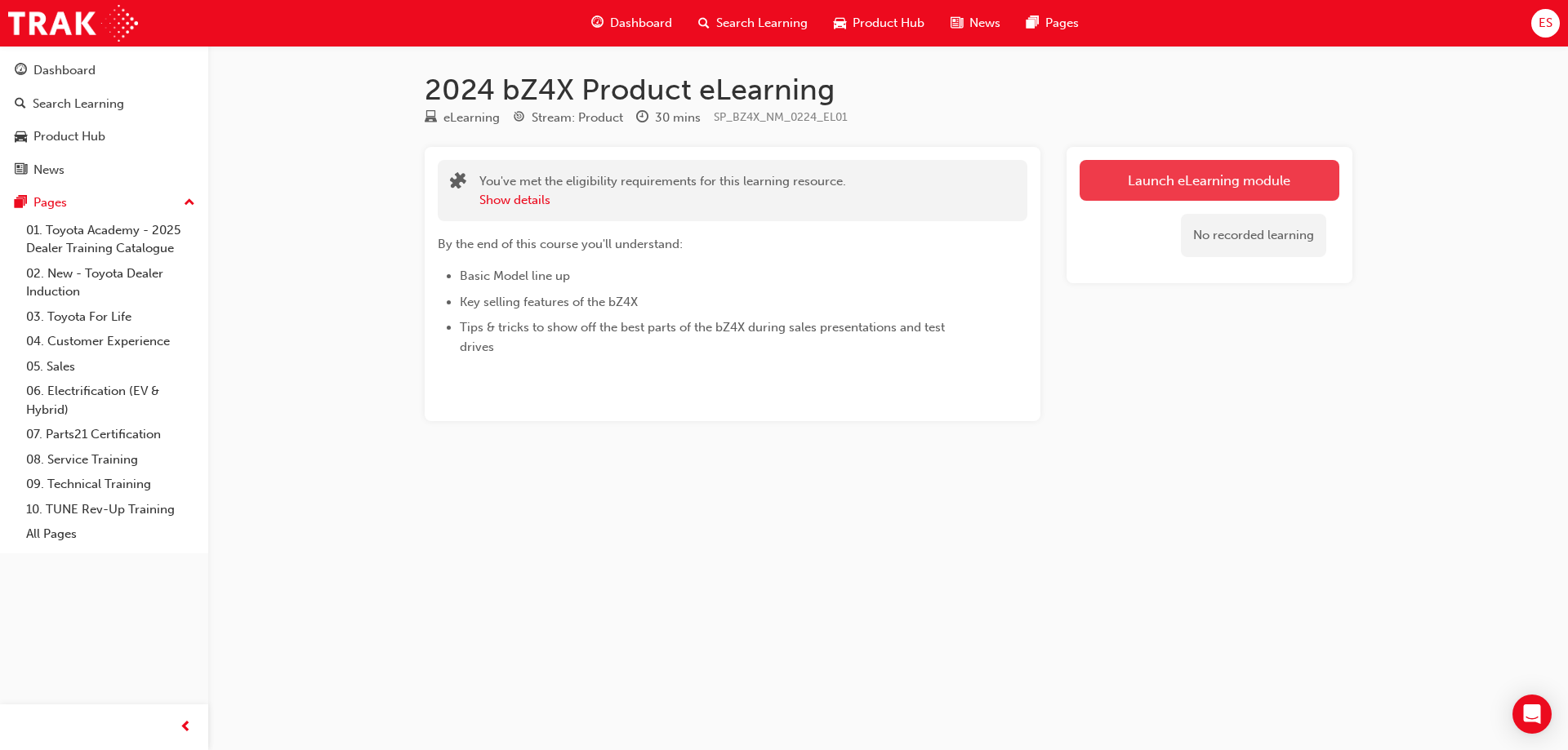
click at [1166, 180] on link "Launch eLearning module" at bounding box center [1209, 179] width 260 height 41
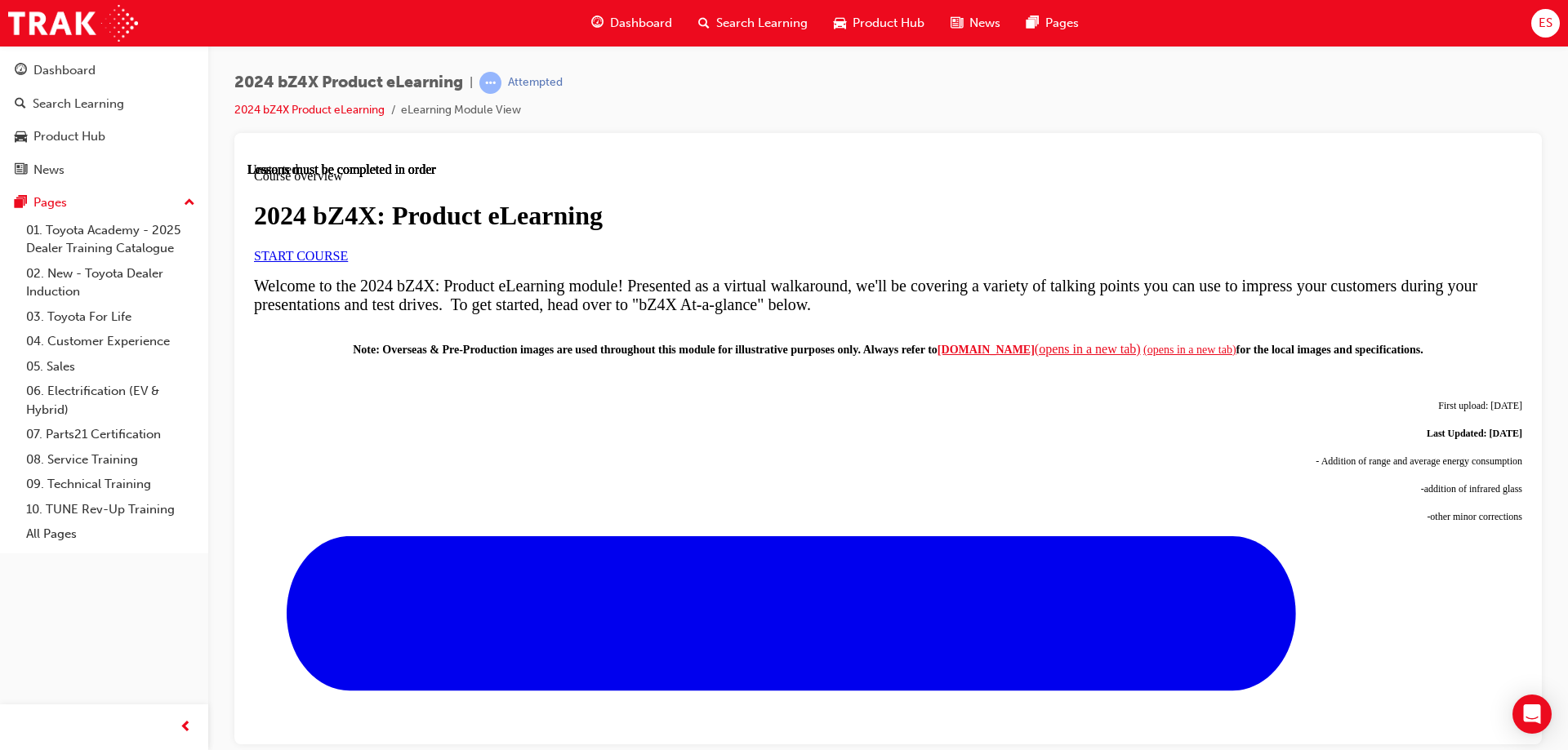
click at [348, 262] on link "START COURSE" at bounding box center [301, 255] width 94 height 14
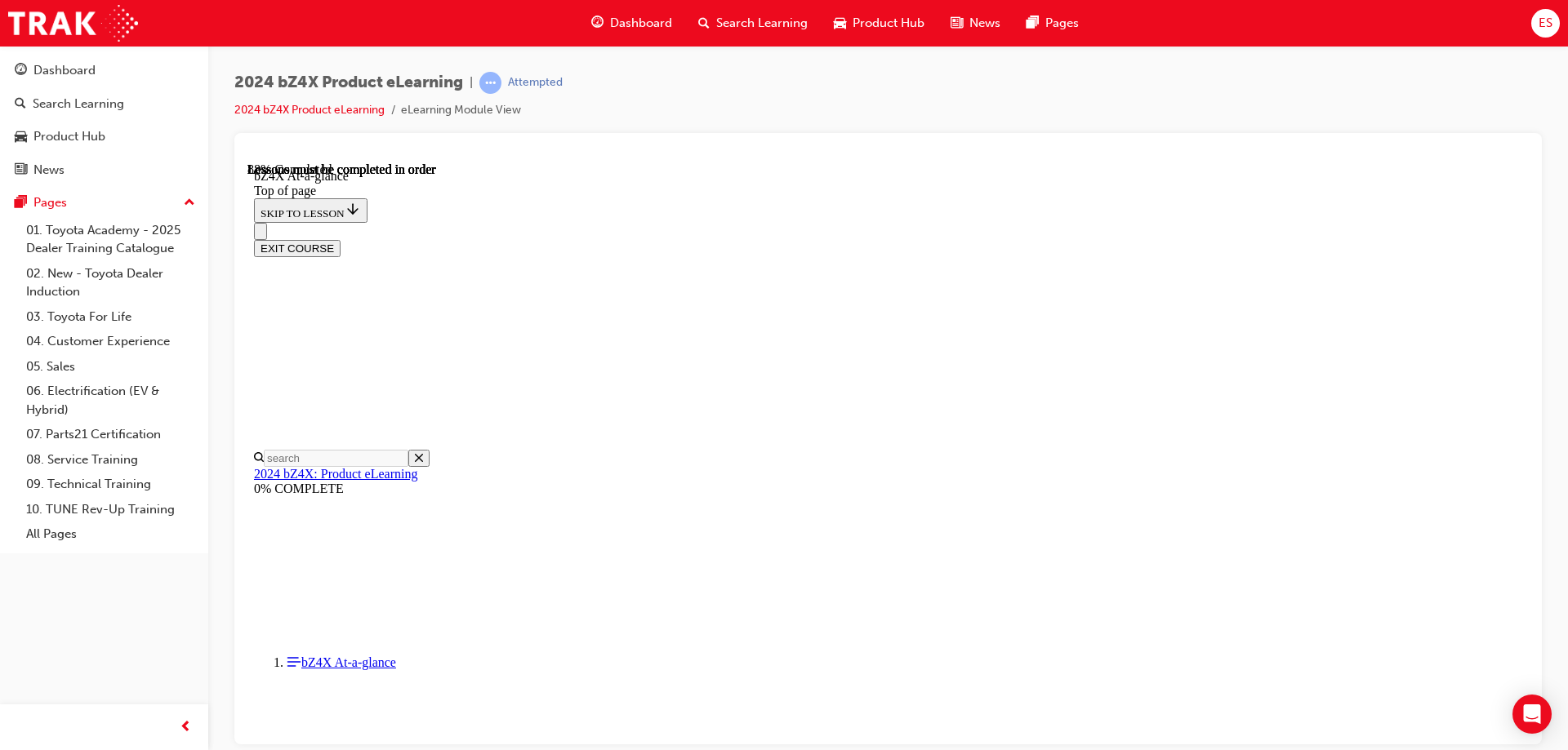
scroll to position [2411, 0]
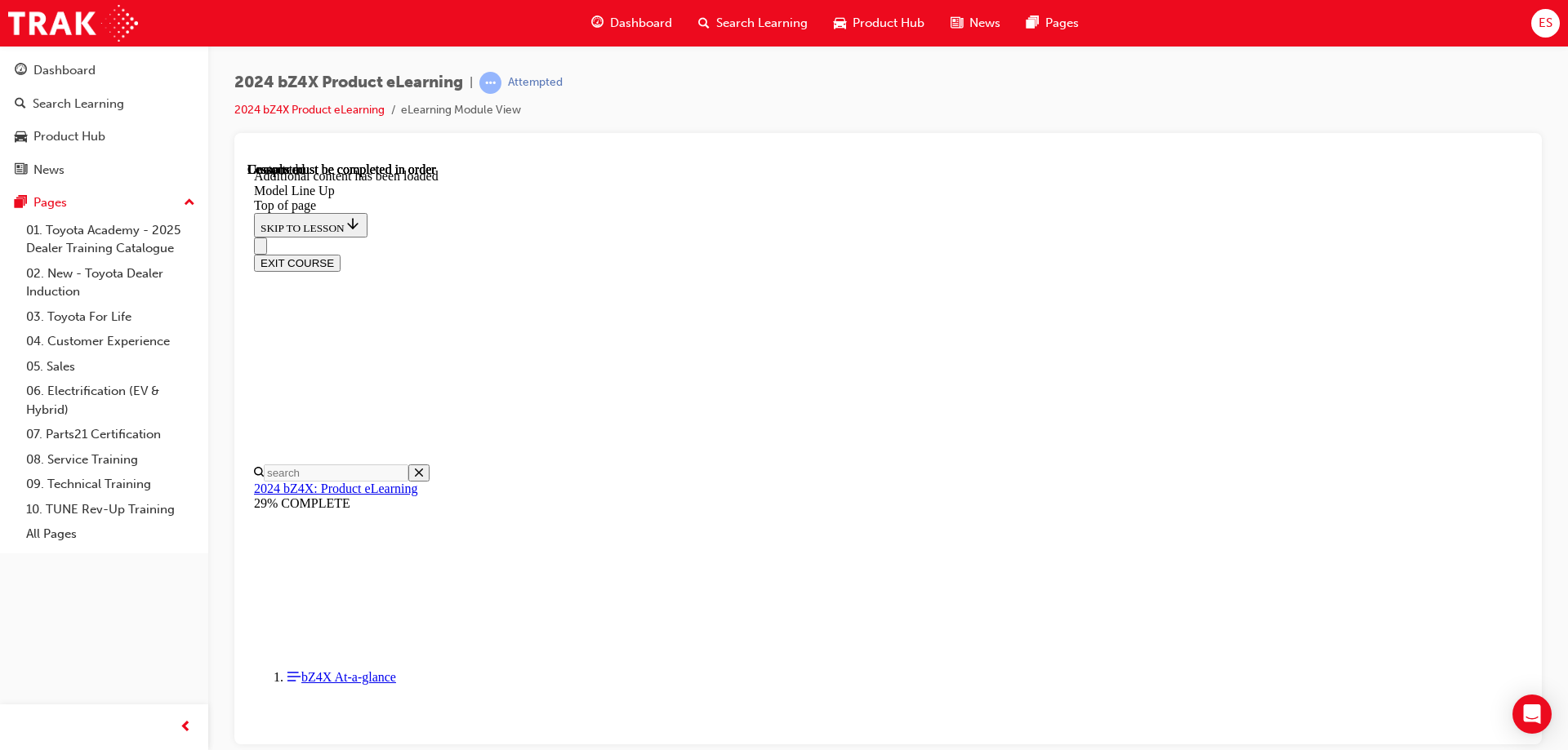
scroll to position [3307, 0]
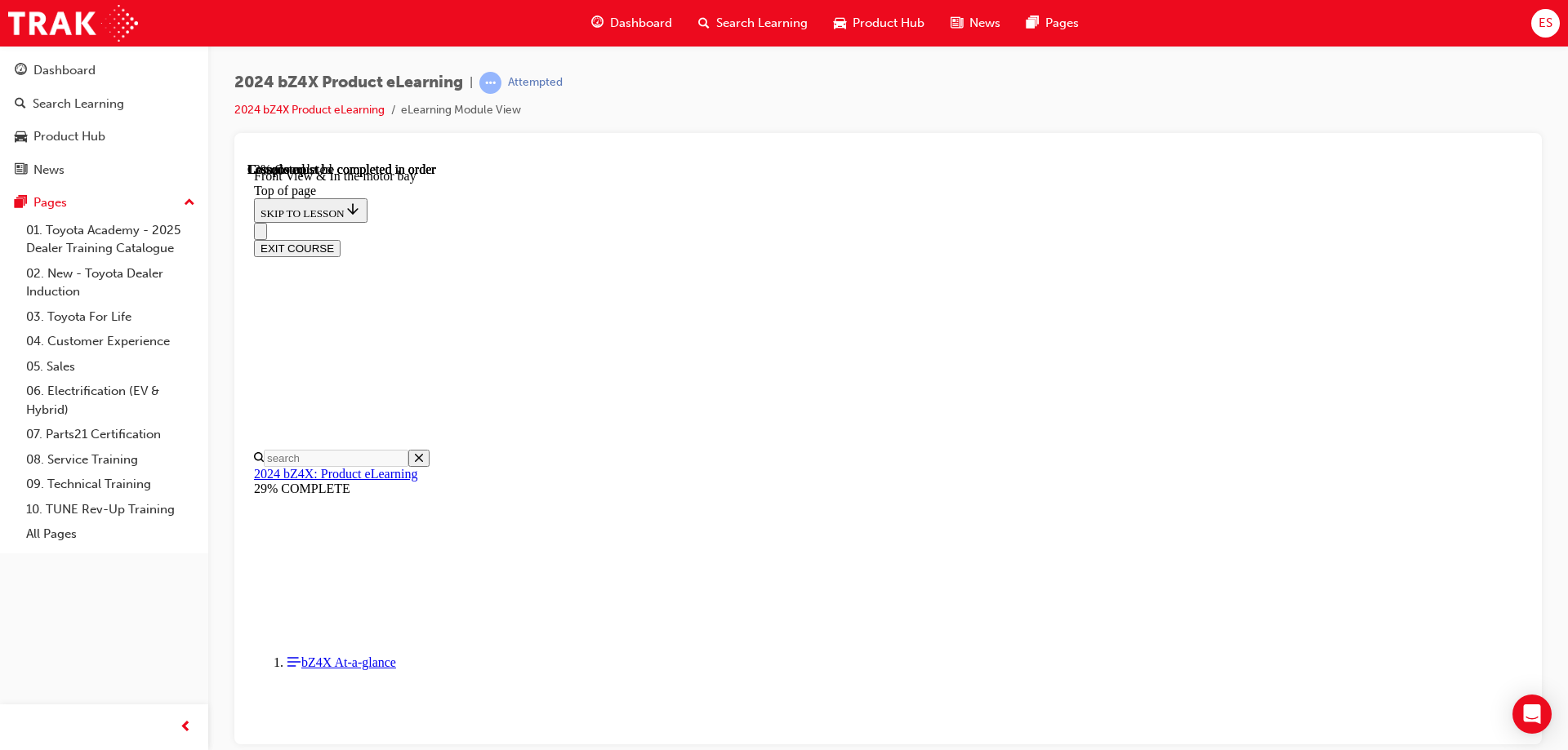
scroll to position [540, 0]
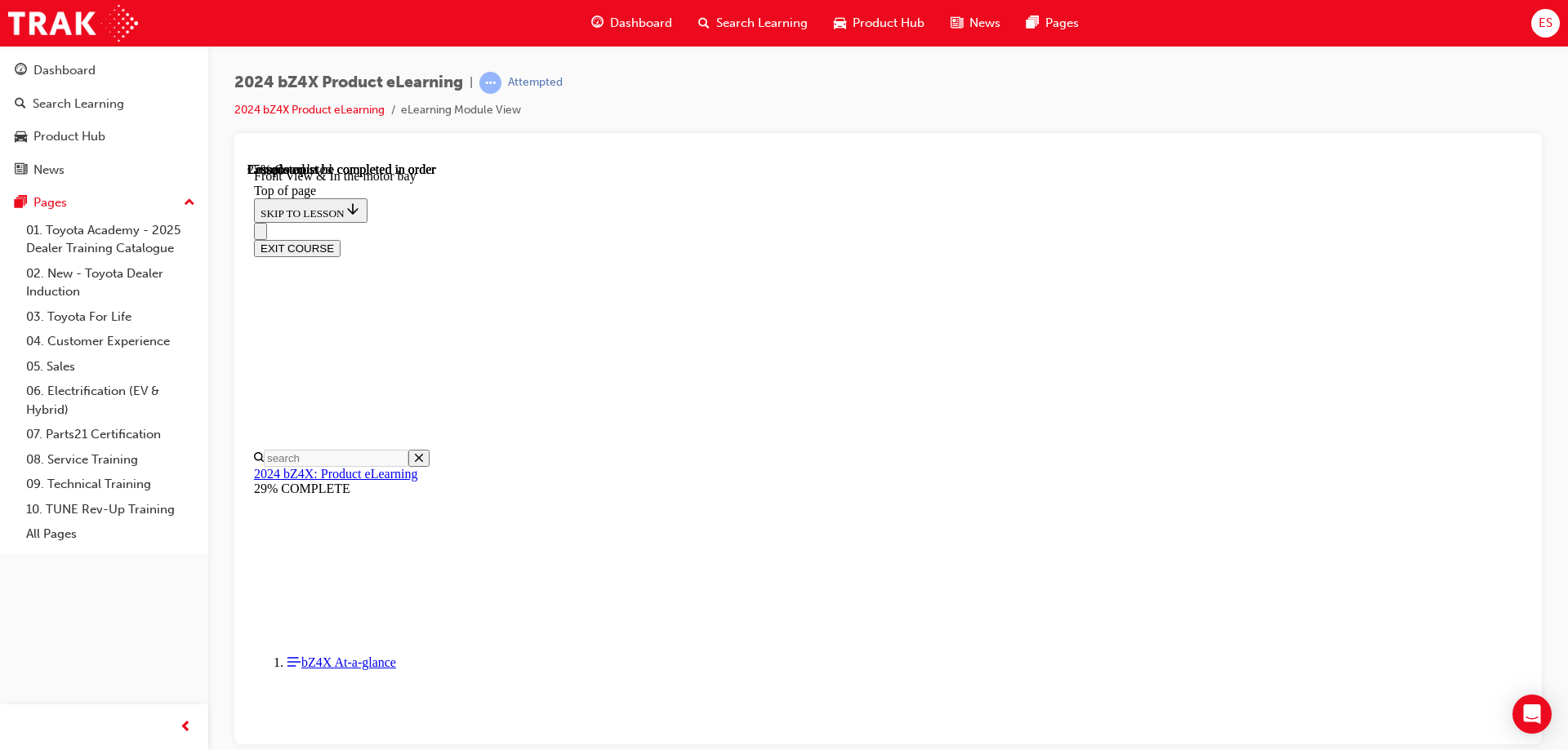
drag, startPoint x: 1381, startPoint y: 280, endPoint x: 1357, endPoint y: 293, distance: 27.3
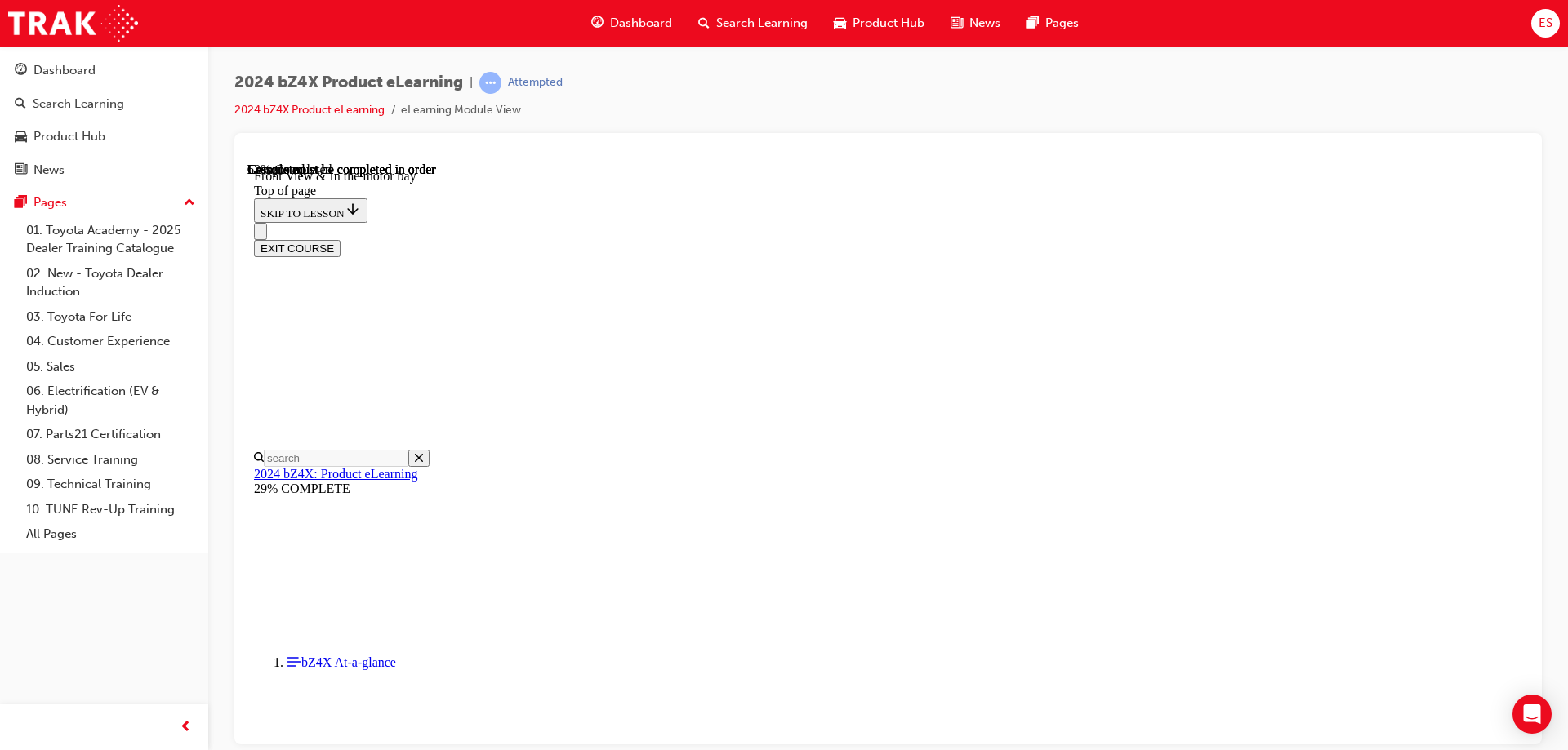
scroll to position [2453, 0]
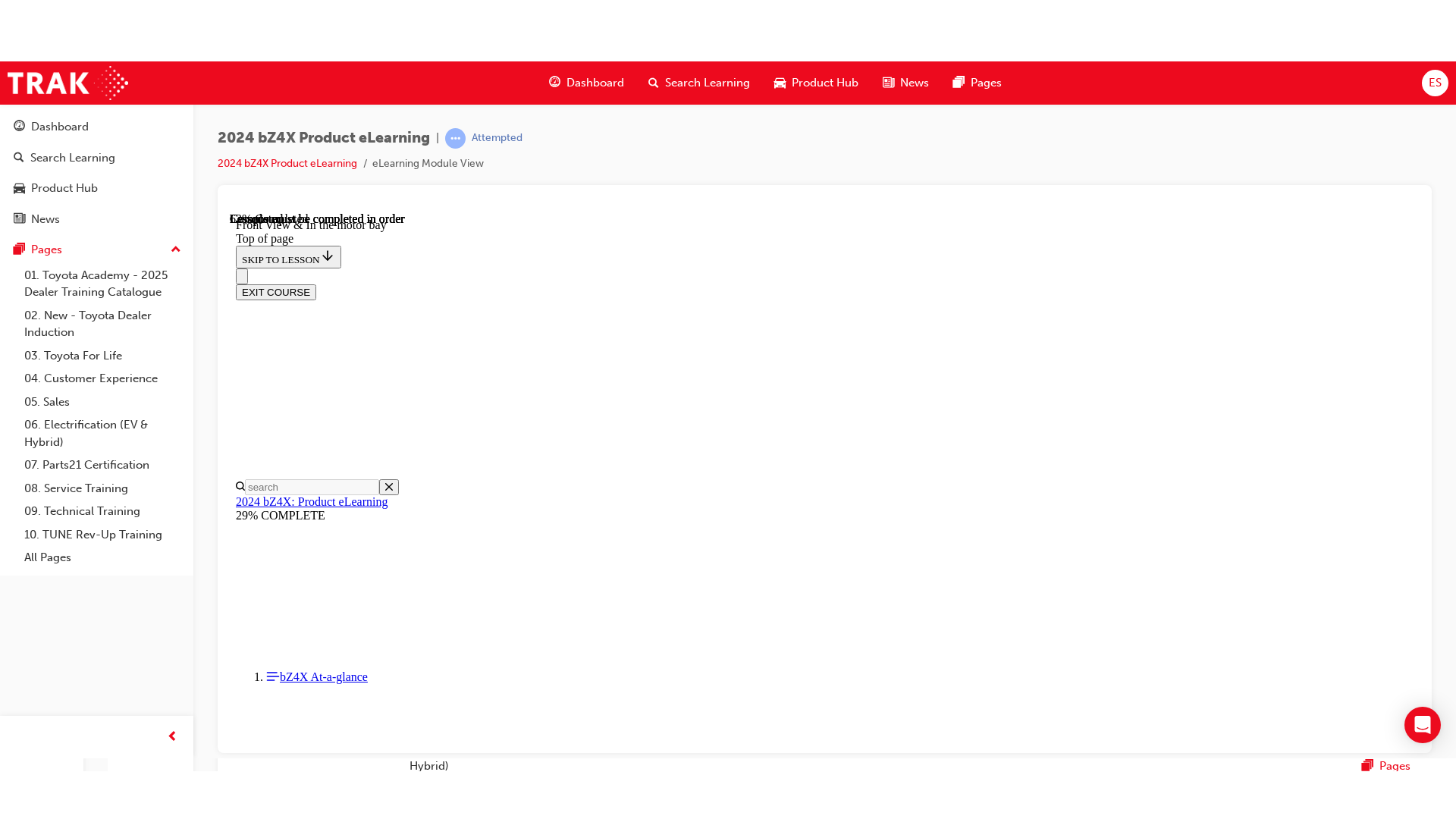
scroll to position [2152, 0]
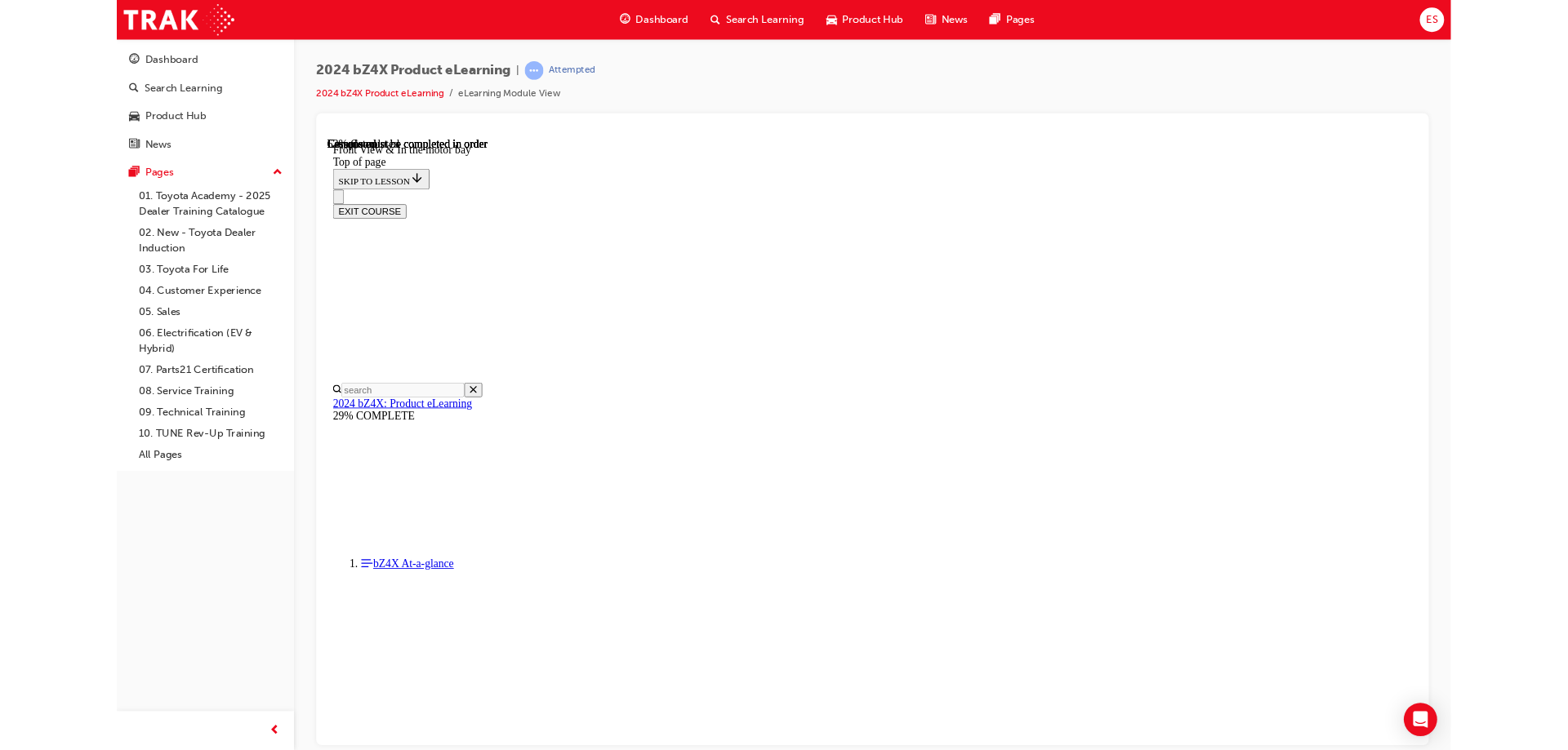
scroll to position [2156, 0]
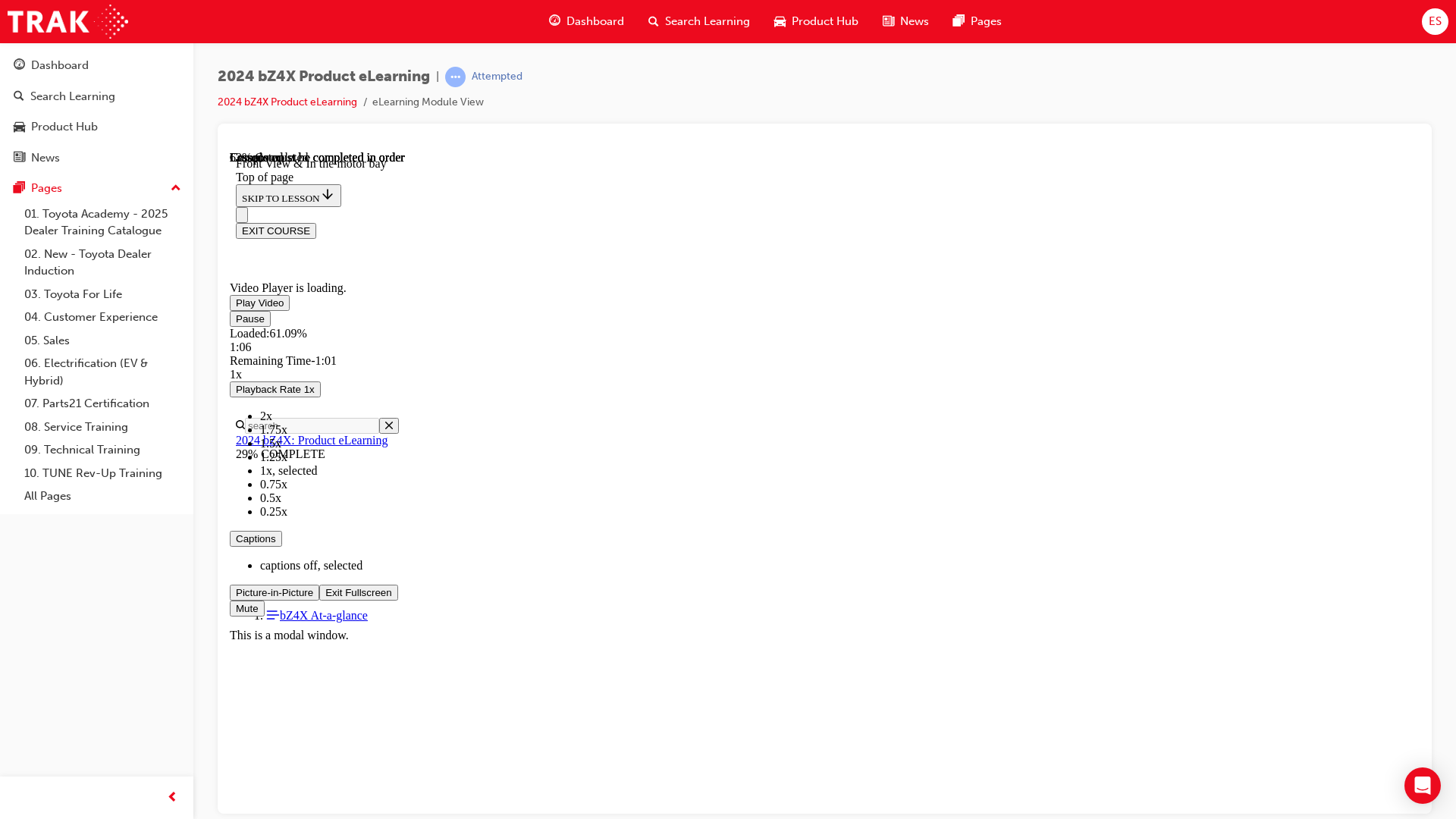
click at [457, 264] on video "Video player" at bounding box center [343, 207] width 227 height 114
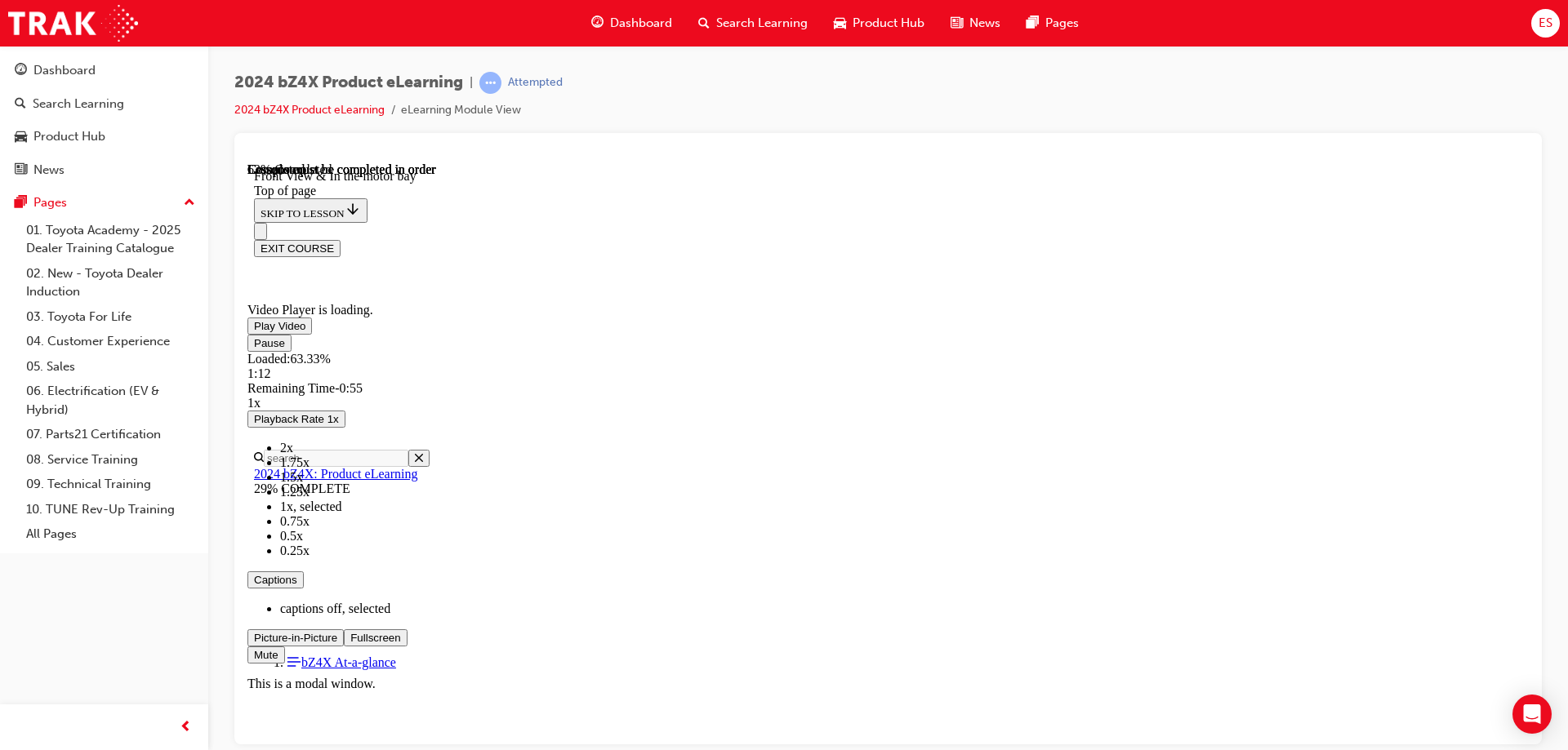
scroll to position [2453, 0]
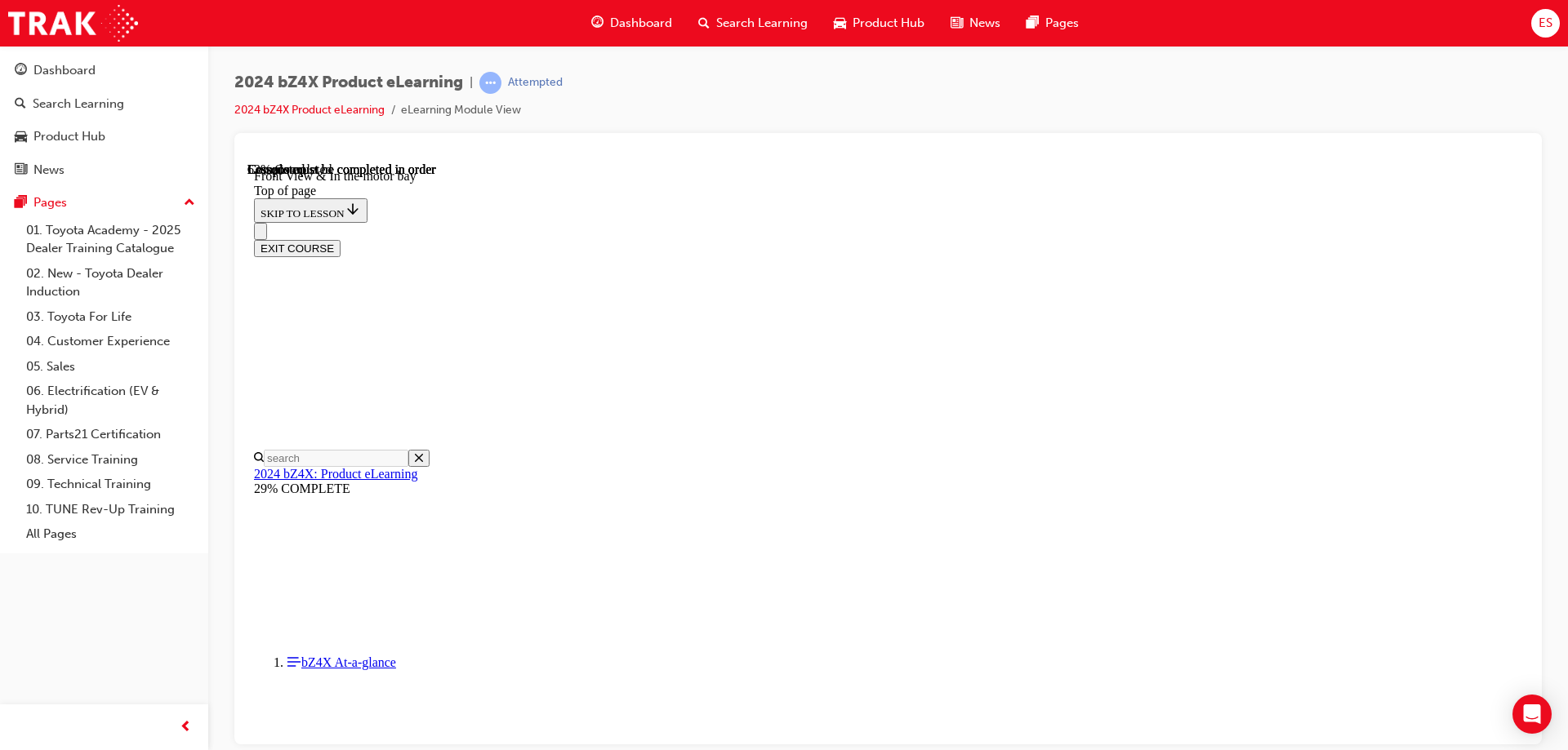
drag, startPoint x: 1201, startPoint y: 503, endPoint x: 1214, endPoint y: 502, distance: 13.0
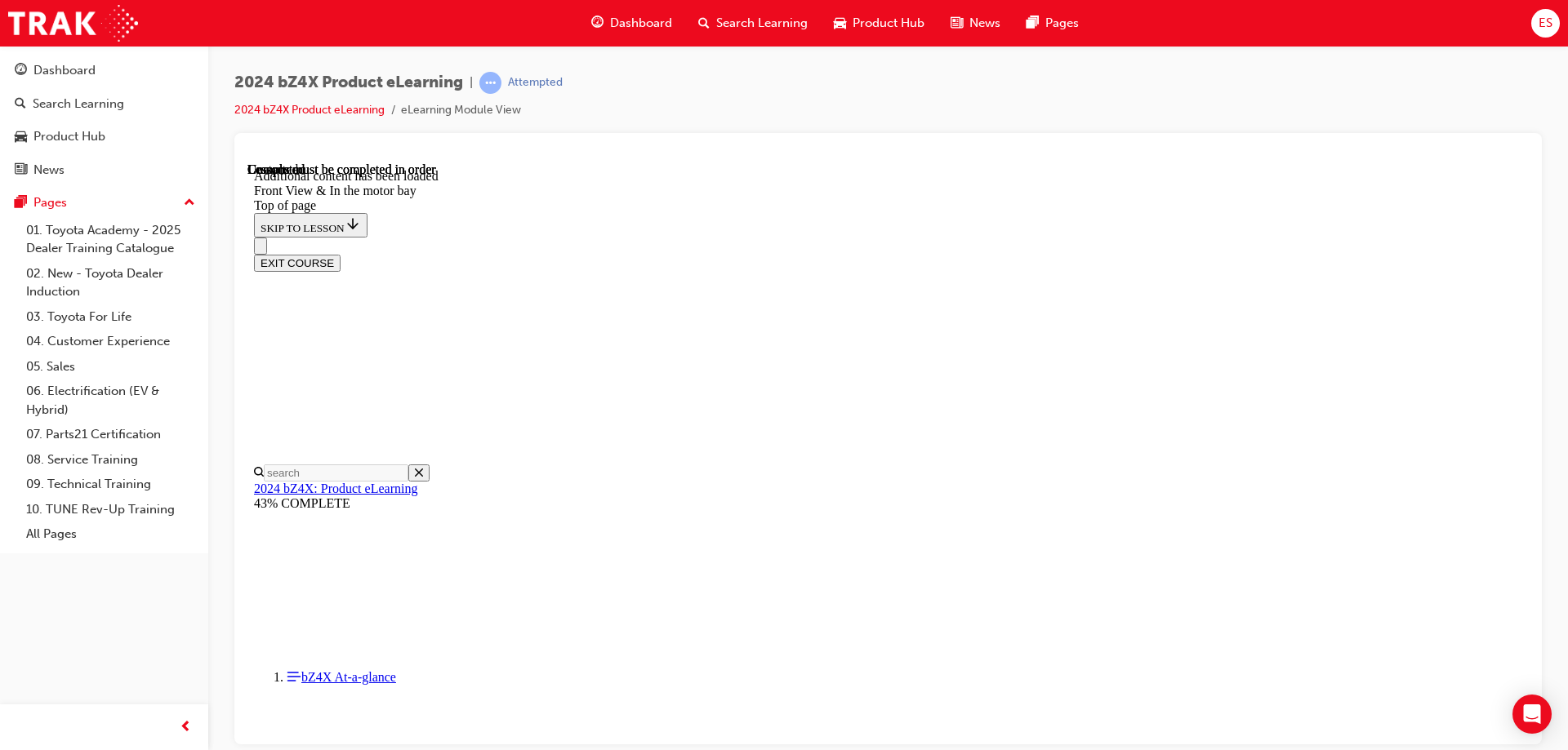
scroll to position [2842, 0]
drag, startPoint x: 867, startPoint y: 435, endPoint x: 954, endPoint y: 380, distance: 102.9
drag, startPoint x: 865, startPoint y: 409, endPoint x: 1012, endPoint y: 430, distance: 148.5
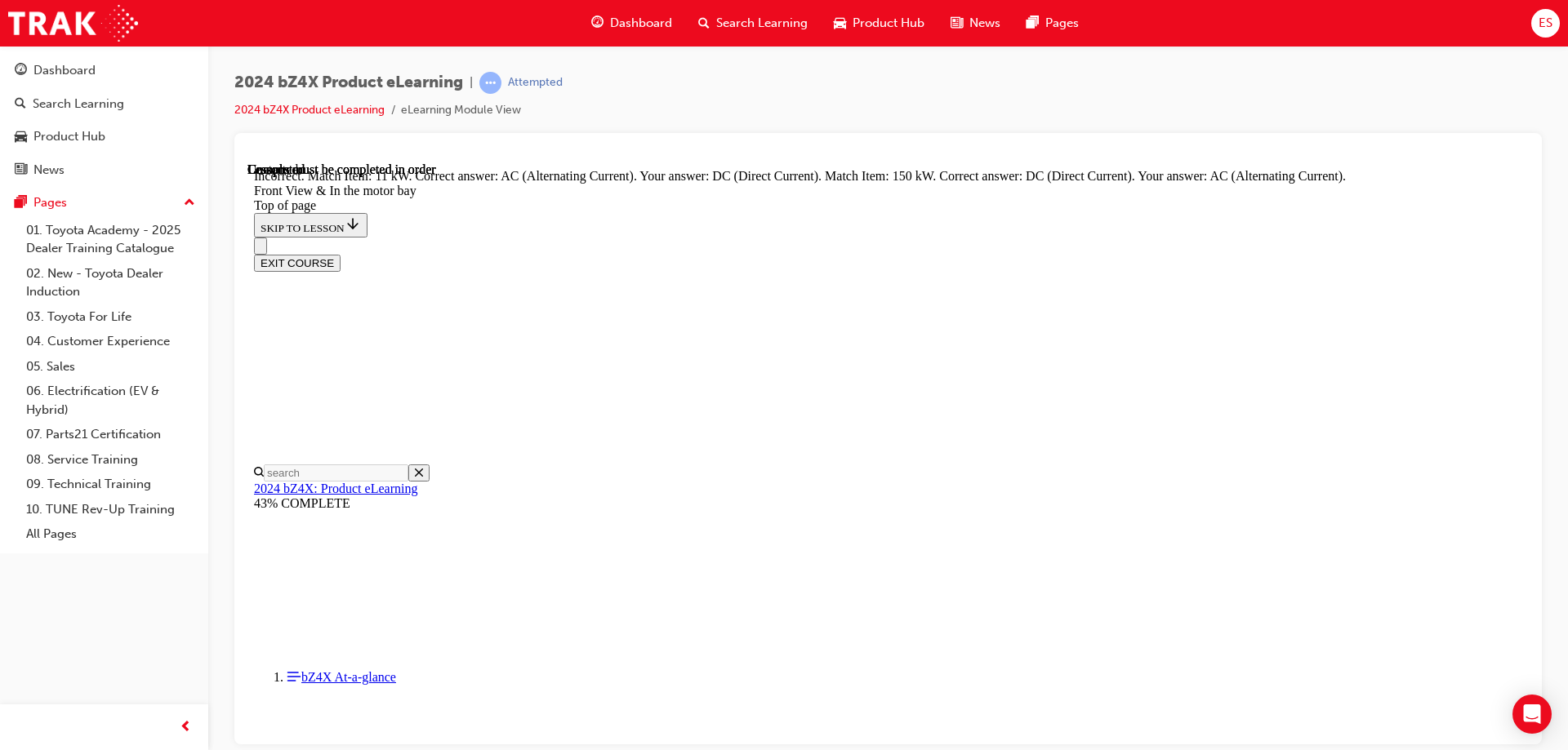
drag, startPoint x: 921, startPoint y: 426, endPoint x: 1008, endPoint y: 427, distance: 87.0
drag, startPoint x: 904, startPoint y: 353, endPoint x: 1063, endPoint y: 349, distance: 159.1
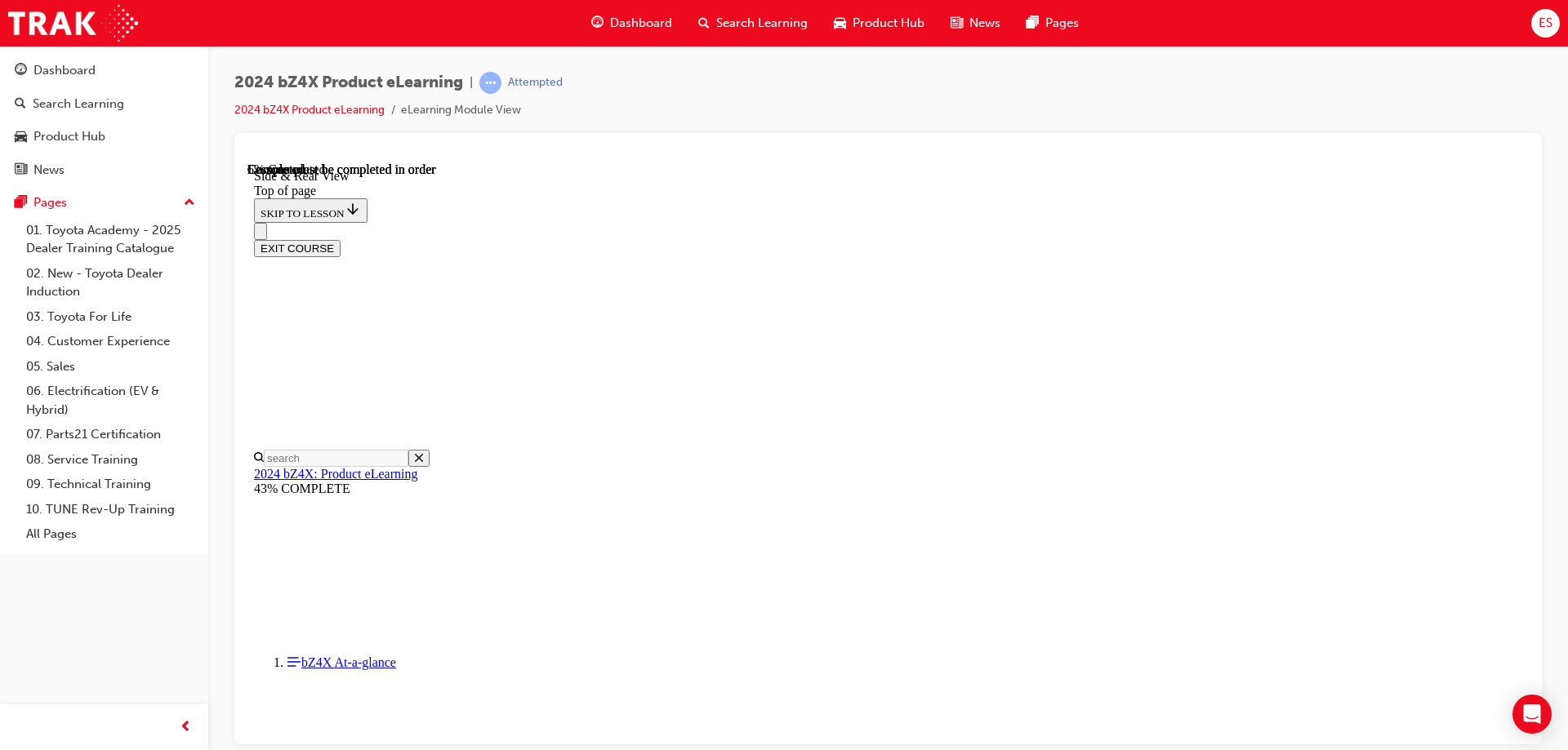
scroll to position [459, 0]
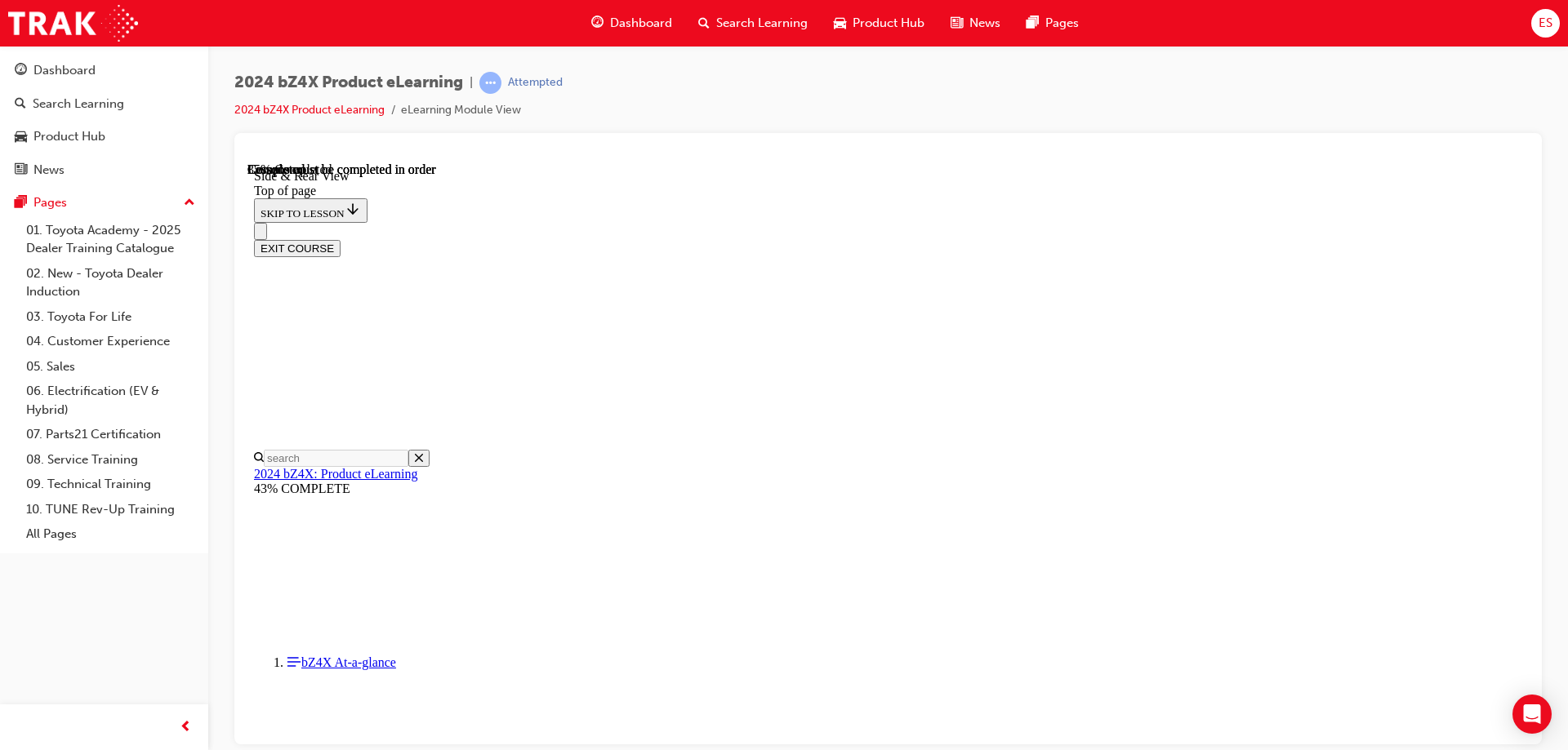
drag, startPoint x: 616, startPoint y: 647, endPoint x: 562, endPoint y: 641, distance: 54.3
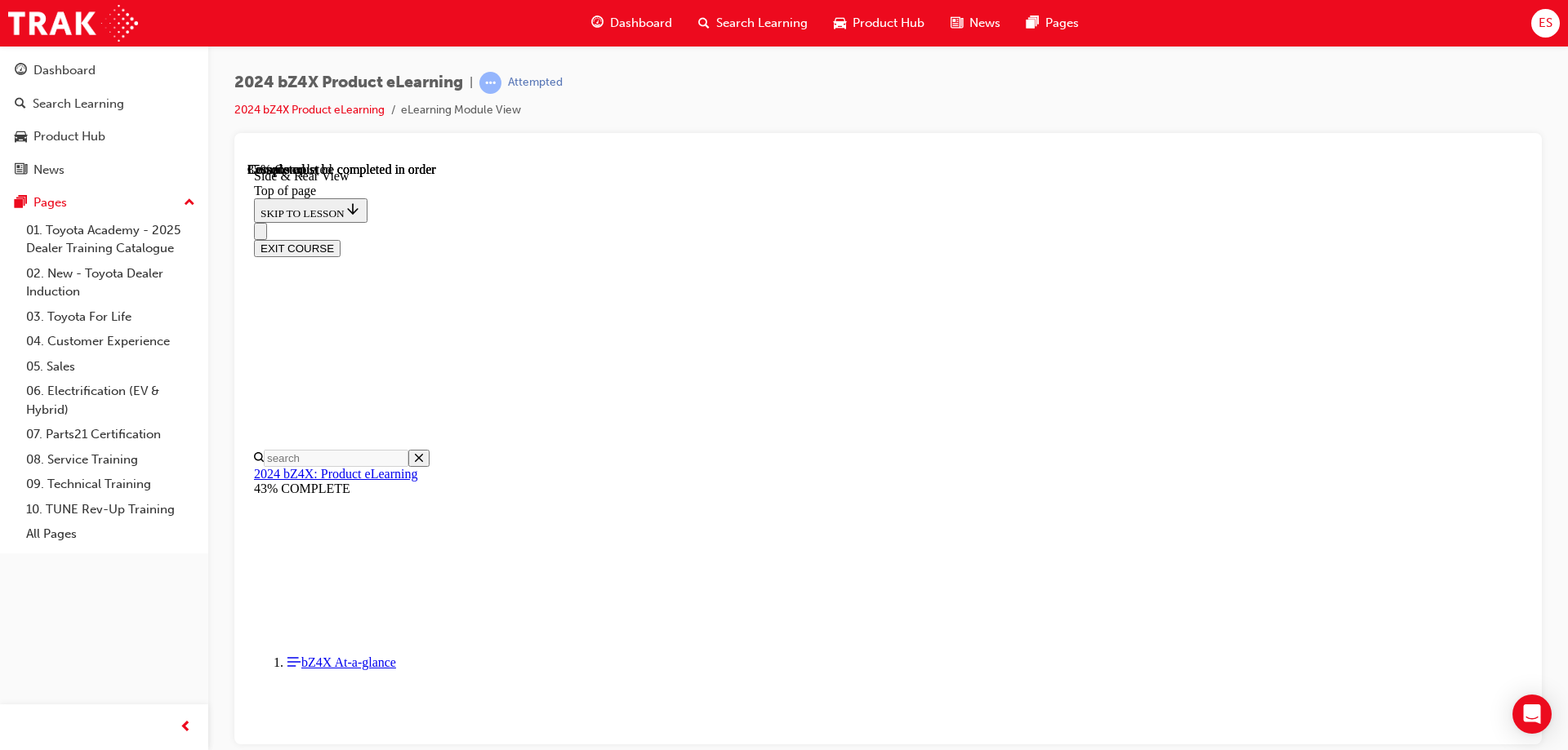
drag, startPoint x: 1205, startPoint y: 647, endPoint x: 1235, endPoint y: 649, distance: 30.1
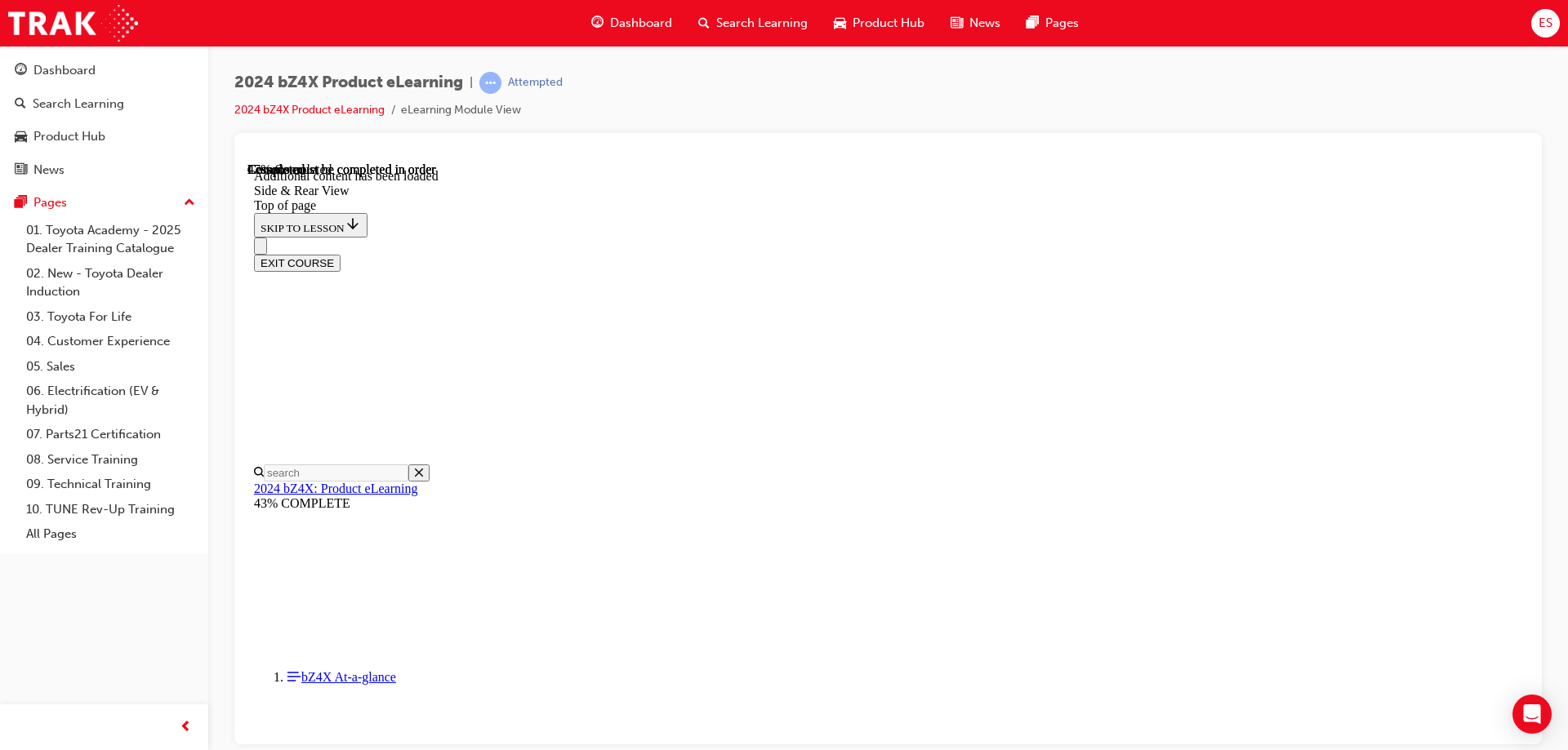
scroll to position [2889, 0]
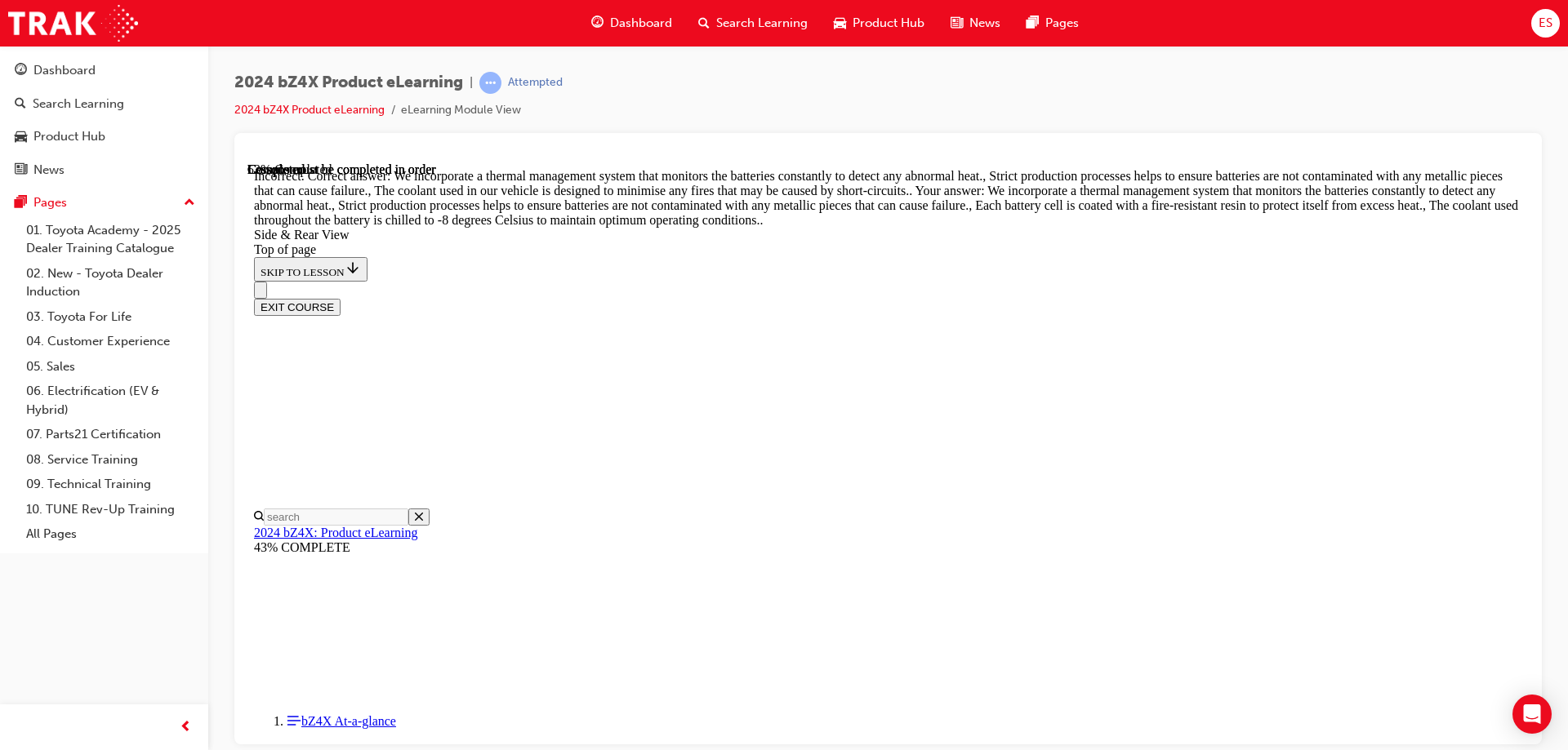
scroll to position [3133, 0]
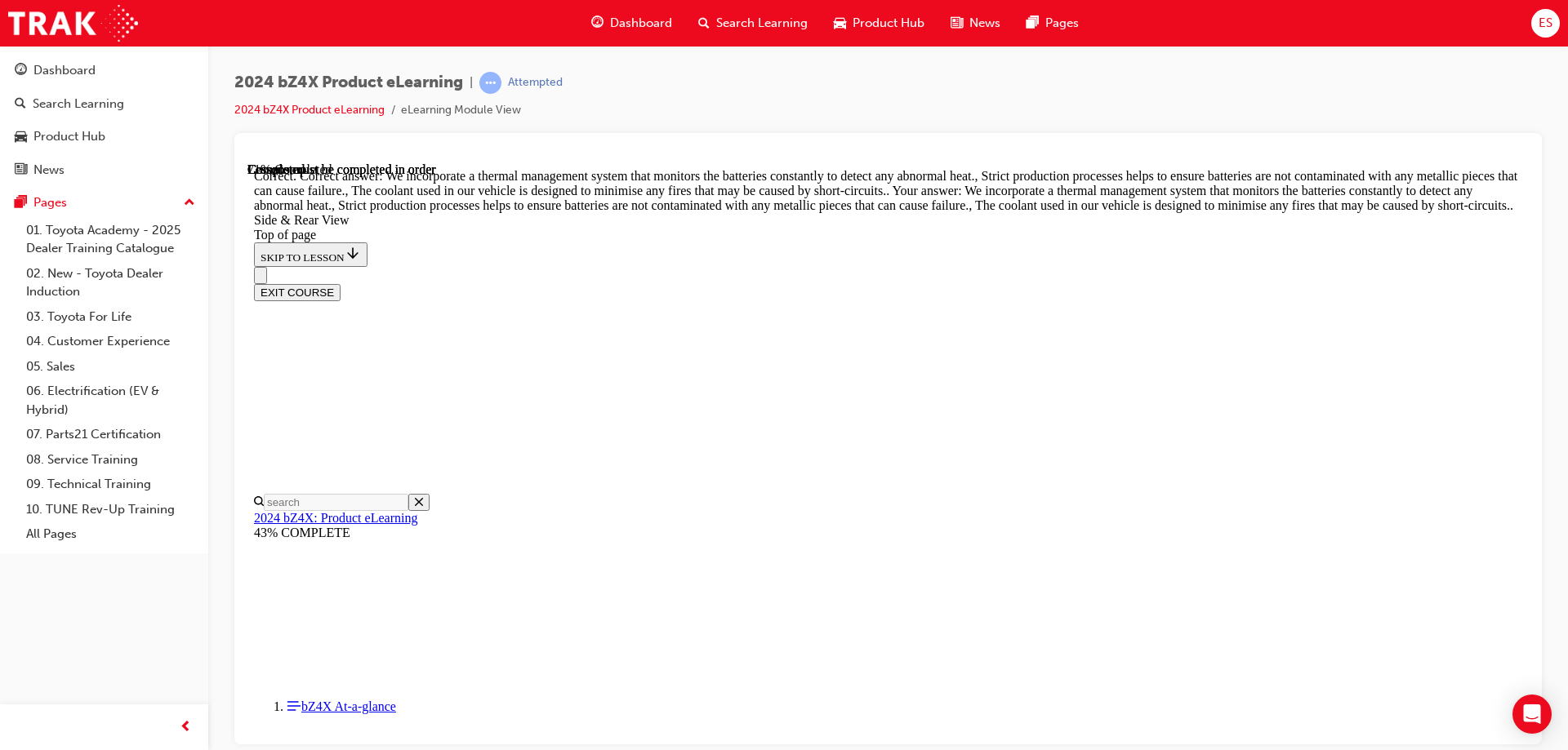
scroll to position [4210, 0]
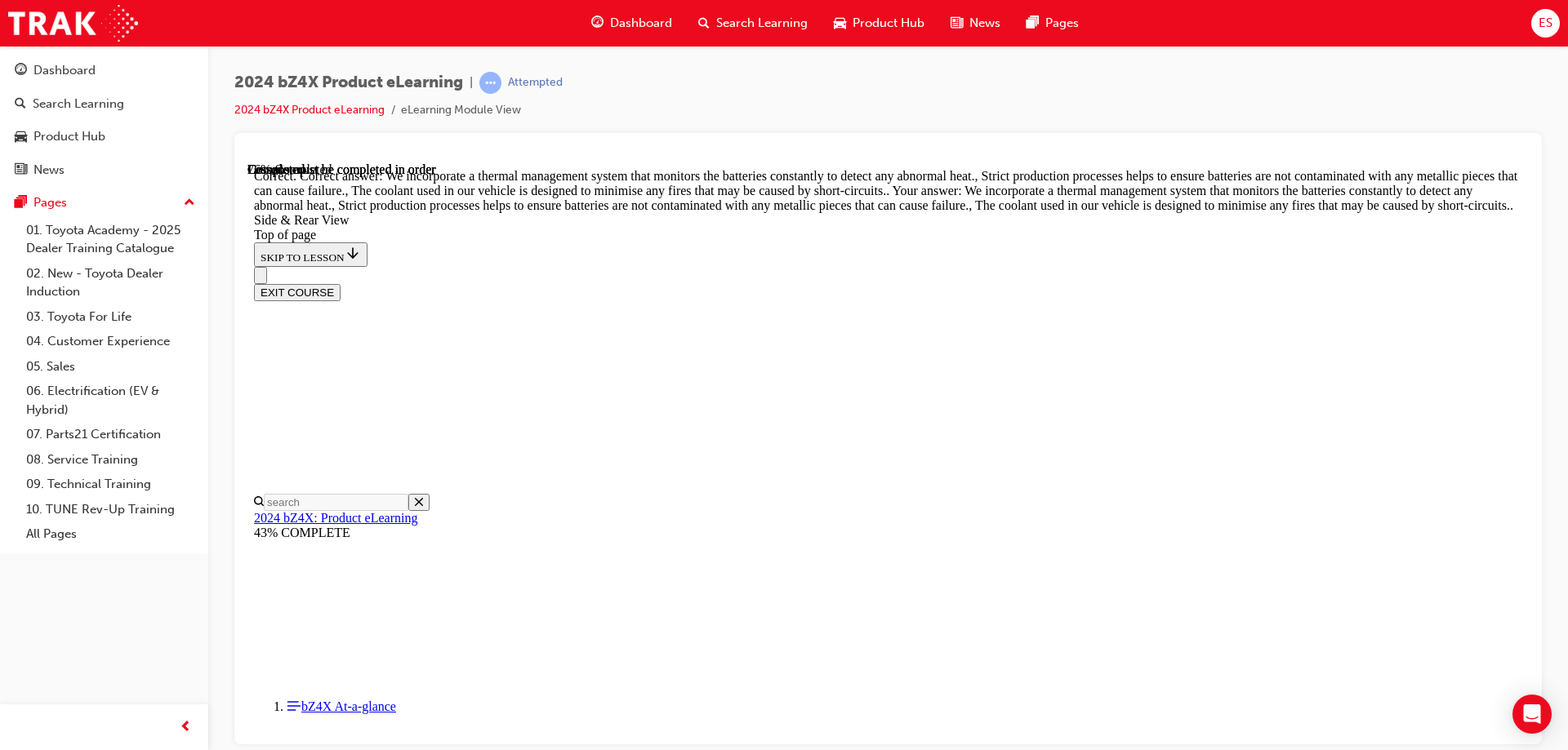
drag, startPoint x: 1207, startPoint y: 266, endPoint x: 1233, endPoint y: 266, distance: 26.0
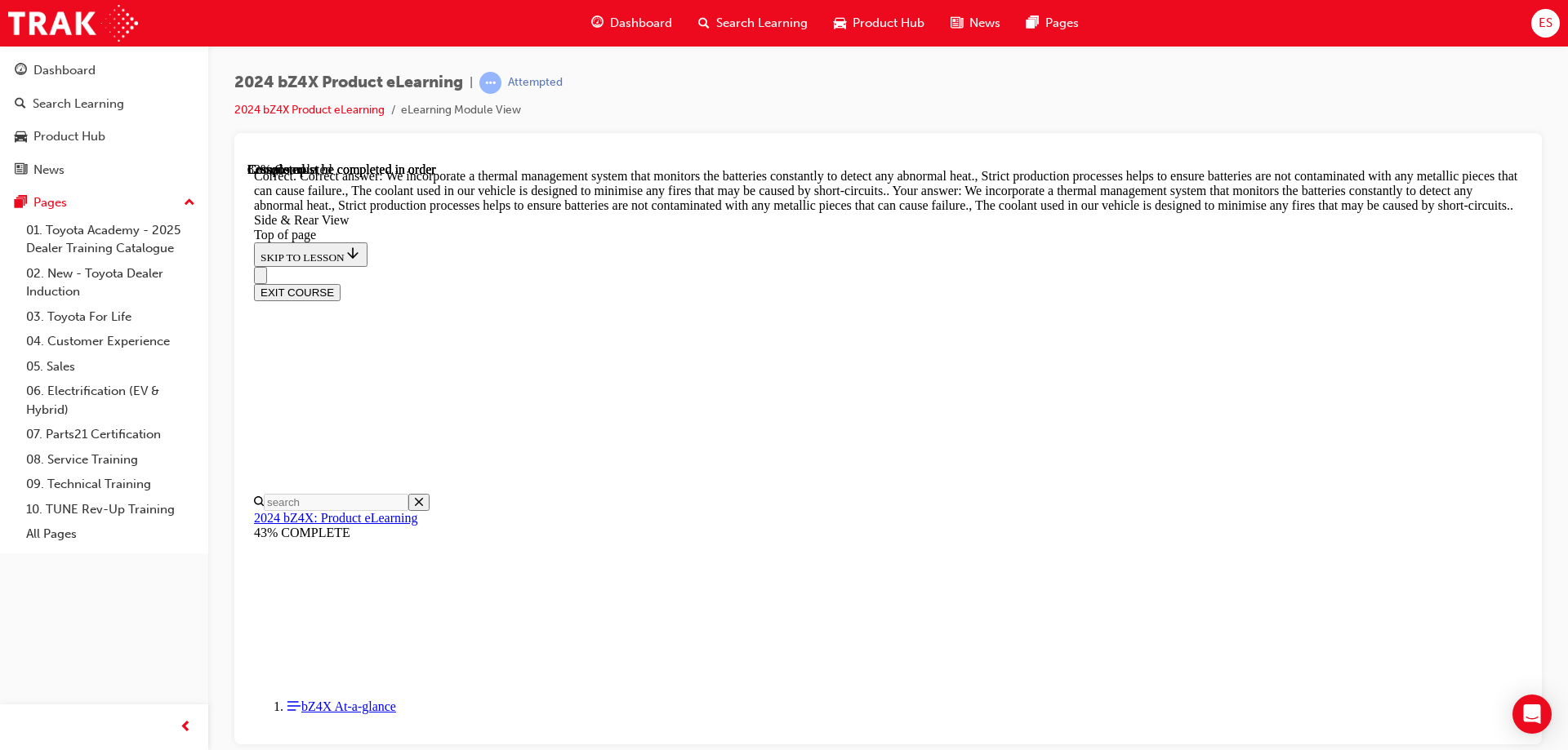
drag, startPoint x: 1204, startPoint y: 634, endPoint x: 1217, endPoint y: 634, distance: 13.0
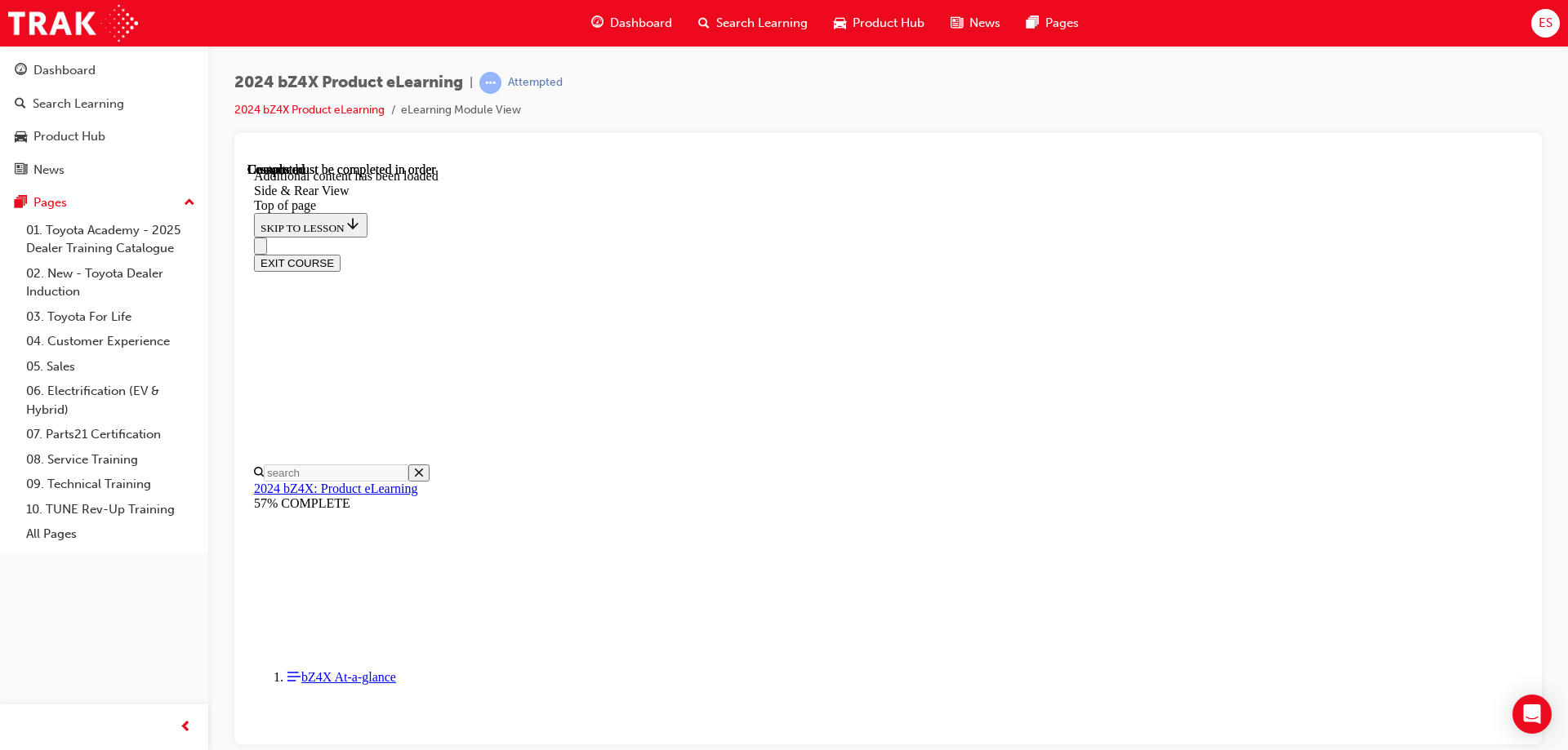
scroll to position [5378, 0]
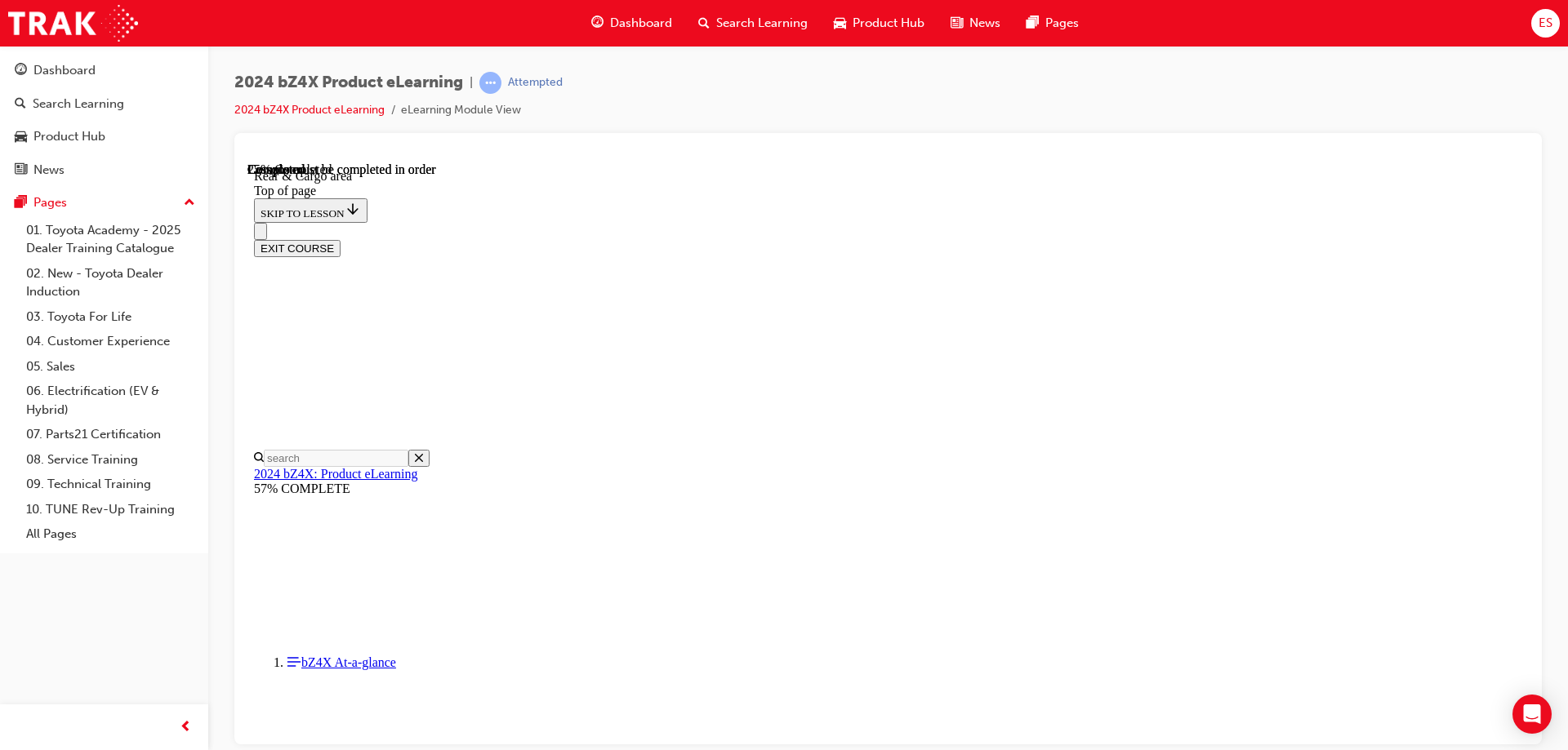
scroll to position [1491, 0]
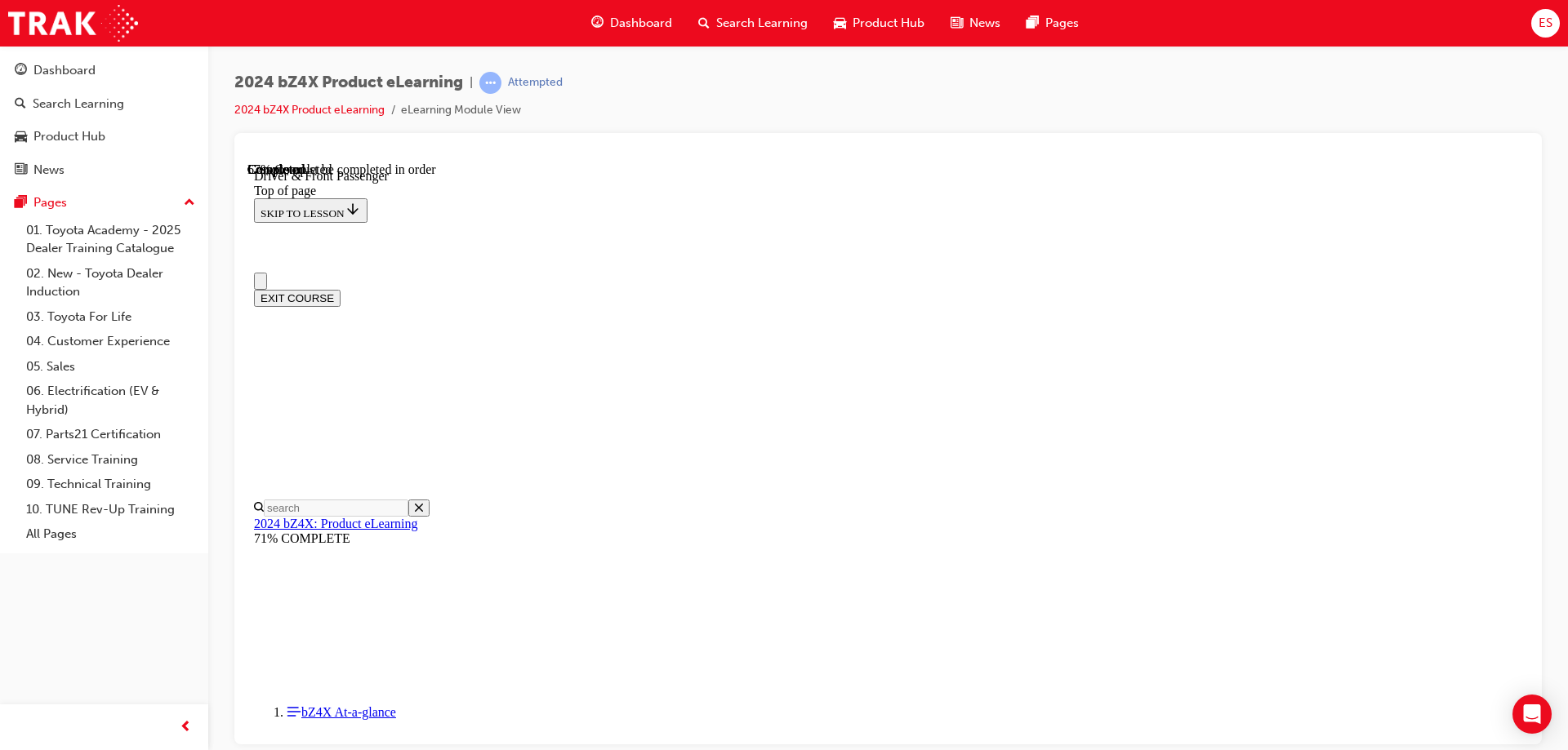
scroll to position [327, 0]
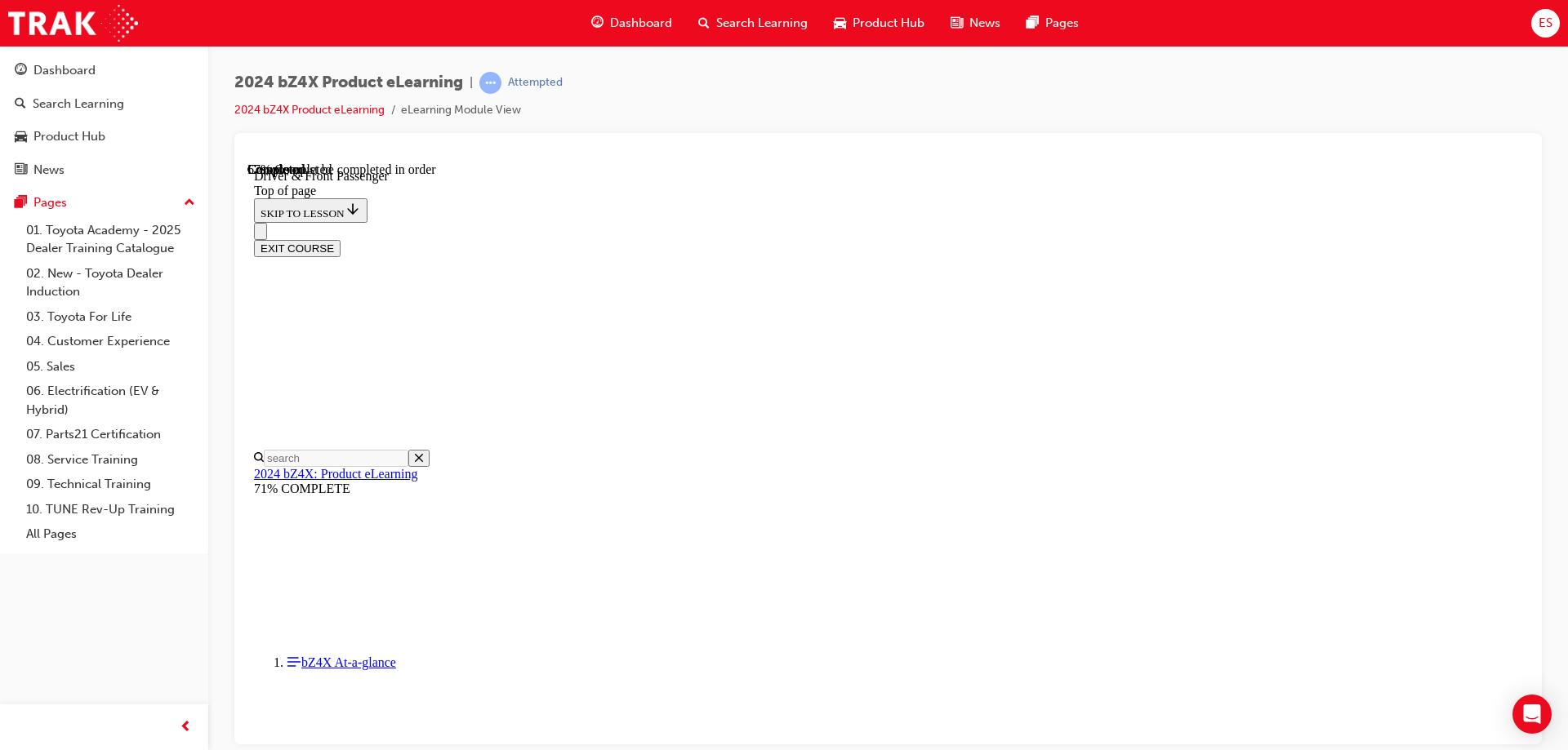
scroll to position [298, 0]
click at [340, 239] on button "EXIT COURSE" at bounding box center [298, 247] width 87 height 17
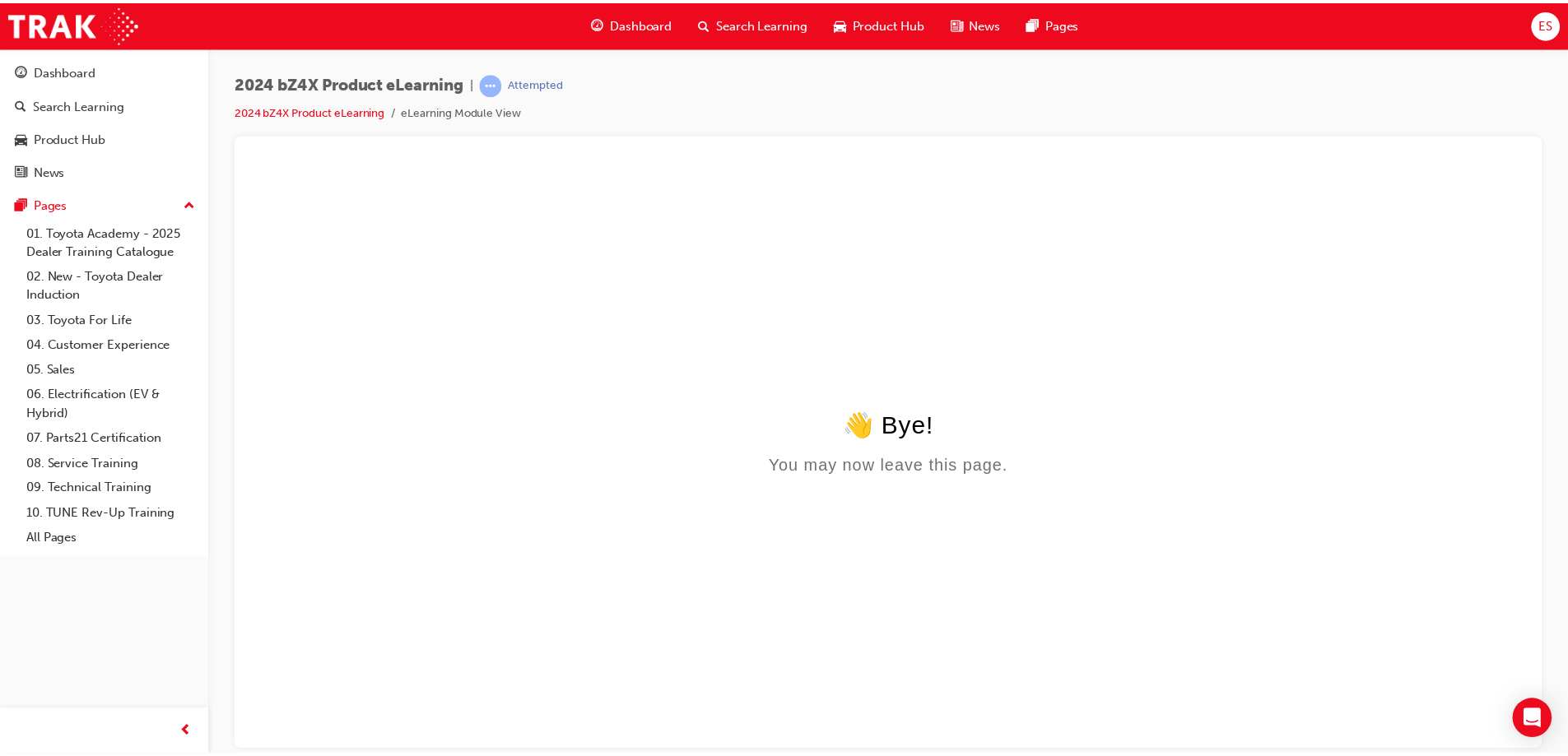
scroll to position [0, 0]
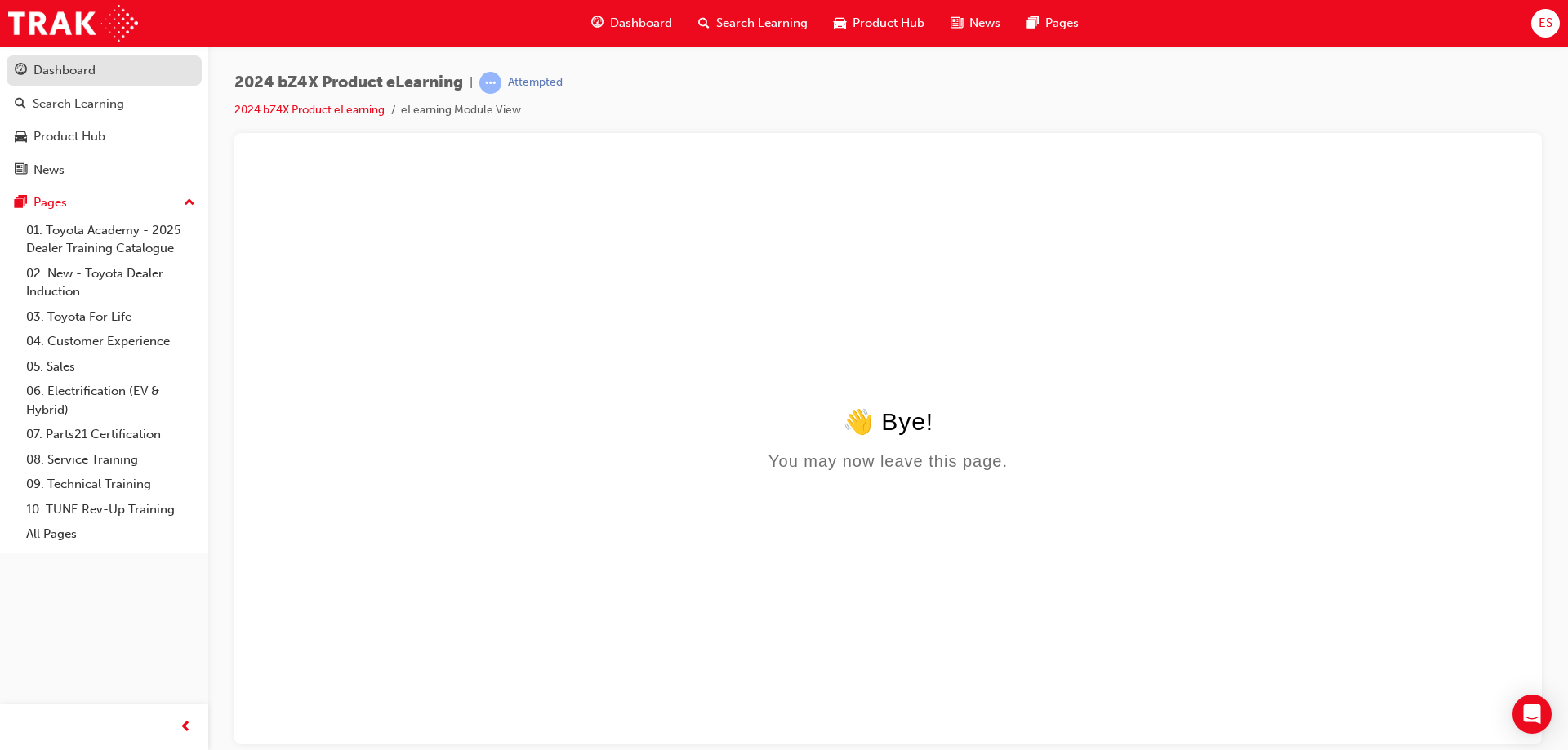
click at [30, 73] on div "Dashboard" at bounding box center [104, 71] width 179 height 21
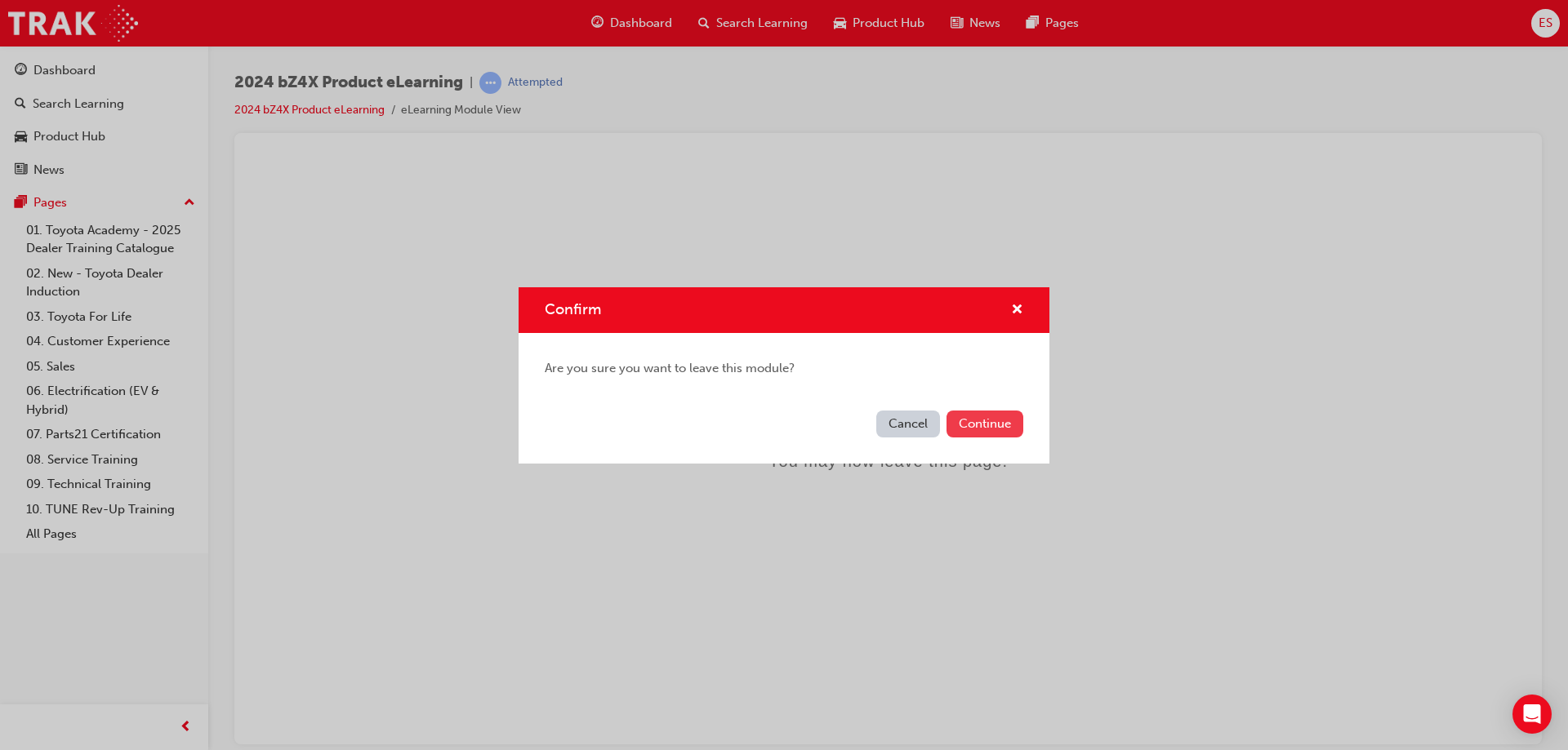
click at [983, 432] on button "Continue" at bounding box center [985, 424] width 77 height 27
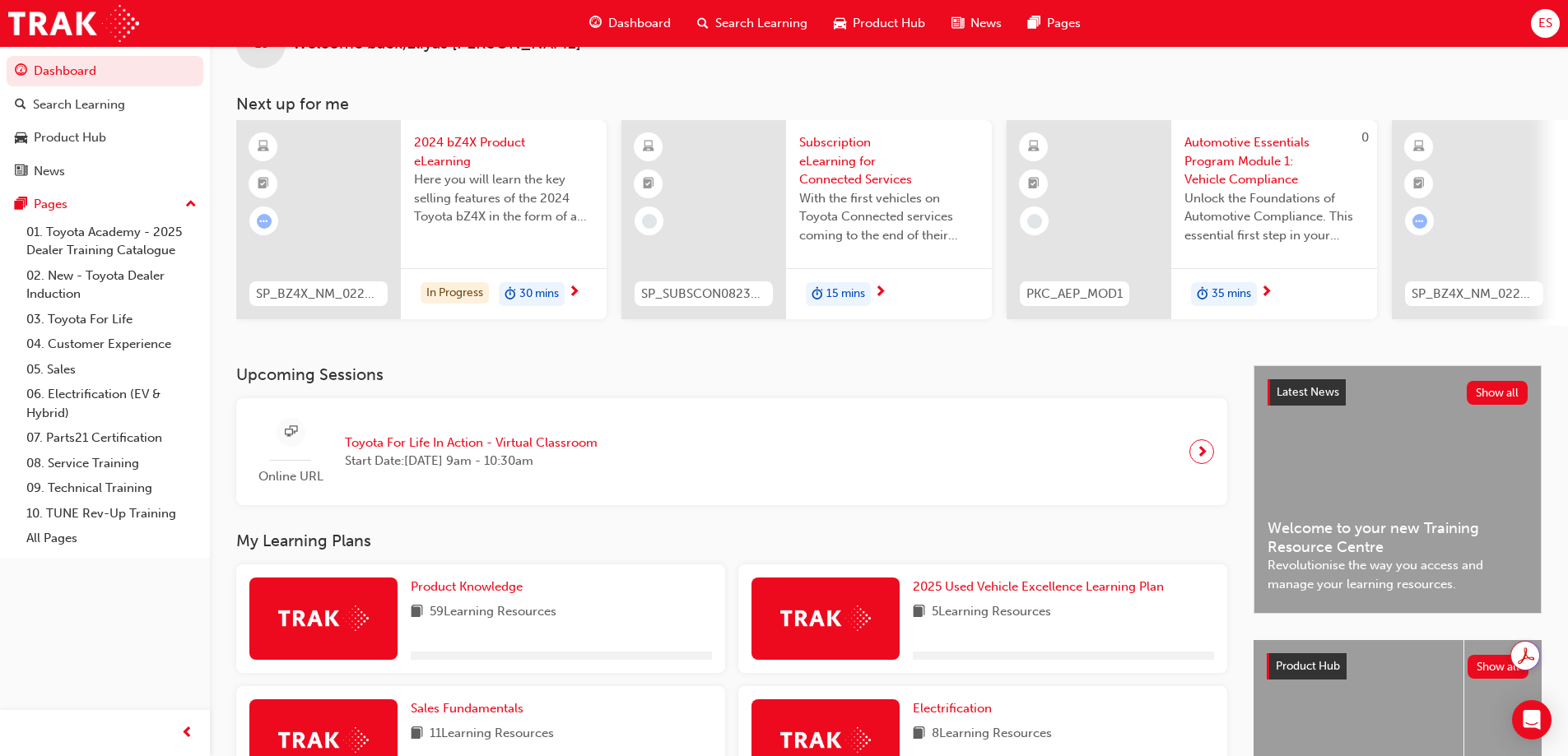
scroll to position [82, 0]
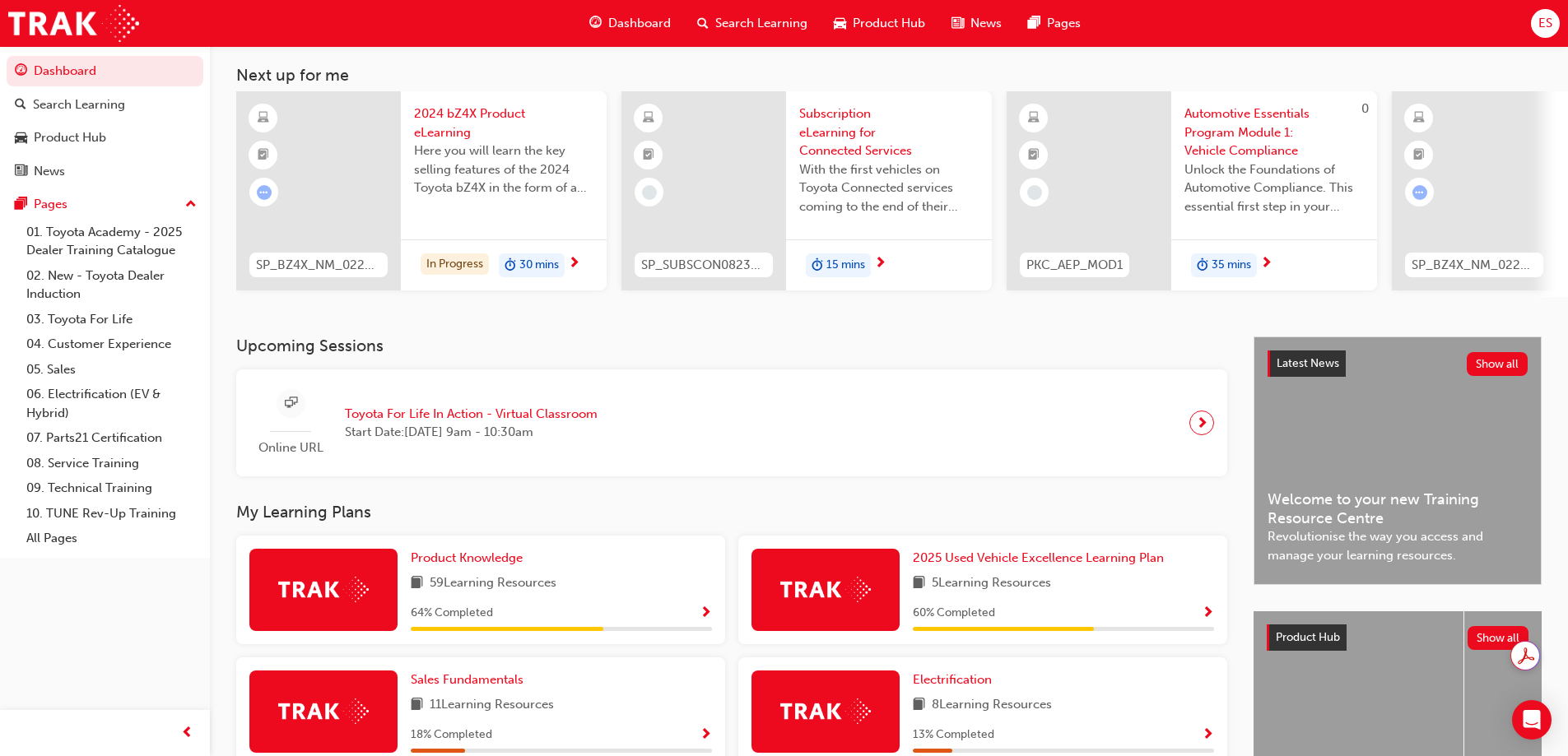
click at [712, 621] on span "Show Progress" at bounding box center [706, 614] width 12 height 15
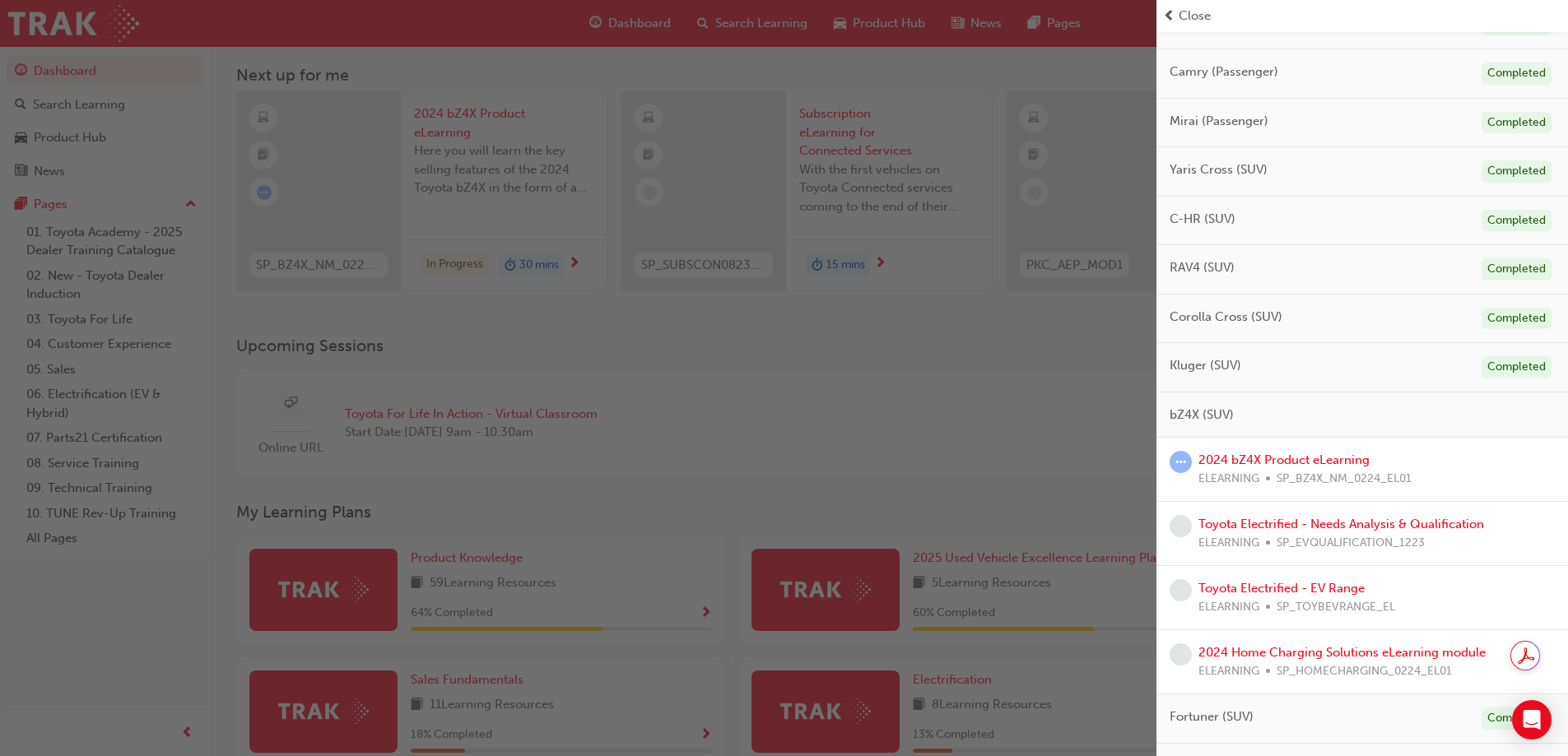
scroll to position [411, 0]
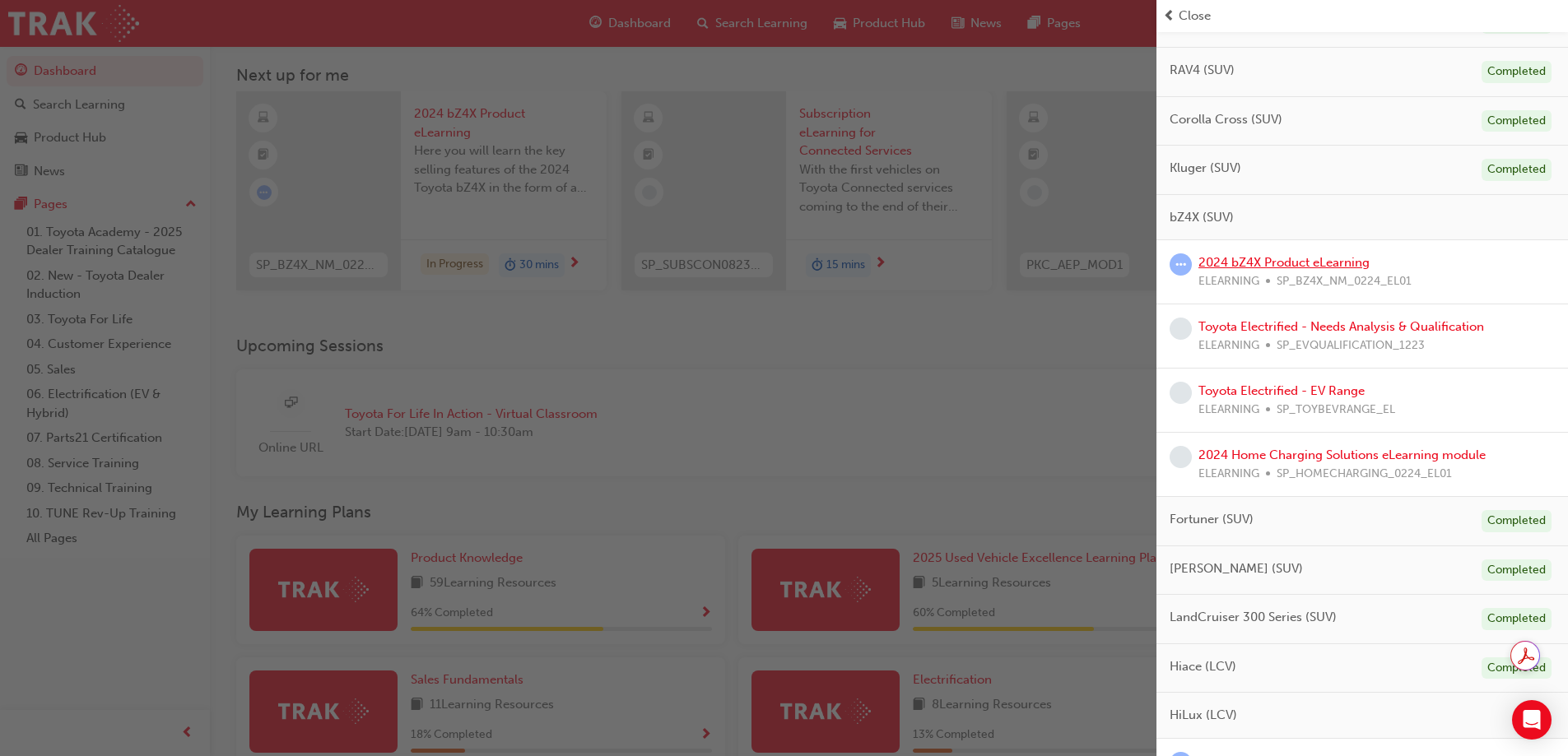
click at [1301, 268] on link "2024 bZ4X Product eLearning" at bounding box center [1284, 263] width 171 height 15
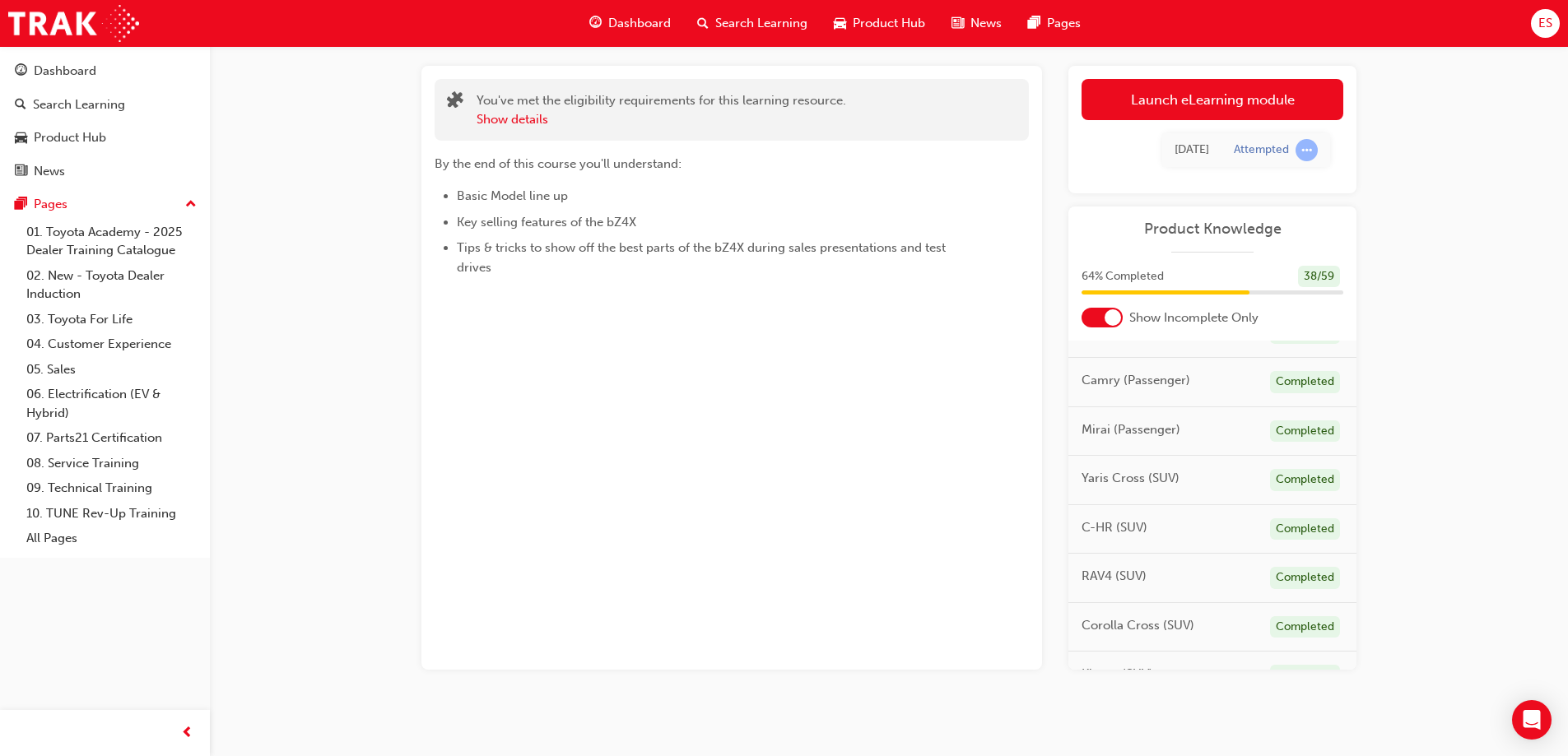
scroll to position [247, 0]
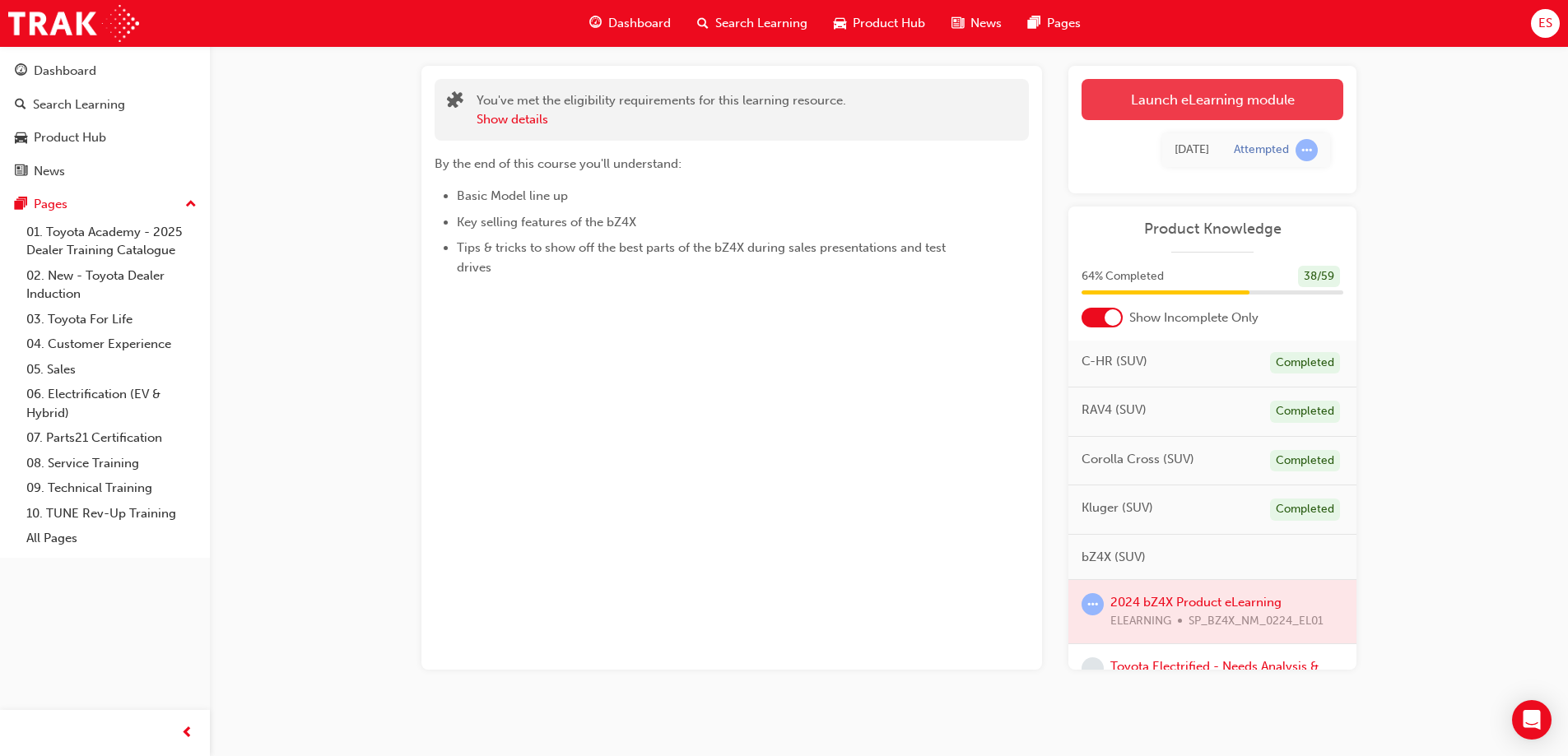
click at [1227, 95] on link "Launch eLearning module" at bounding box center [1212, 99] width 262 height 41
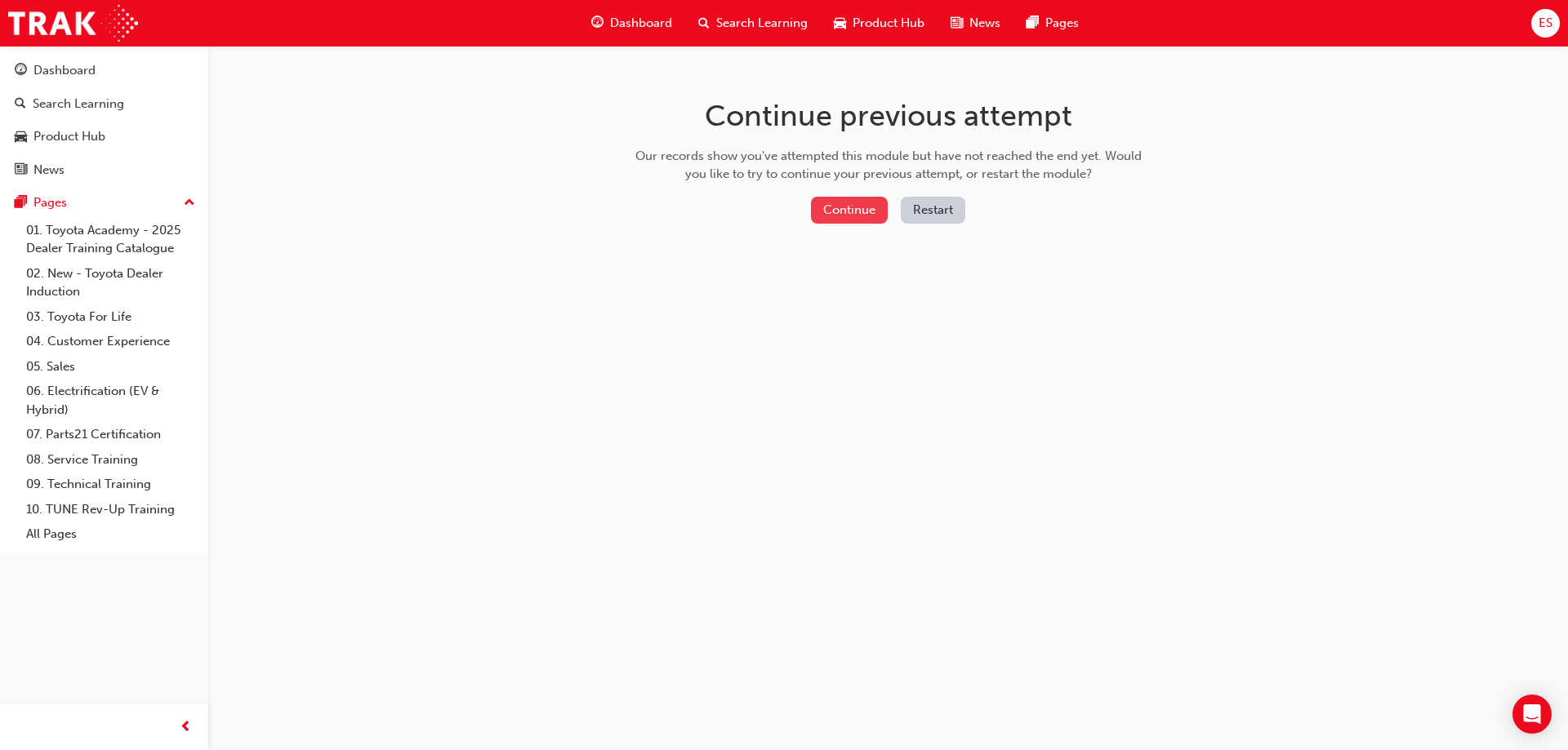
click at [867, 205] on button "Continue" at bounding box center [849, 210] width 77 height 27
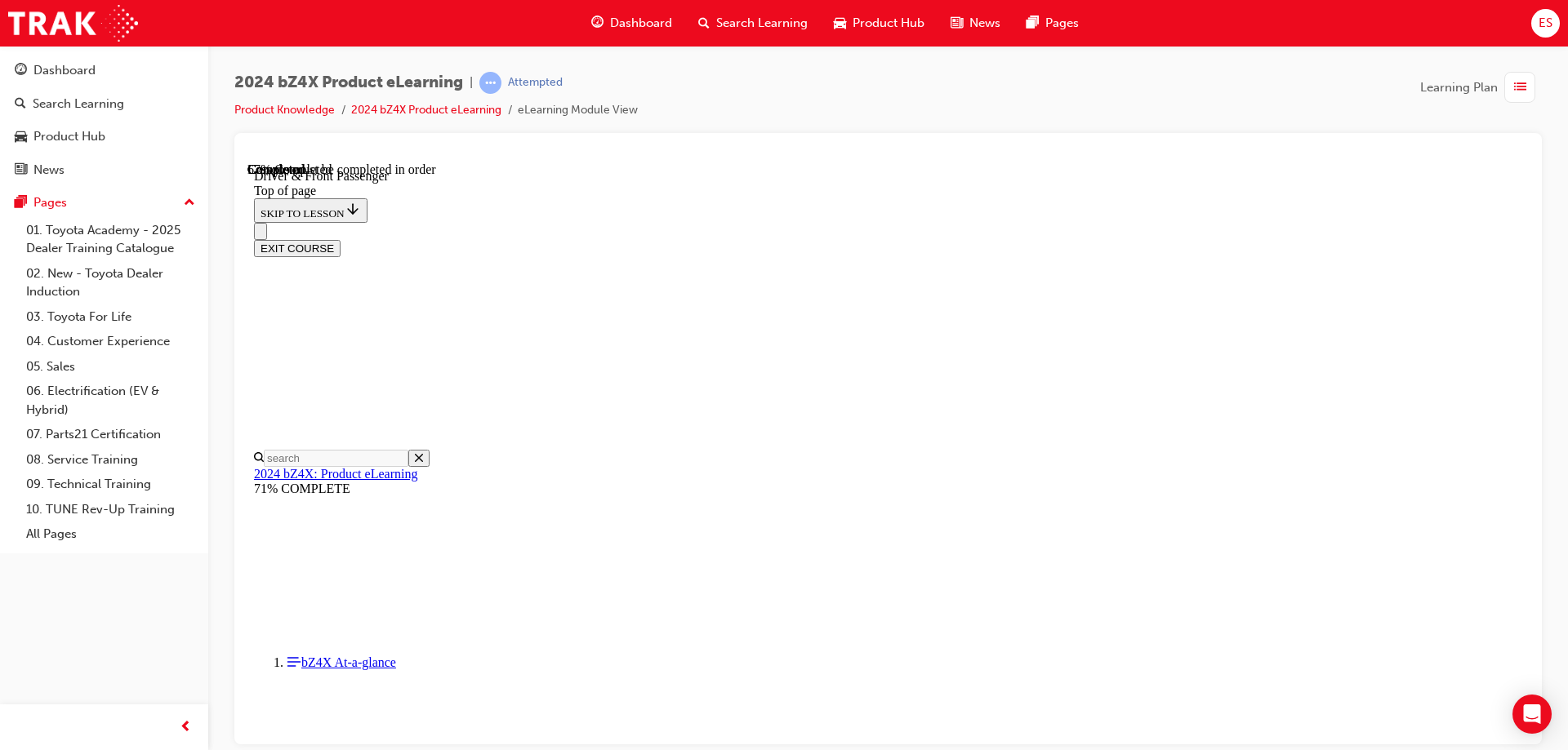
scroll to position [540, 0]
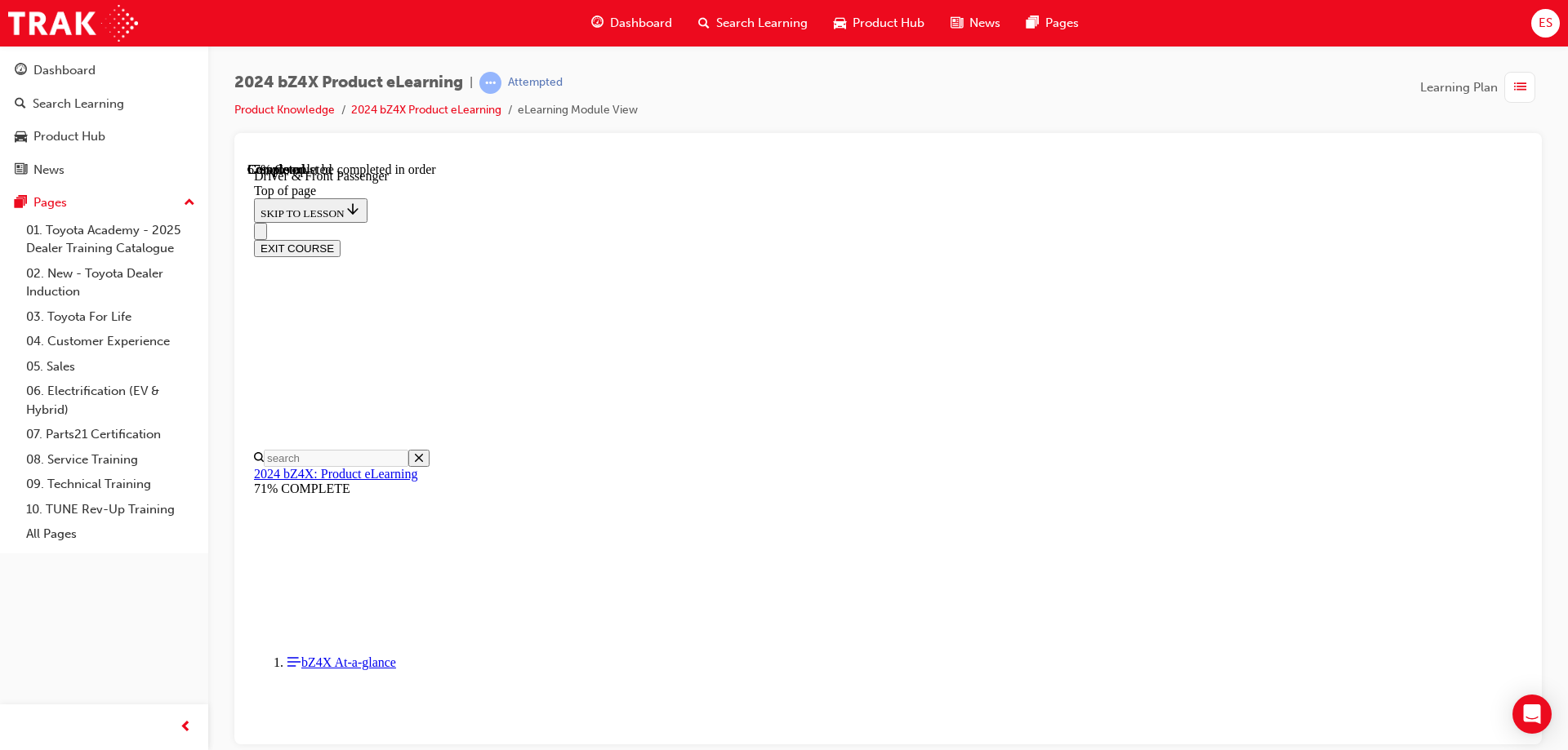
drag, startPoint x: 941, startPoint y: 426, endPoint x: 1036, endPoint y: 384, distance: 103.9
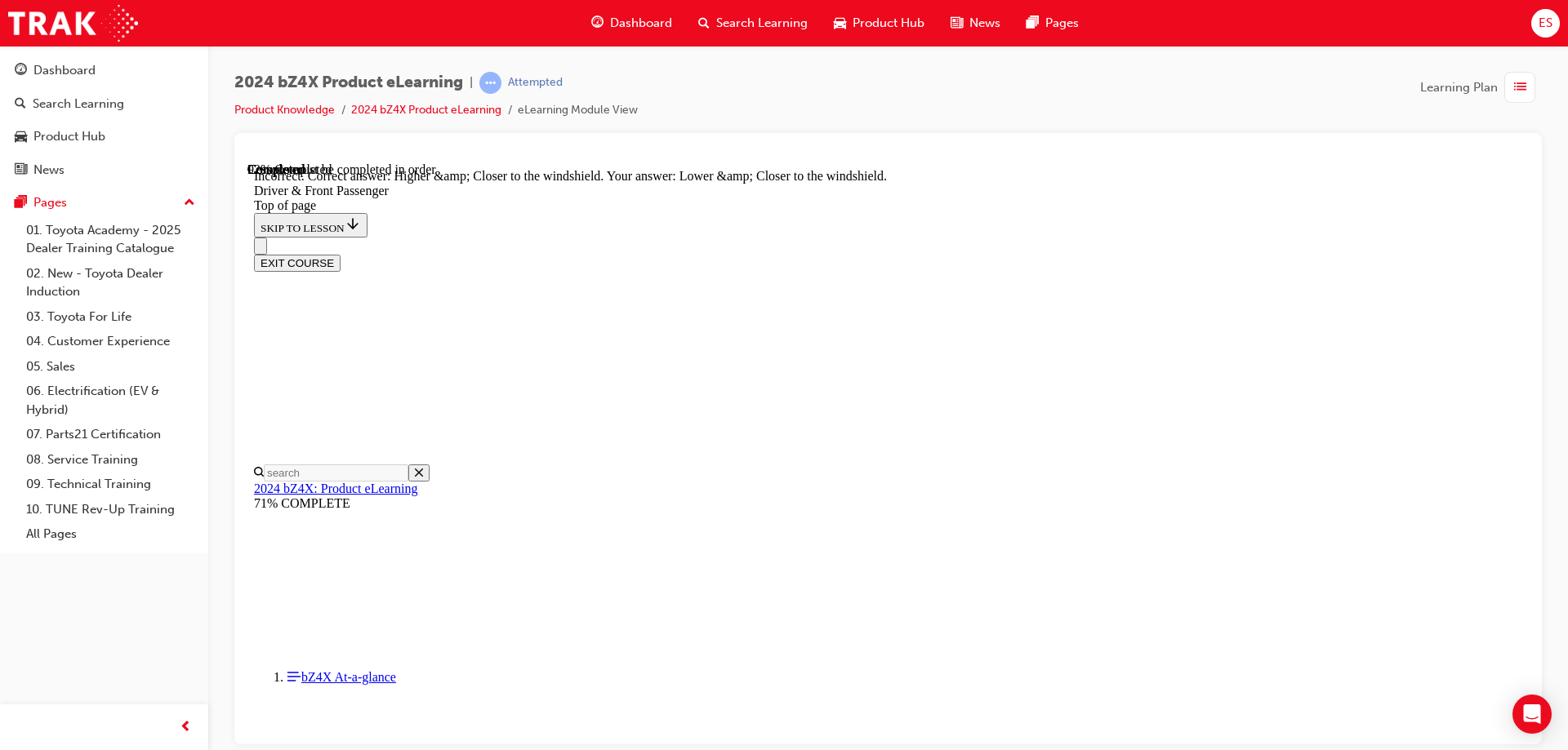
scroll to position [4020, 0]
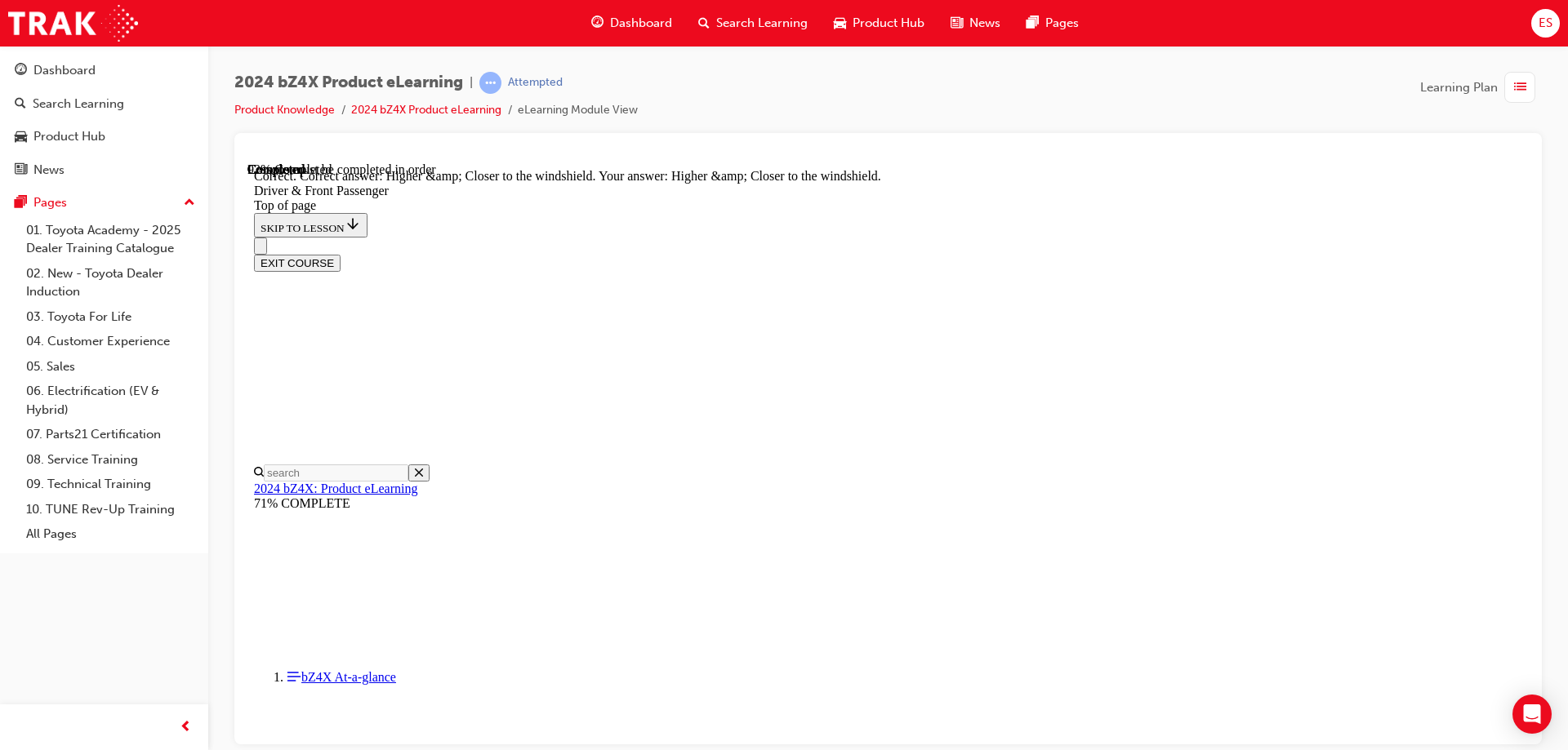
scroll to position [4092, 0]
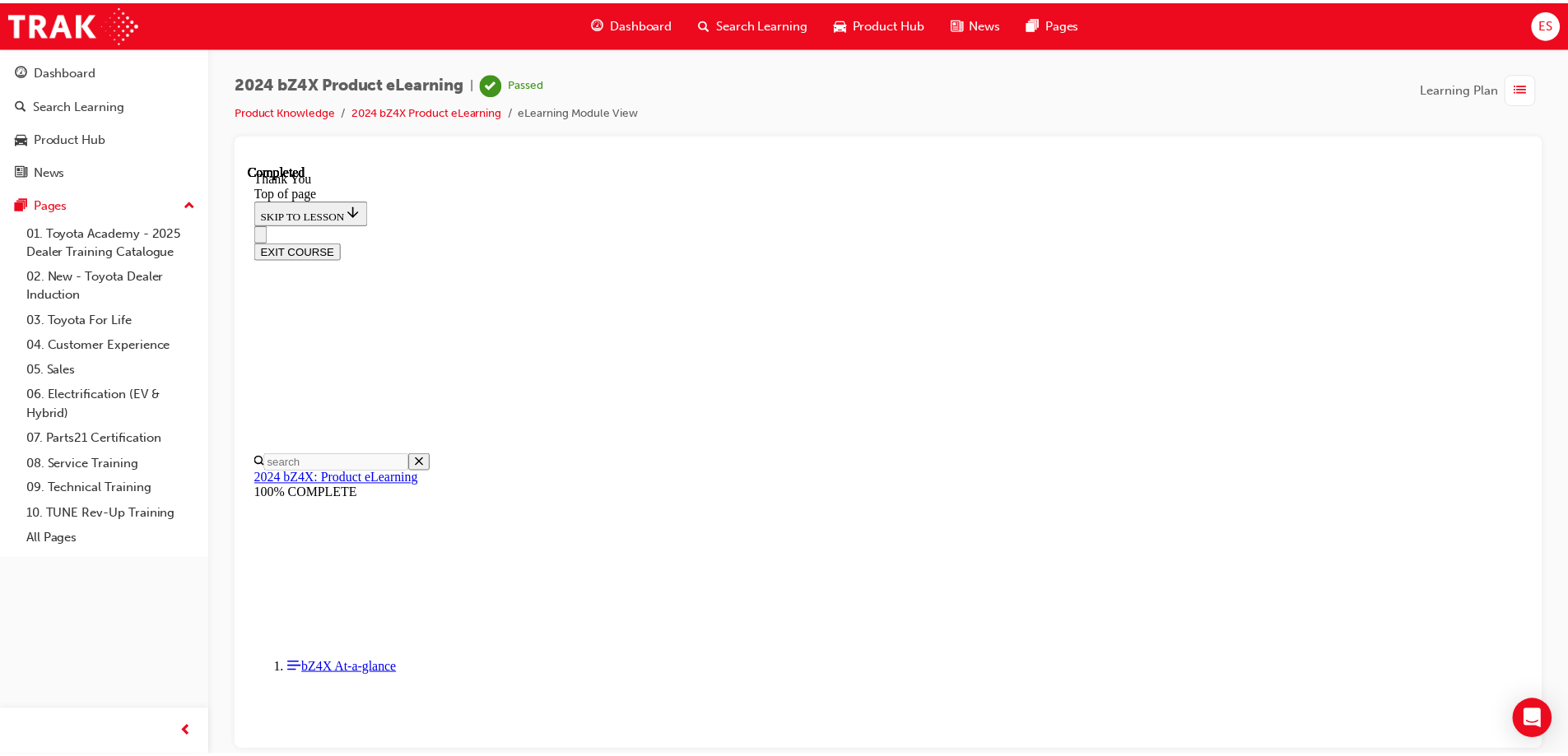
scroll to position [682, 0]
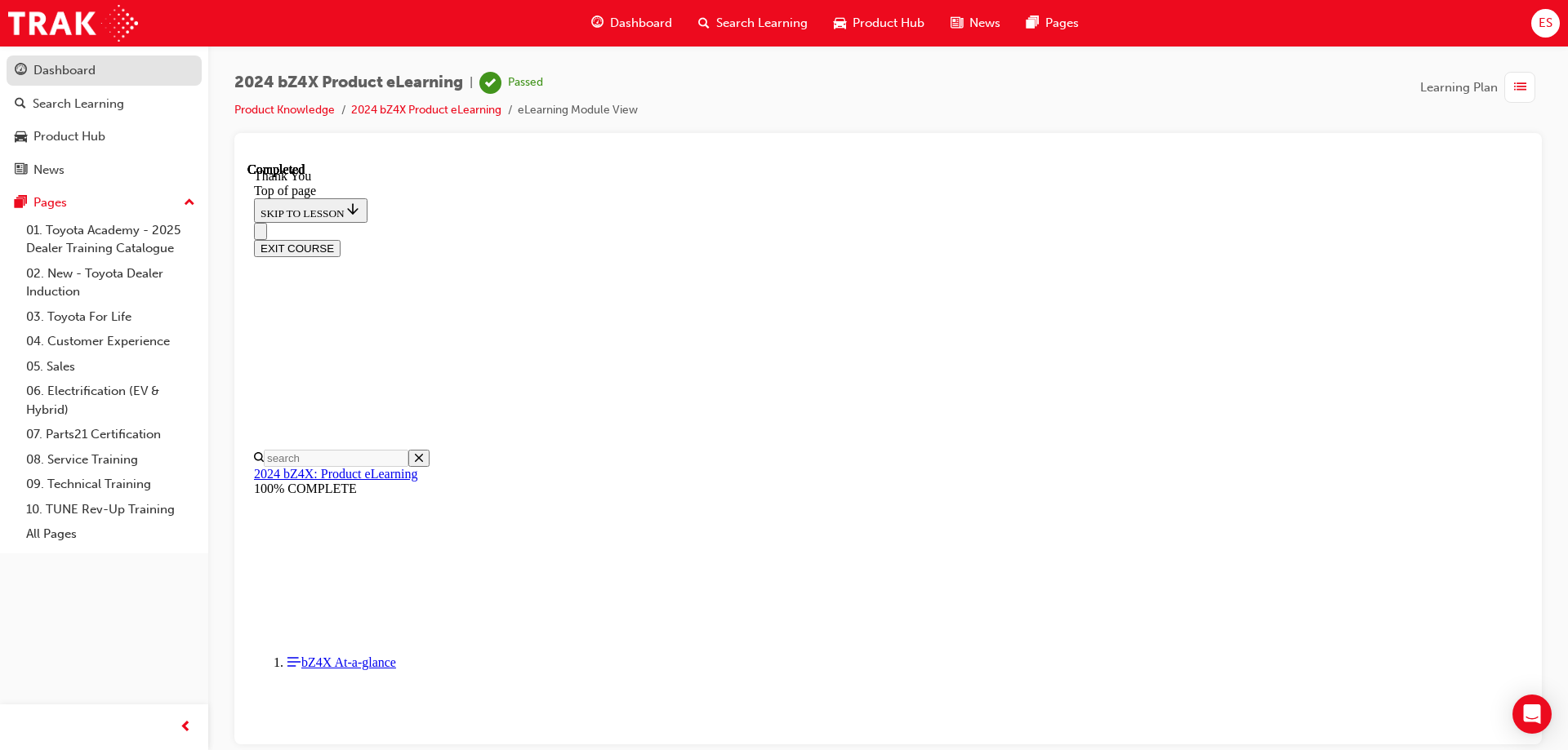
click at [27, 57] on link "Dashboard" at bounding box center [104, 71] width 196 height 30
